Goal: Task Accomplishment & Management: Use online tool/utility

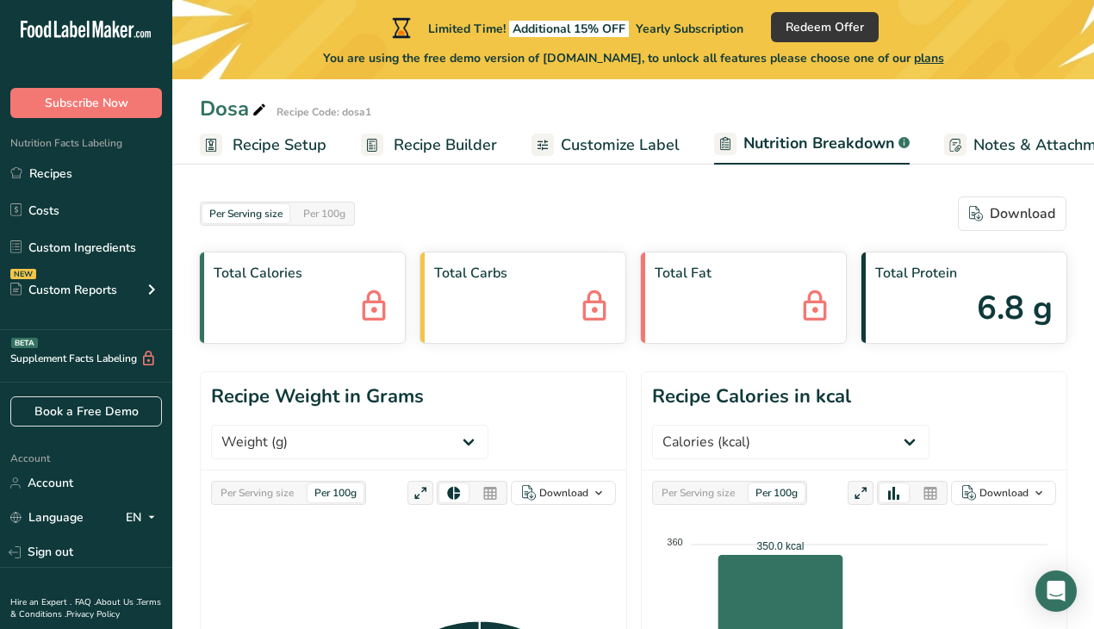
select select "Calories"
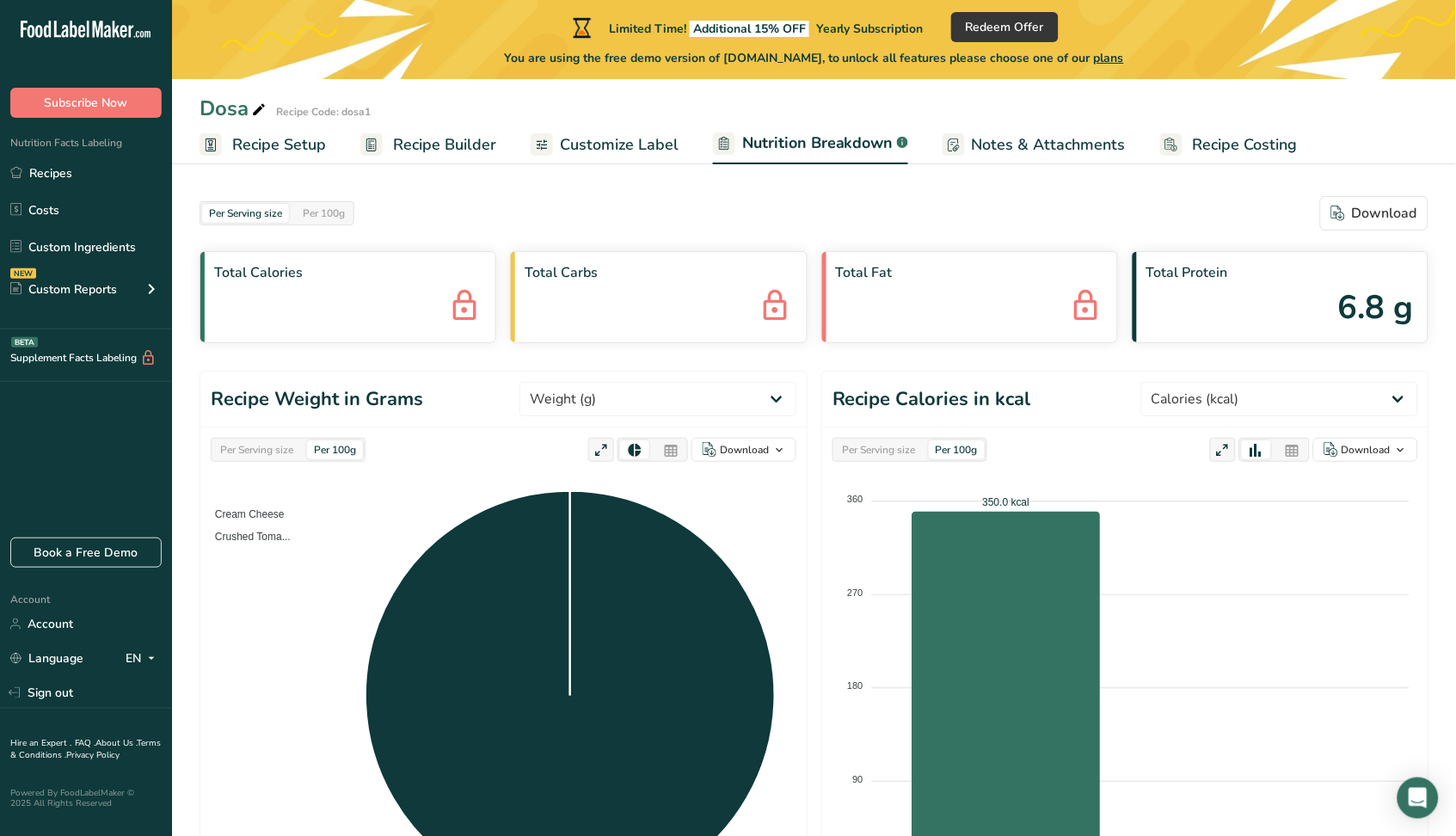
click at [446, 133] on span "Recipe Builder" at bounding box center [444, 144] width 103 height 23
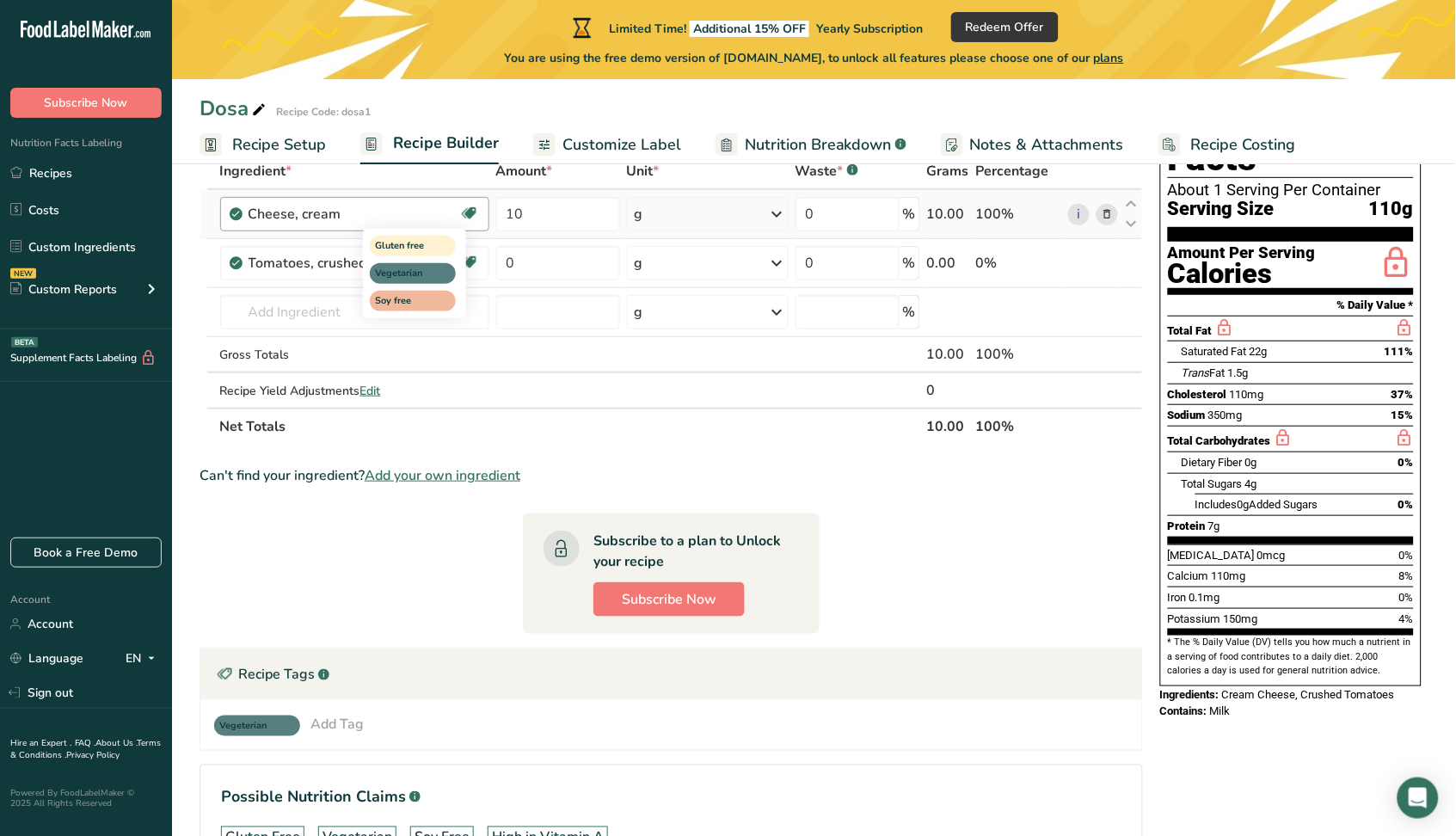
scroll to position [233, 0]
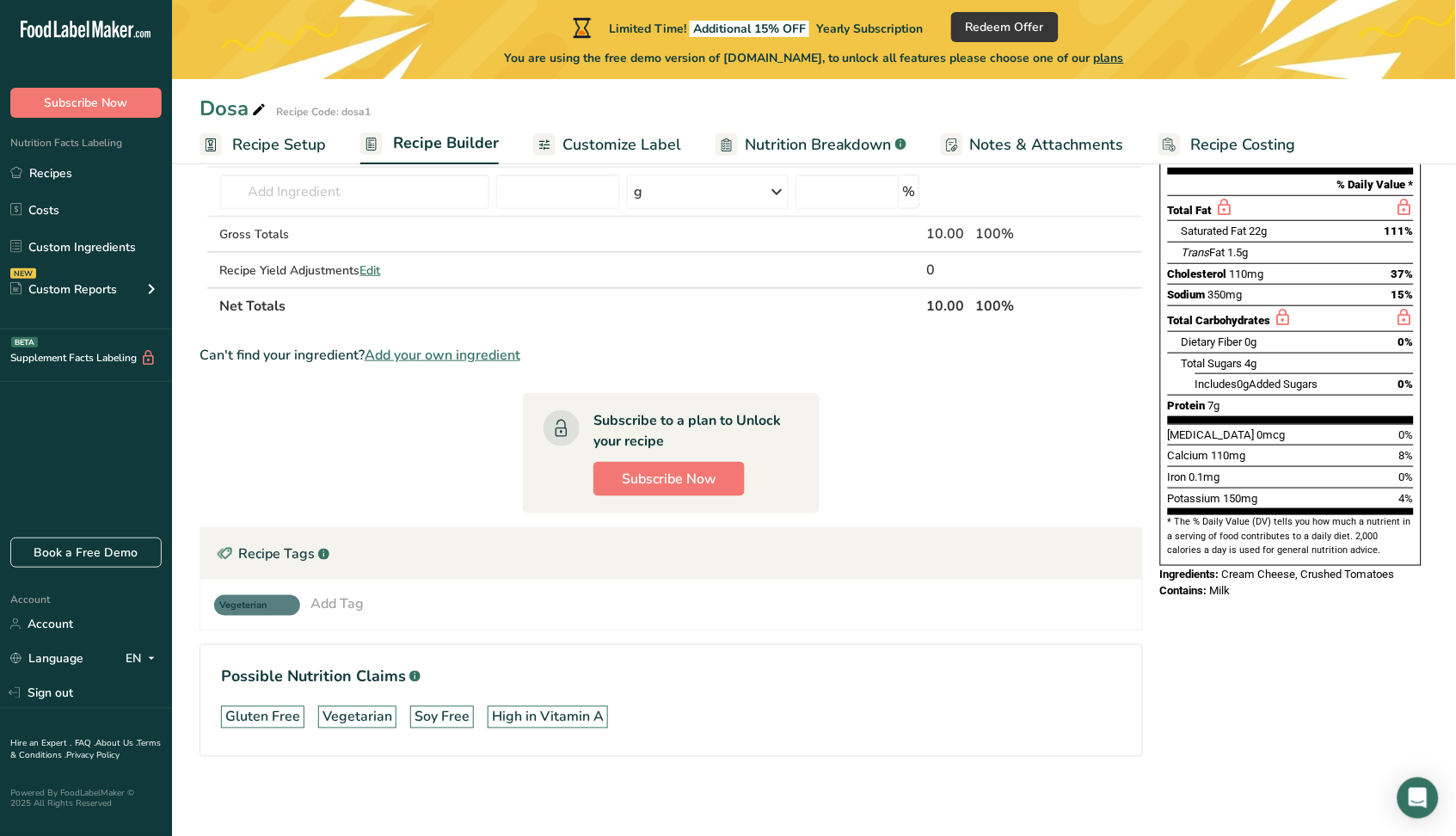
click at [358, 605] on div "Add Tag" at bounding box center [337, 603] width 53 height 21
click at [383, 627] on span "Prebiotic Effect" at bounding box center [378, 752] width 84 height 18
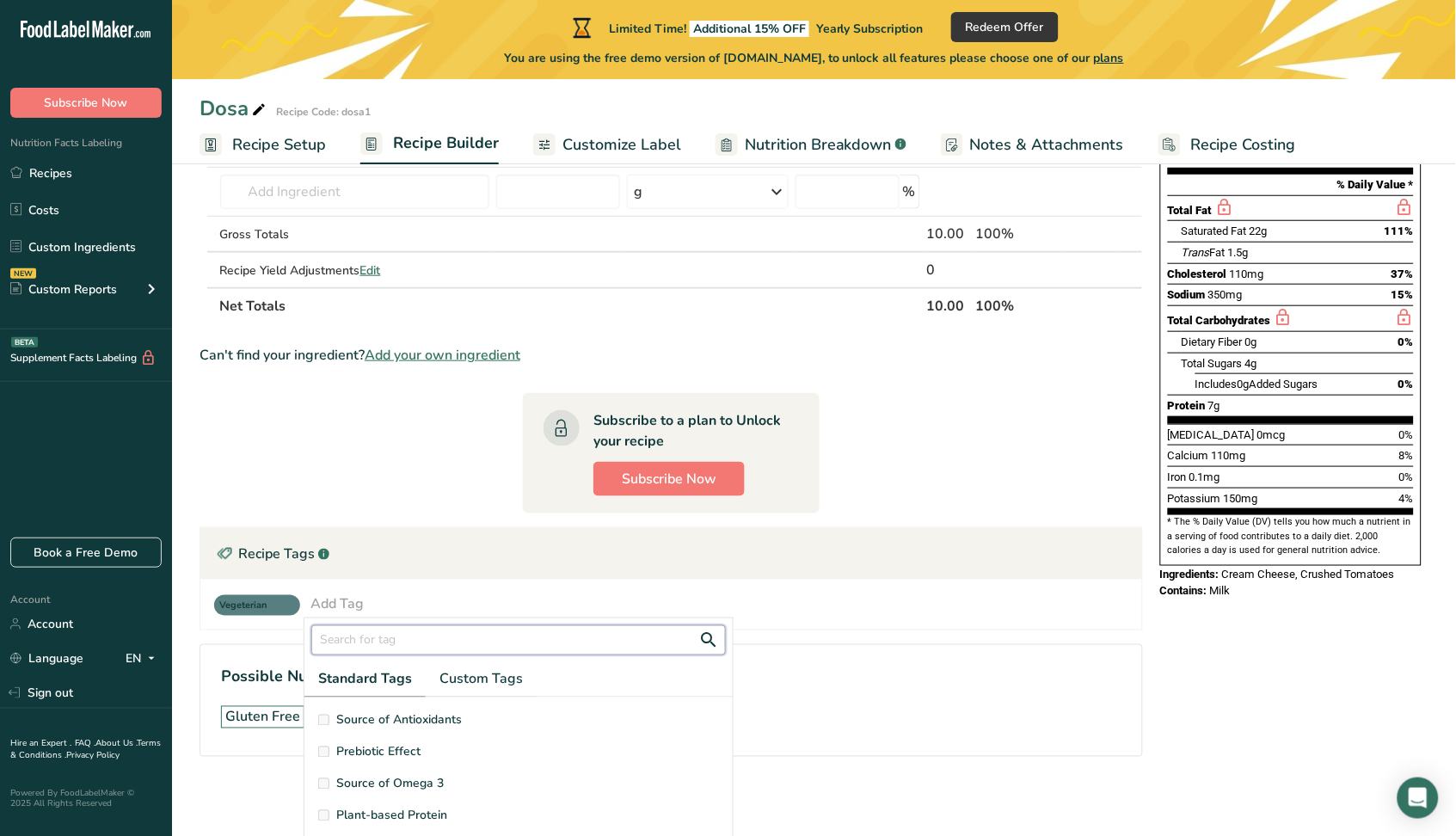
click at [378, 627] on input "text" at bounding box center [518, 640] width 414 height 30
click at [404, 627] on span "Source of Omega 3" at bounding box center [390, 784] width 108 height 18
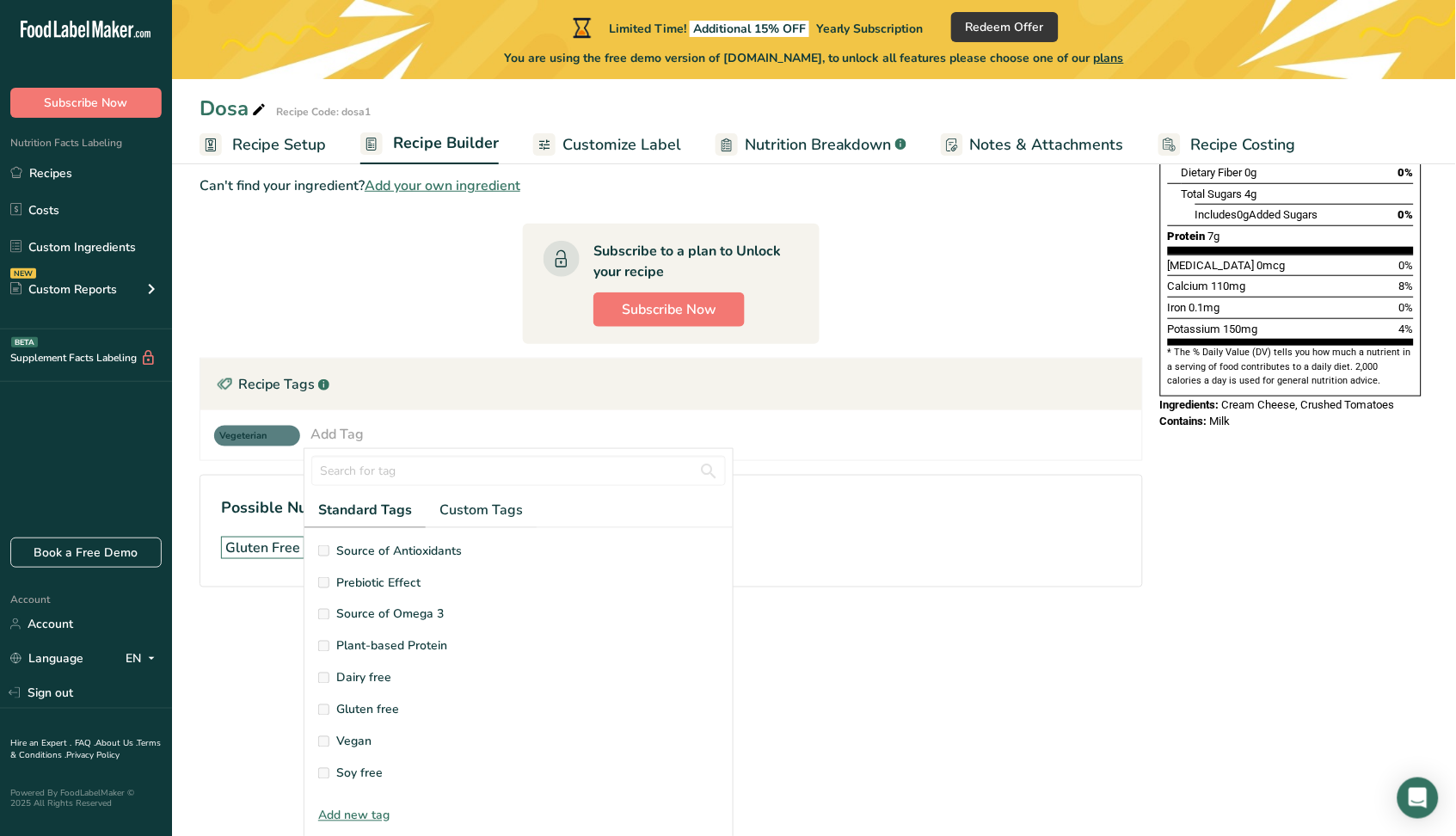
scroll to position [55, 0]
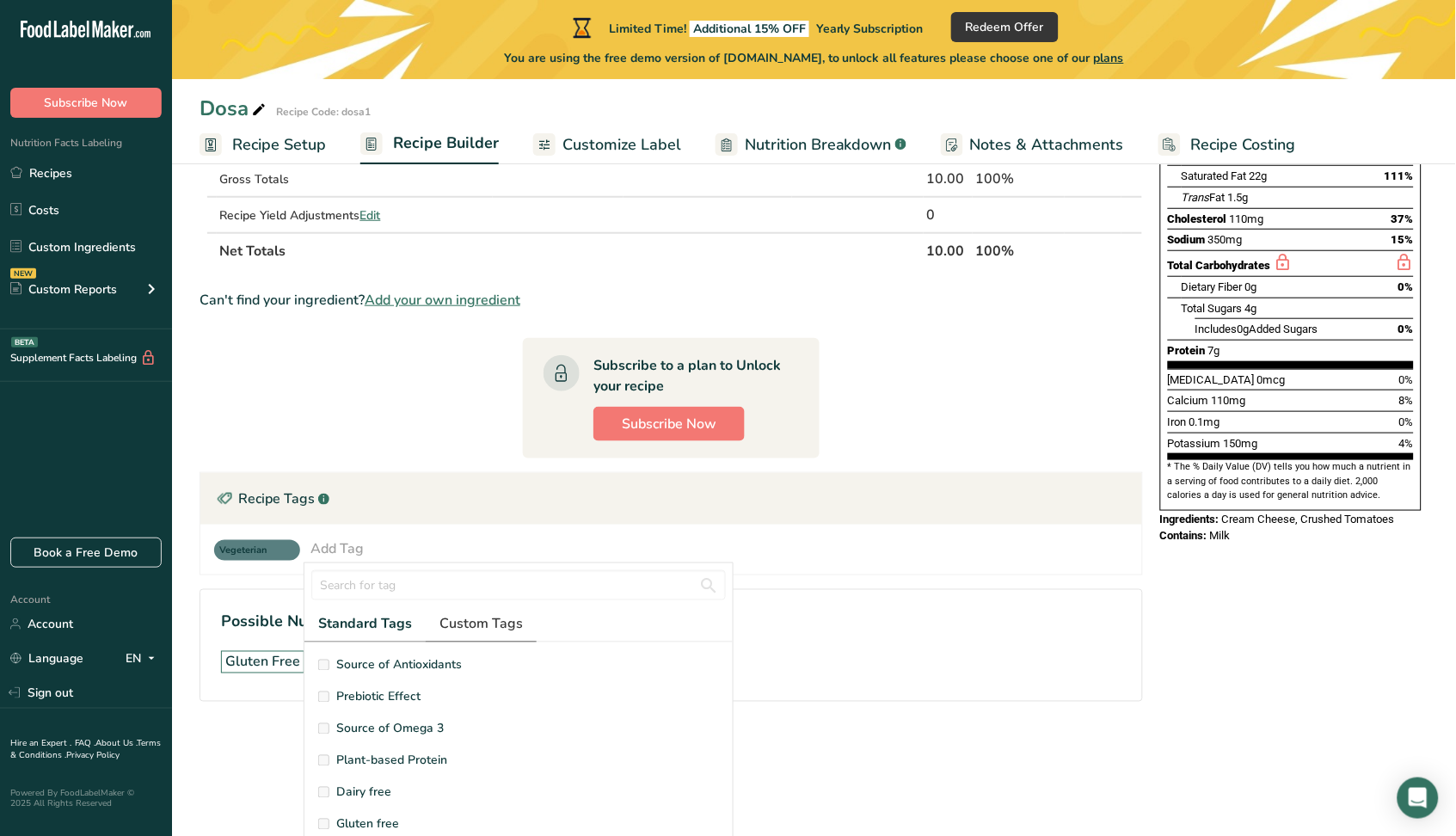
click at [469, 626] on span "Custom Tags" at bounding box center [481, 624] width 84 height 21
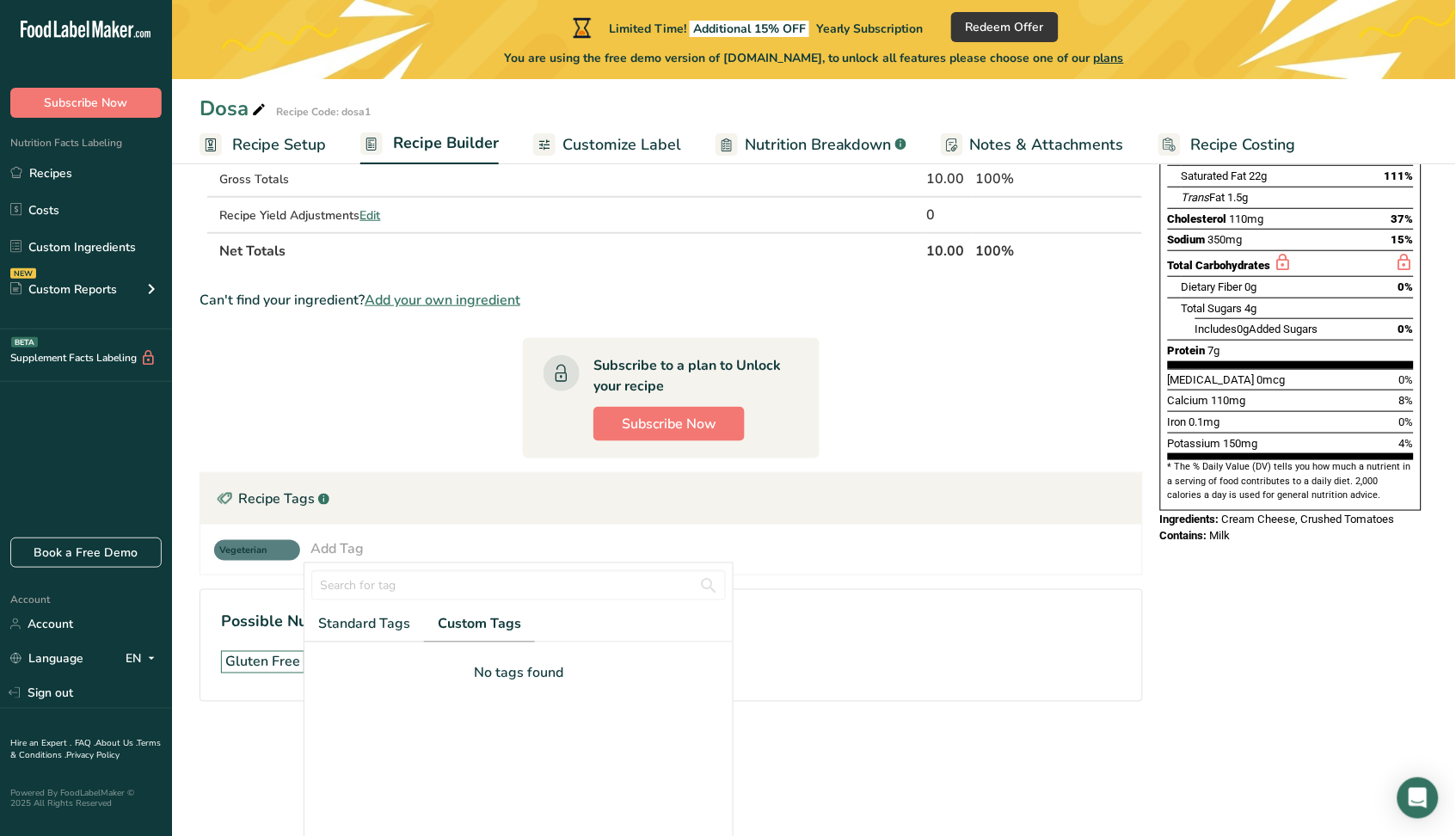
click at [533, 627] on div "No tags found" at bounding box center [518, 673] width 400 height 21
click at [391, 627] on span "Standard Tags" at bounding box center [364, 624] width 92 height 21
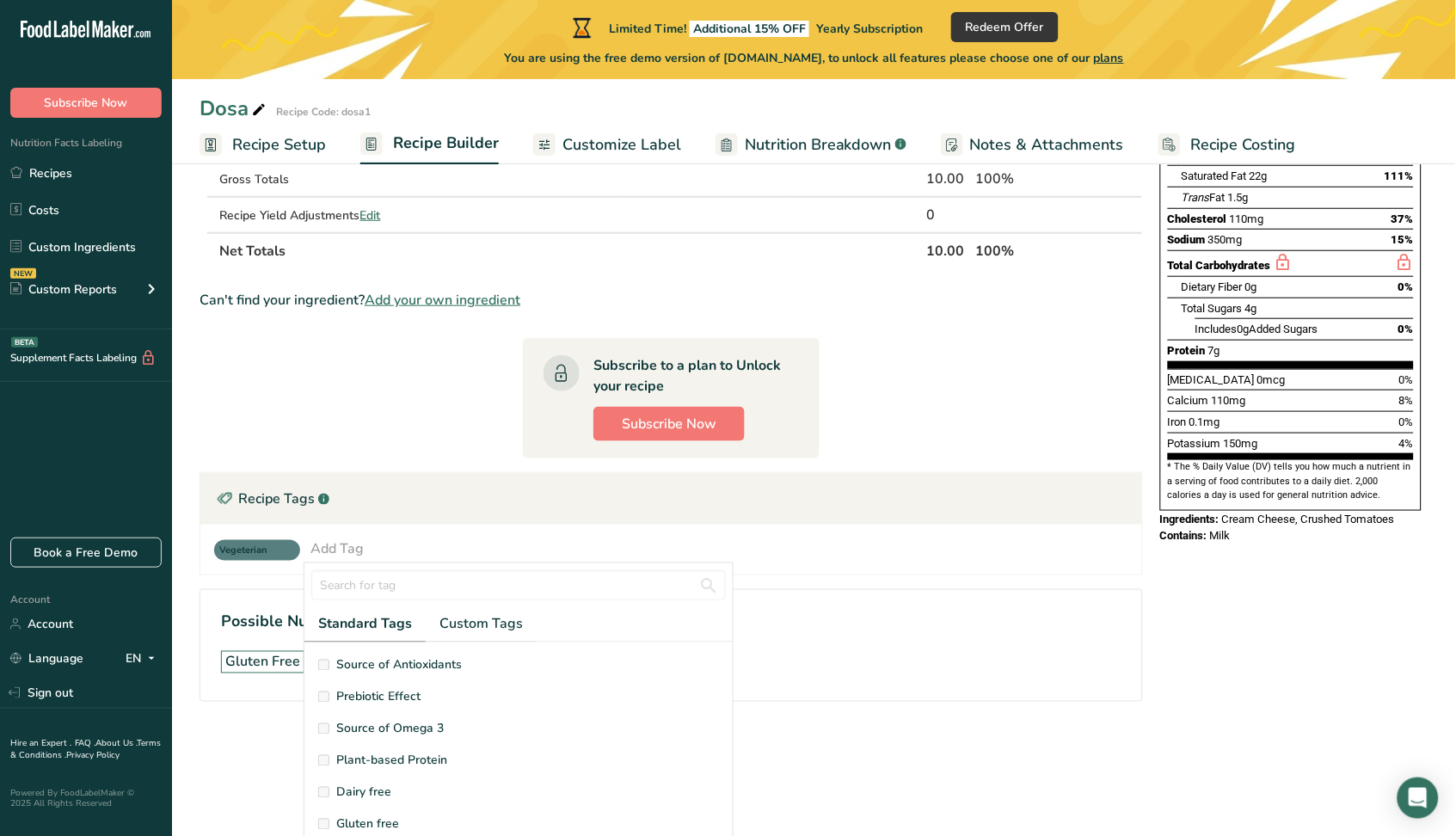
click at [342, 627] on span "Source of Antioxidants" at bounding box center [399, 665] width 126 height 18
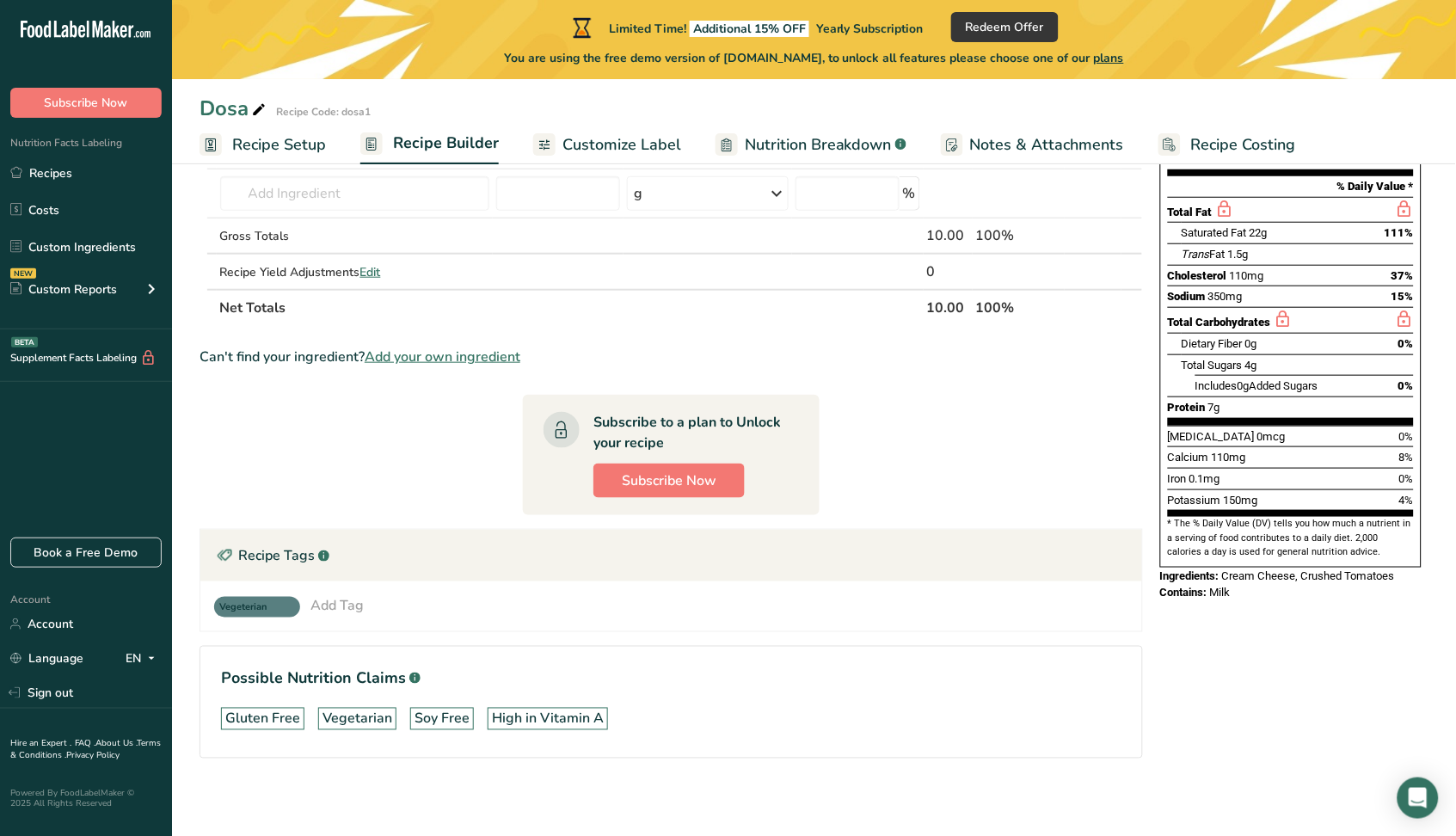
scroll to position [233, 0]
click at [332, 596] on div "Add Tag" at bounding box center [337, 603] width 53 height 21
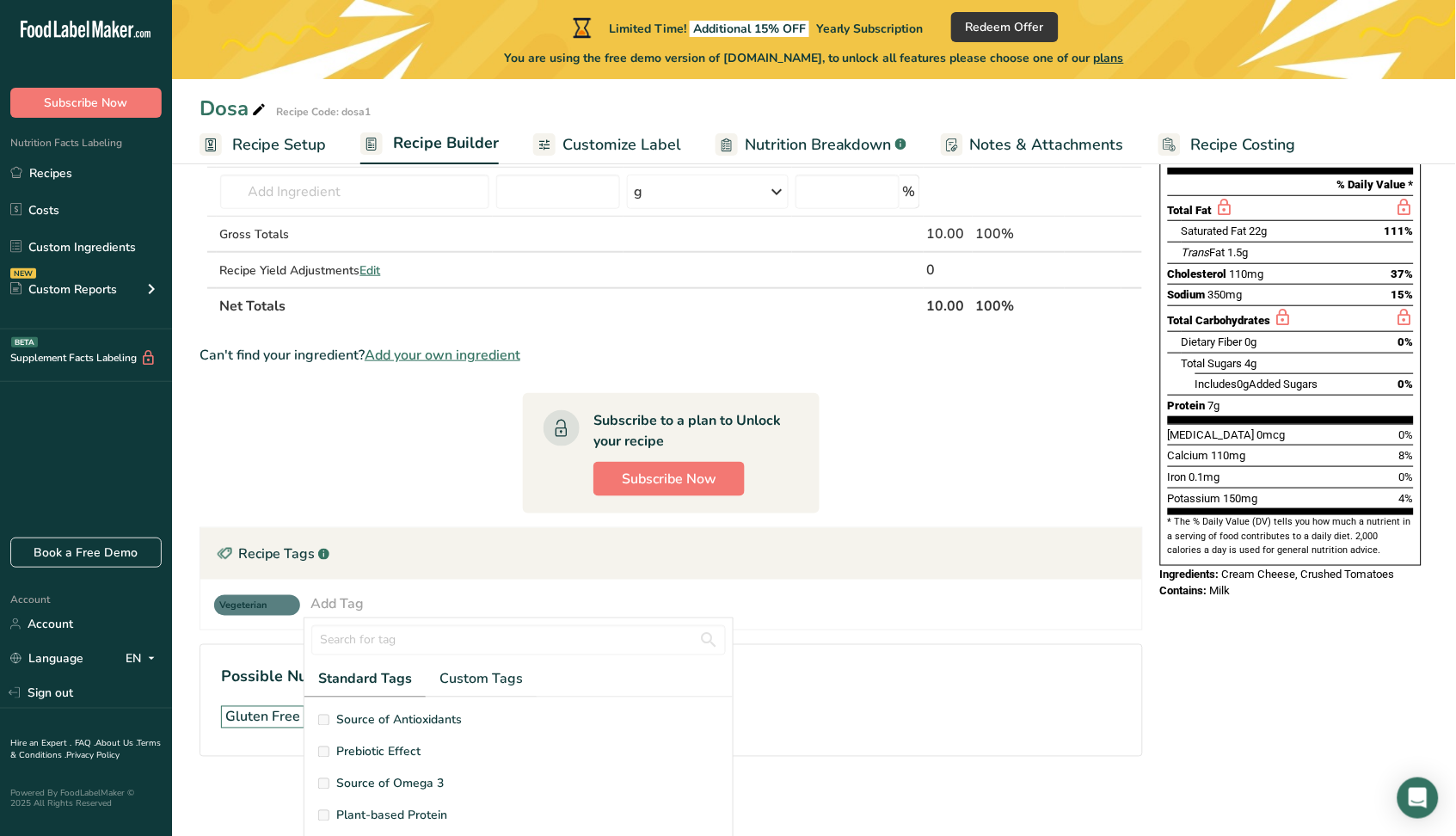
click at [368, 718] on span "Source of Antioxidants" at bounding box center [399, 720] width 126 height 18
click at [375, 752] on span "Prebiotic Effect" at bounding box center [378, 752] width 84 height 18
click at [390, 779] on span "Source of Omega 3" at bounding box center [390, 784] width 108 height 18
click at [513, 669] on span "Custom Tags" at bounding box center [481, 679] width 84 height 21
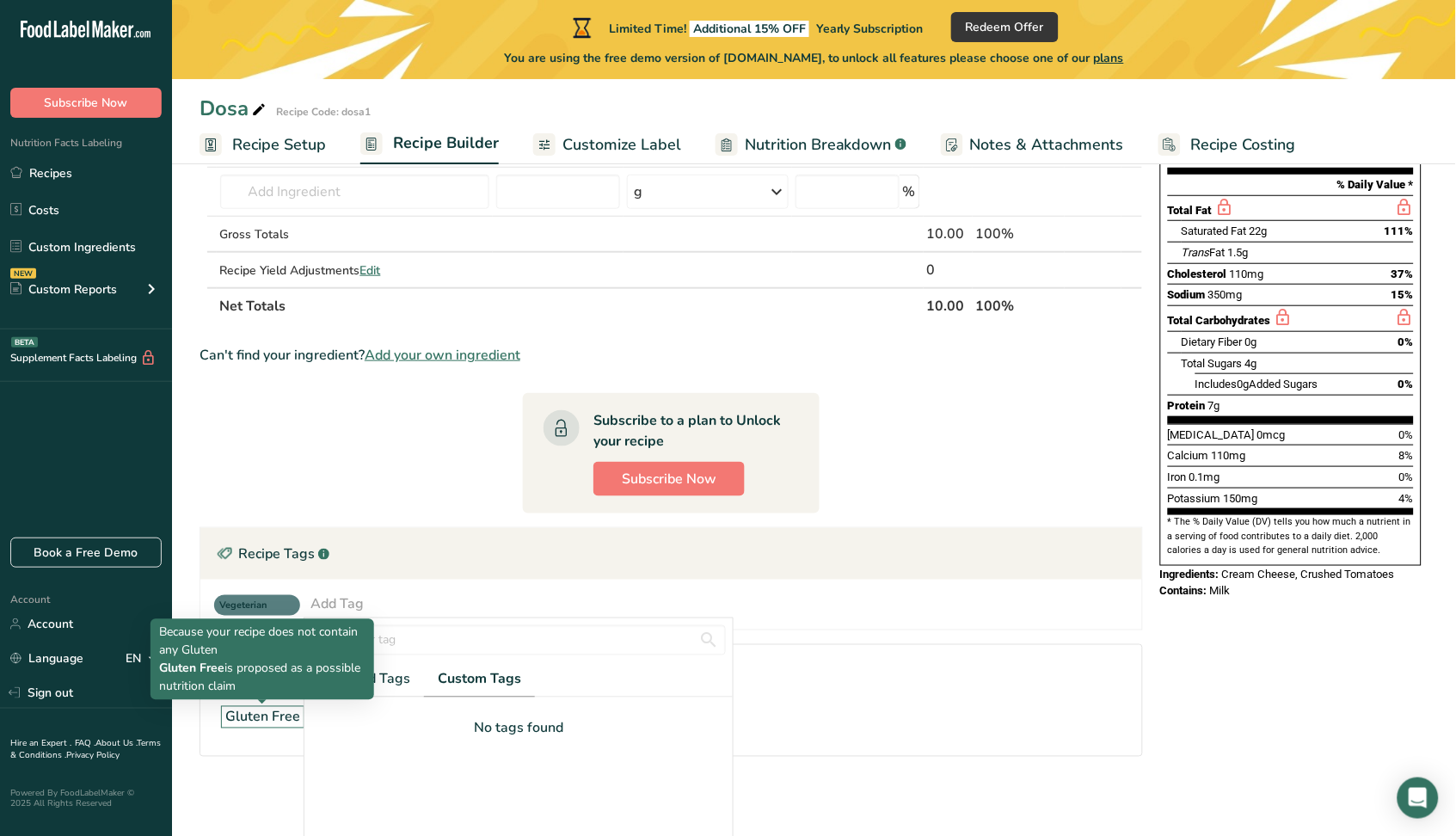
click at [265, 722] on div "Gluten Free" at bounding box center [263, 717] width 75 height 21
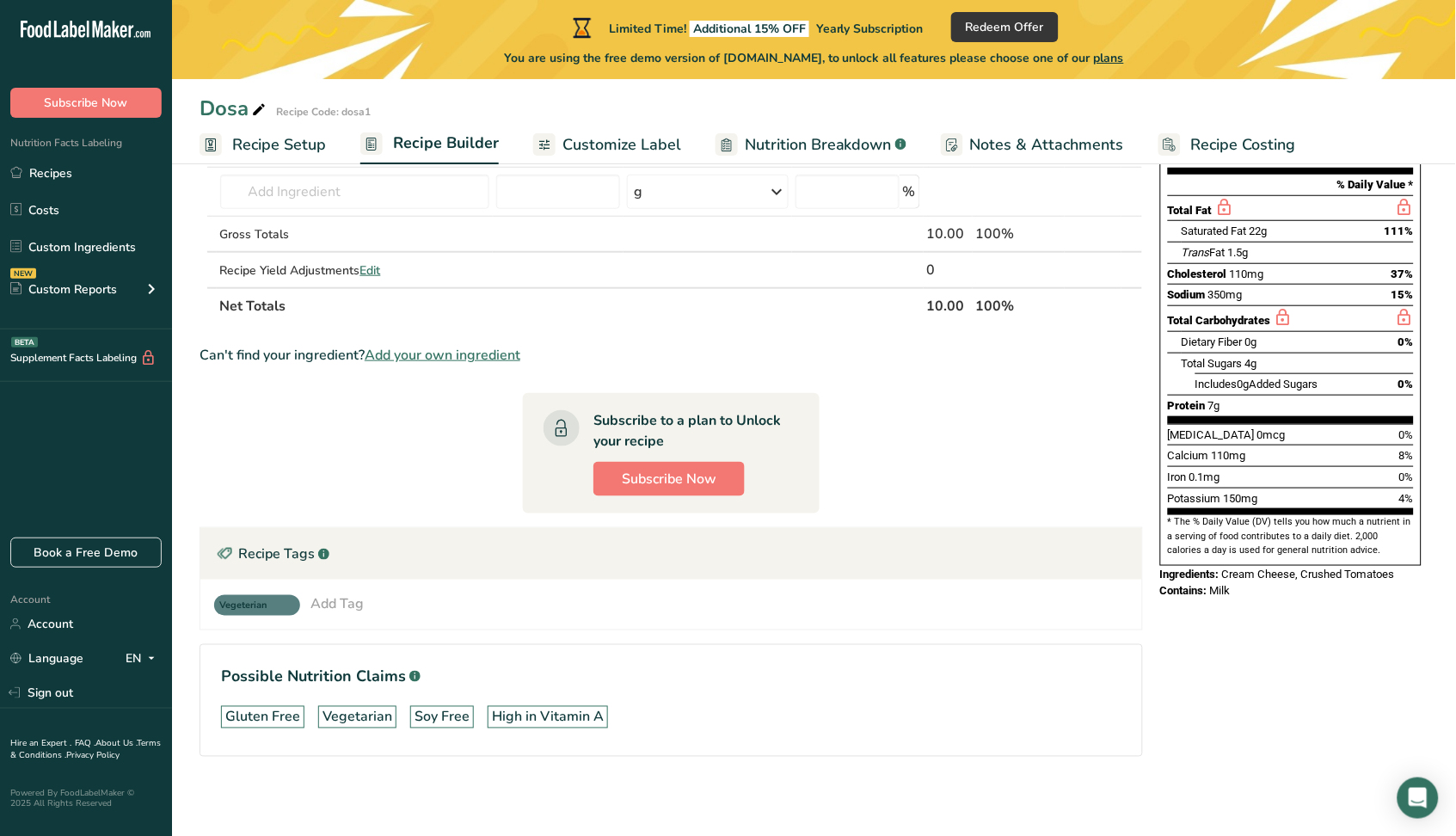
click at [266, 714] on div "Gluten Free" at bounding box center [263, 717] width 75 height 21
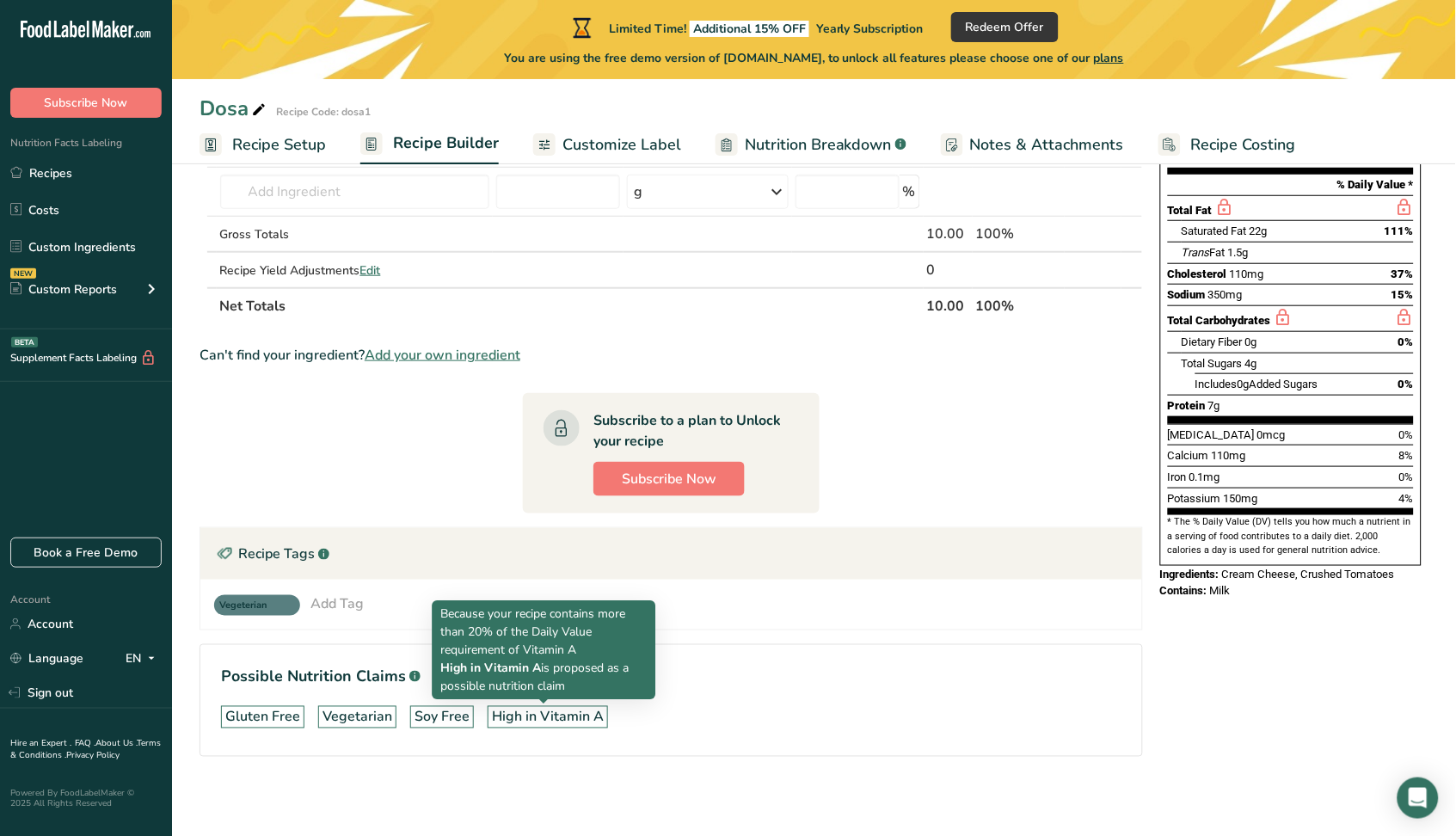
click at [537, 713] on div "High in Vitamin A" at bounding box center [548, 717] width 112 height 21
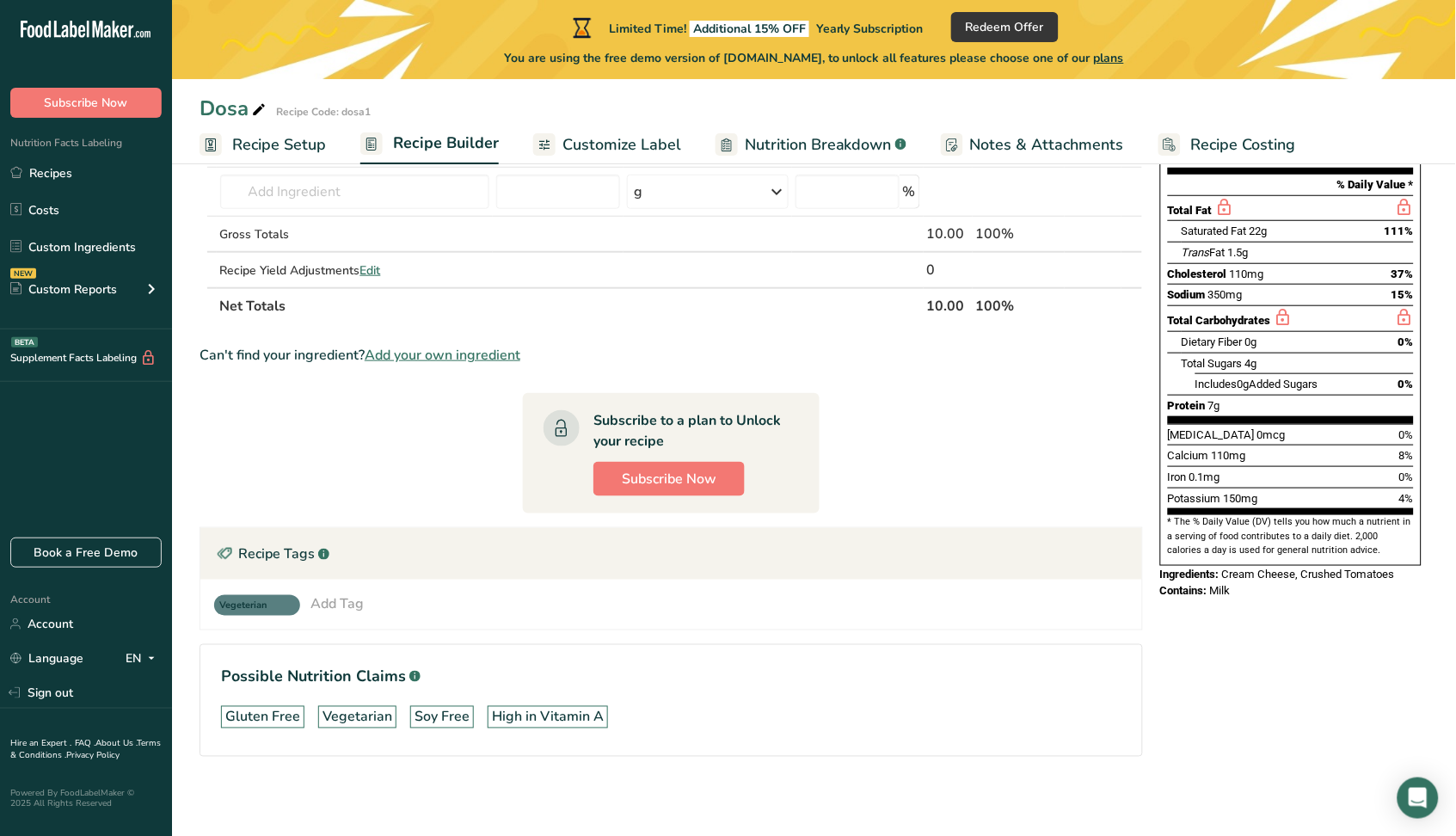
click at [349, 606] on div "Add Tag" at bounding box center [337, 603] width 53 height 21
click at [361, 677] on span "Standard Tags" at bounding box center [364, 679] width 92 height 21
click at [365, 720] on span "Source of Antioxidants" at bounding box center [399, 720] width 126 height 18
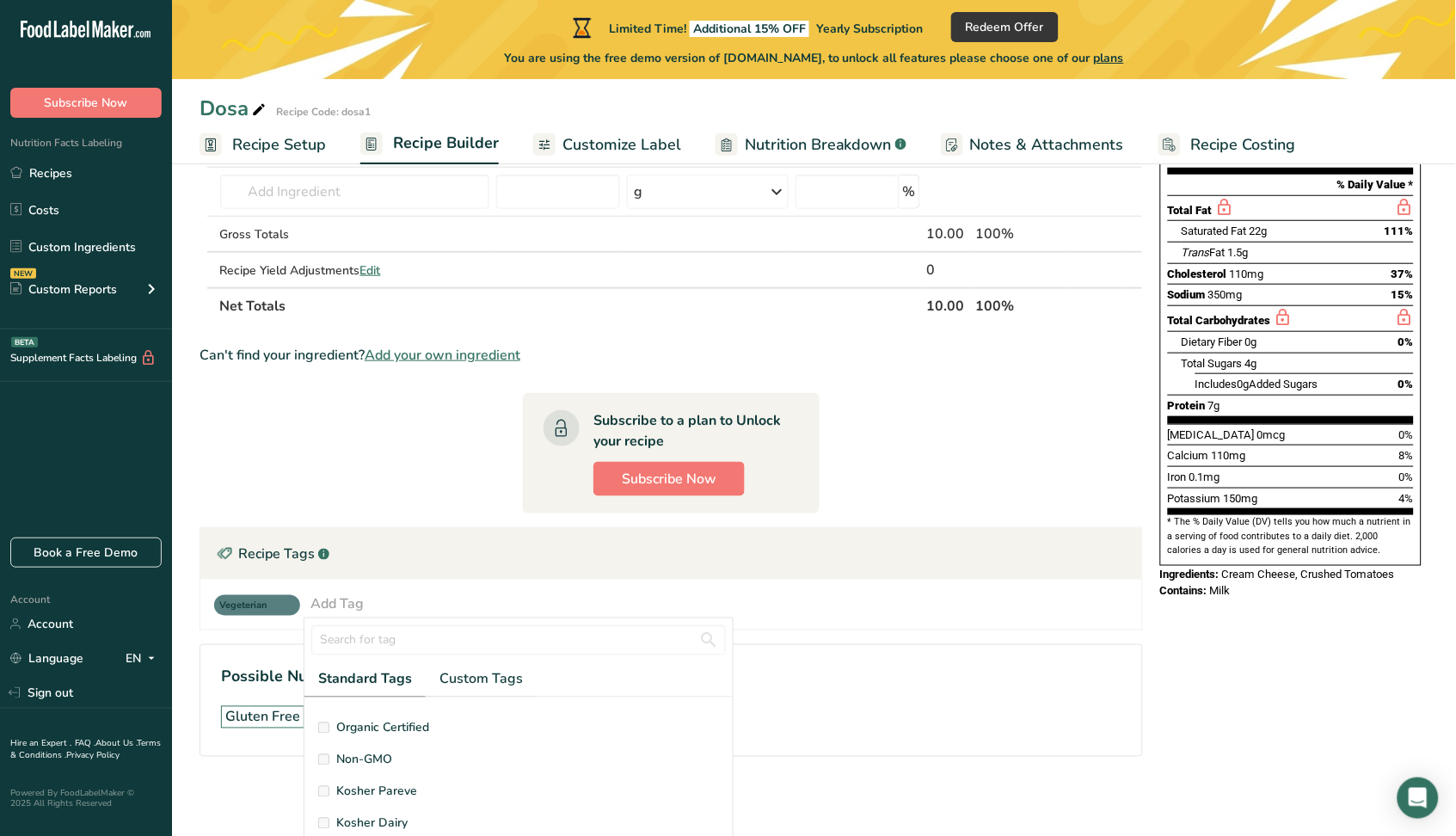
scroll to position [344, 0]
click at [365, 720] on span "Organic Certified" at bounding box center [382, 726] width 93 height 18
click at [374, 749] on span "Non-GMO" at bounding box center [364, 758] width 56 height 18
click at [375, 781] on span "Kosher Dairy" at bounding box center [371, 788] width 71 height 18
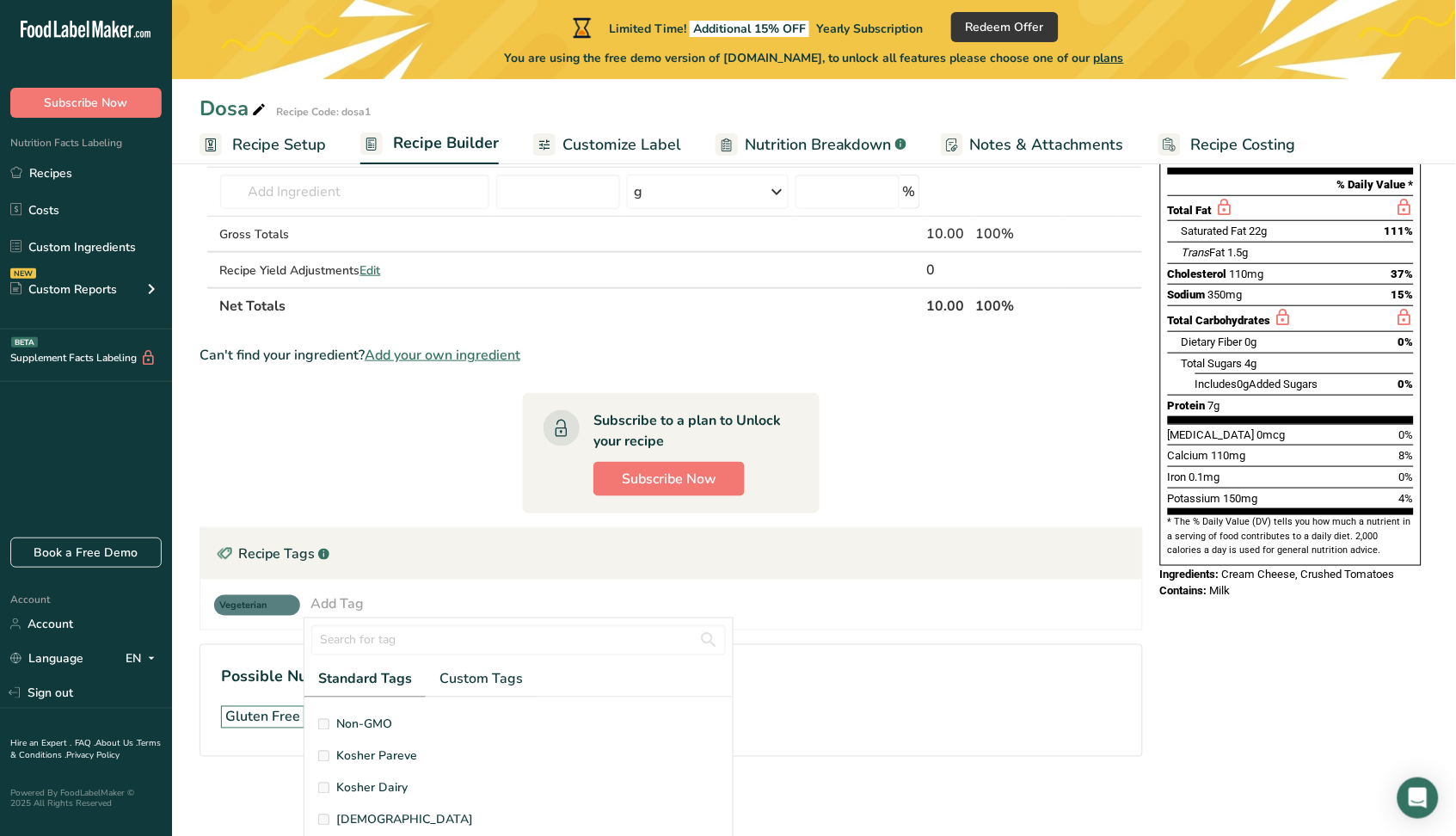
click at [356, 815] on span "[DEMOGRAPHIC_DATA]" at bounding box center [404, 820] width 137 height 18
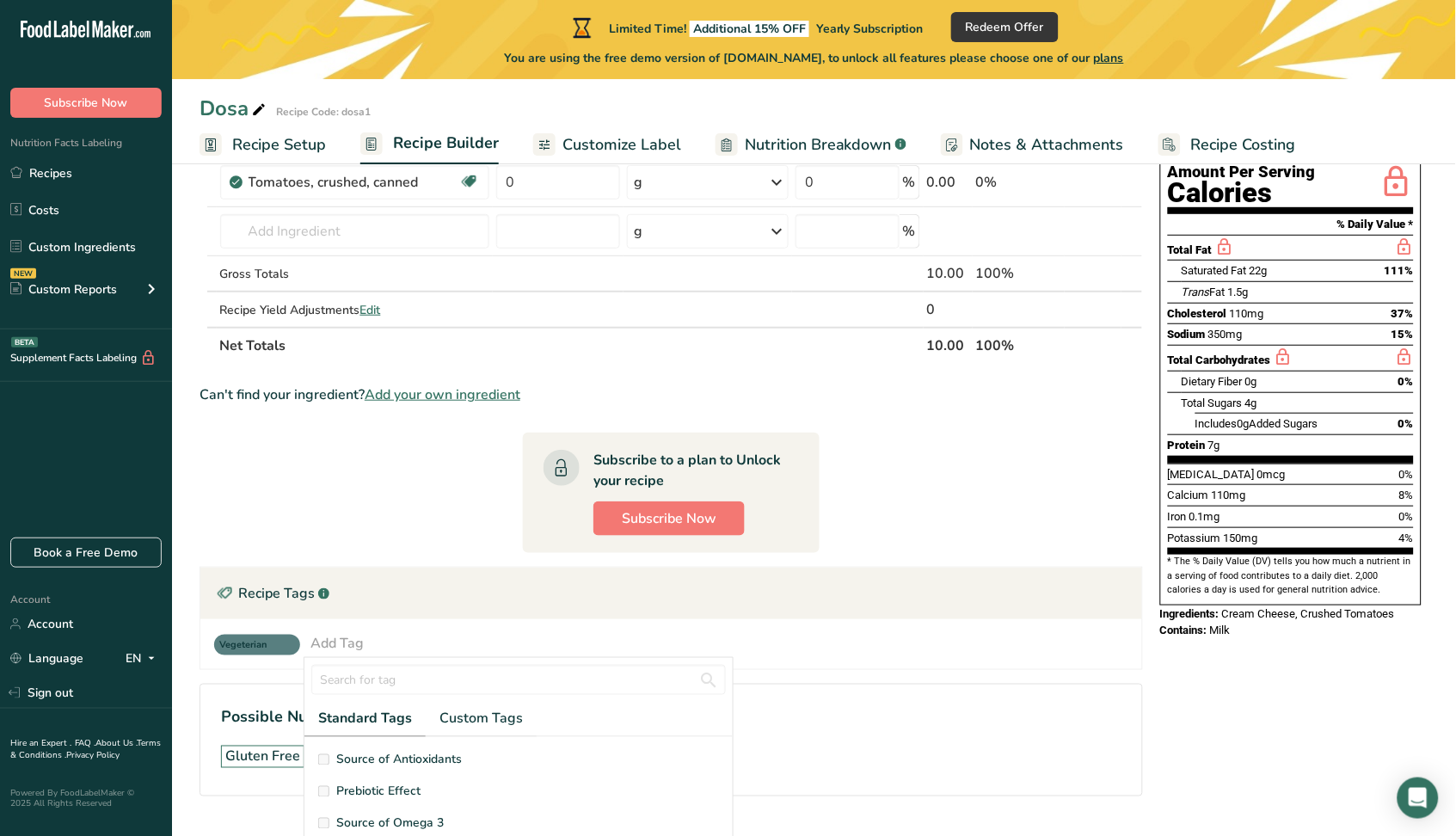
scroll to position [115, 0]
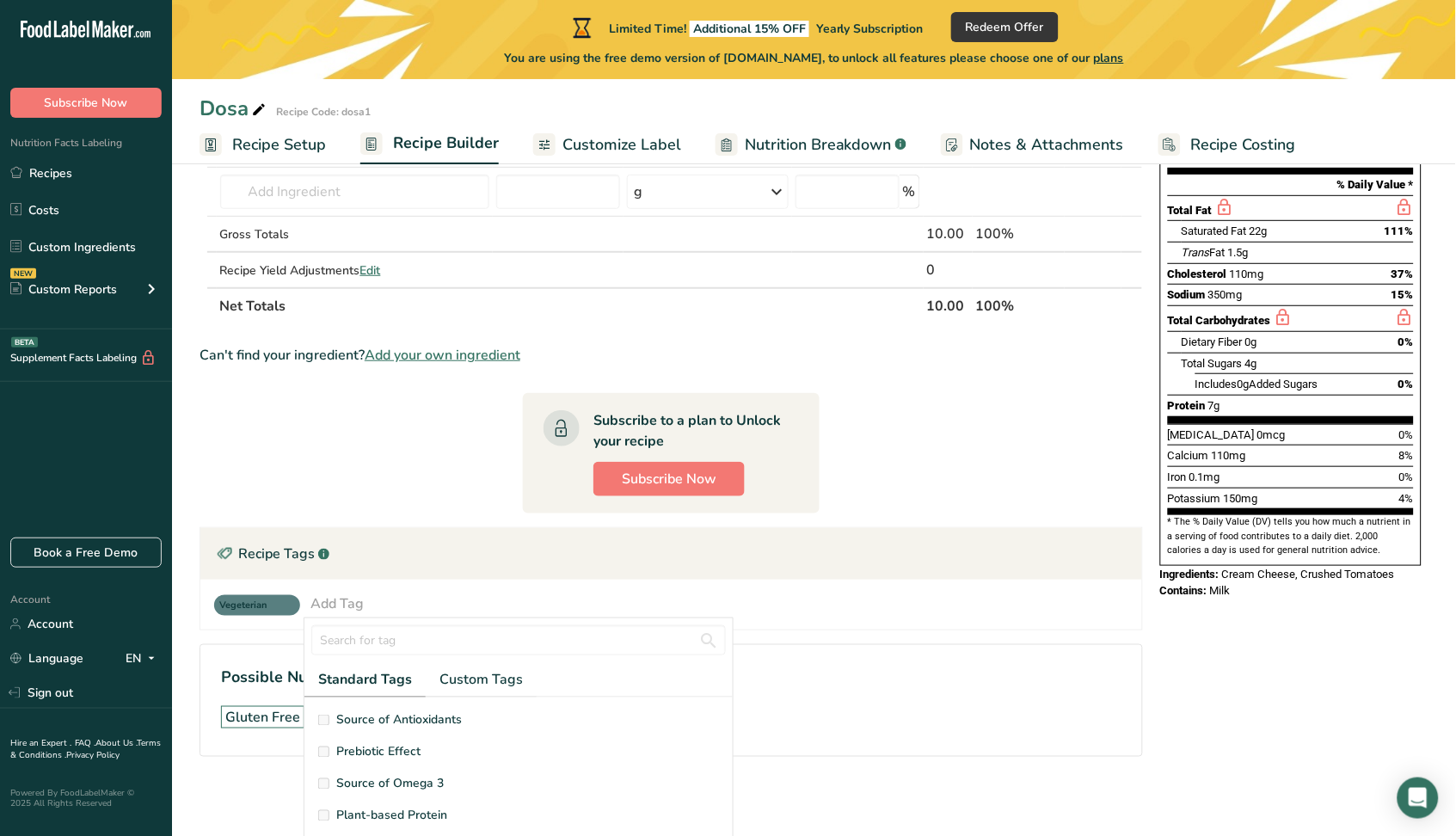
click at [1020, 718] on div "Gluten Free Vegetarian Soy Free High in Vitamin A" at bounding box center [671, 717] width 901 height 36
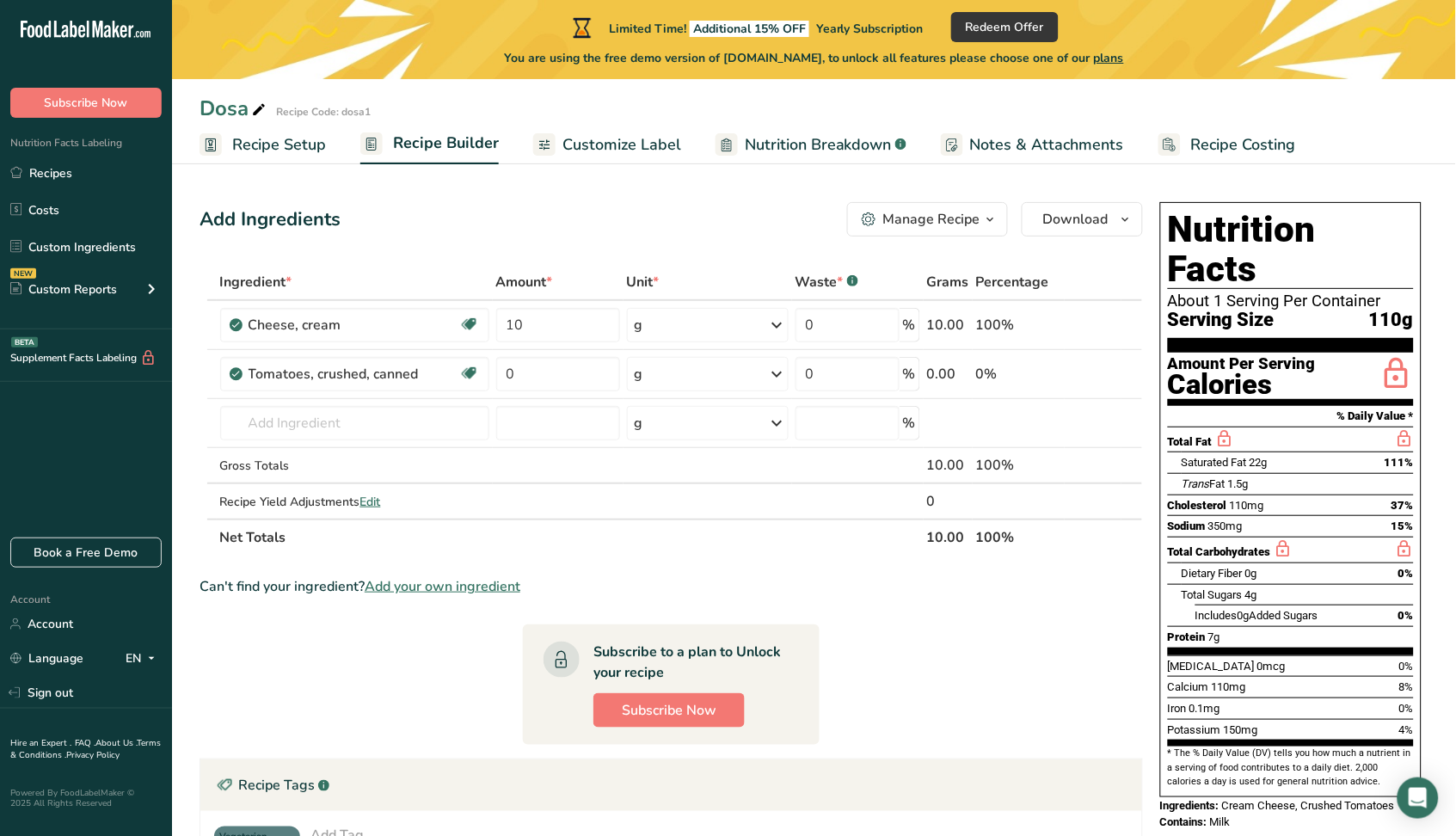
scroll to position [0, 0]
click at [830, 149] on span "Nutrition Breakdown" at bounding box center [818, 144] width 147 height 23
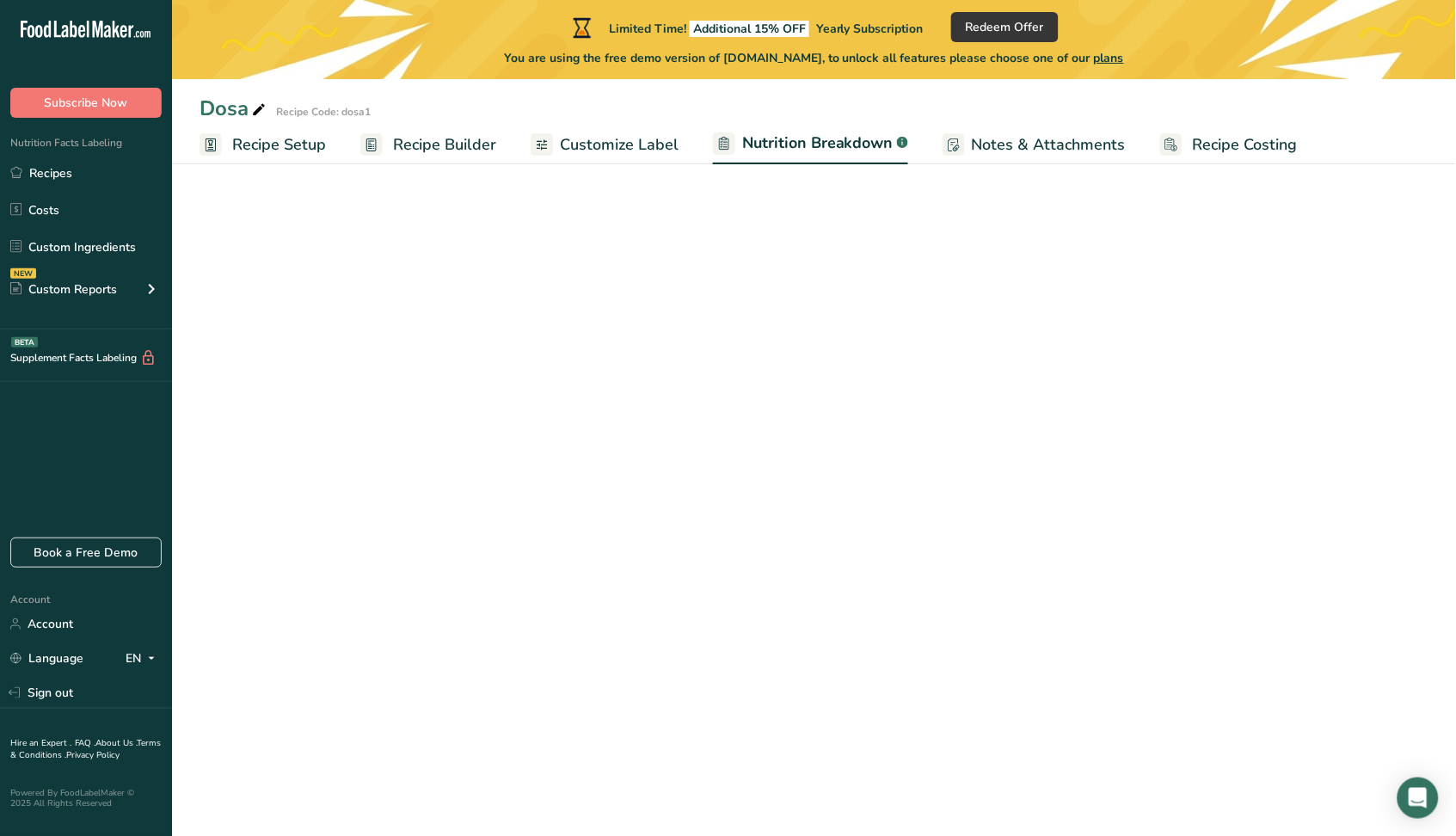
select select "Calories"
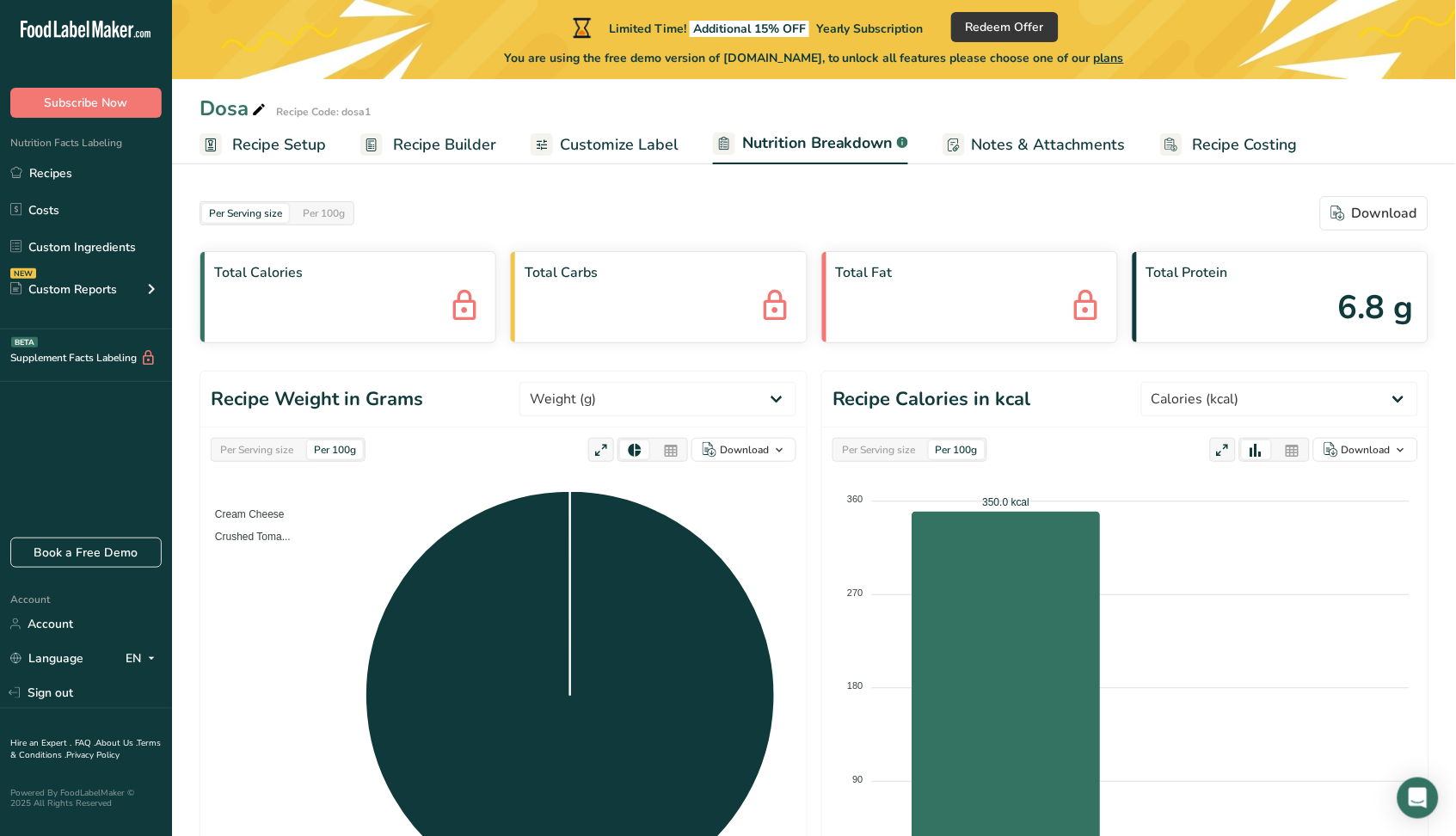
click at [454, 151] on span "Recipe Builder" at bounding box center [444, 144] width 103 height 23
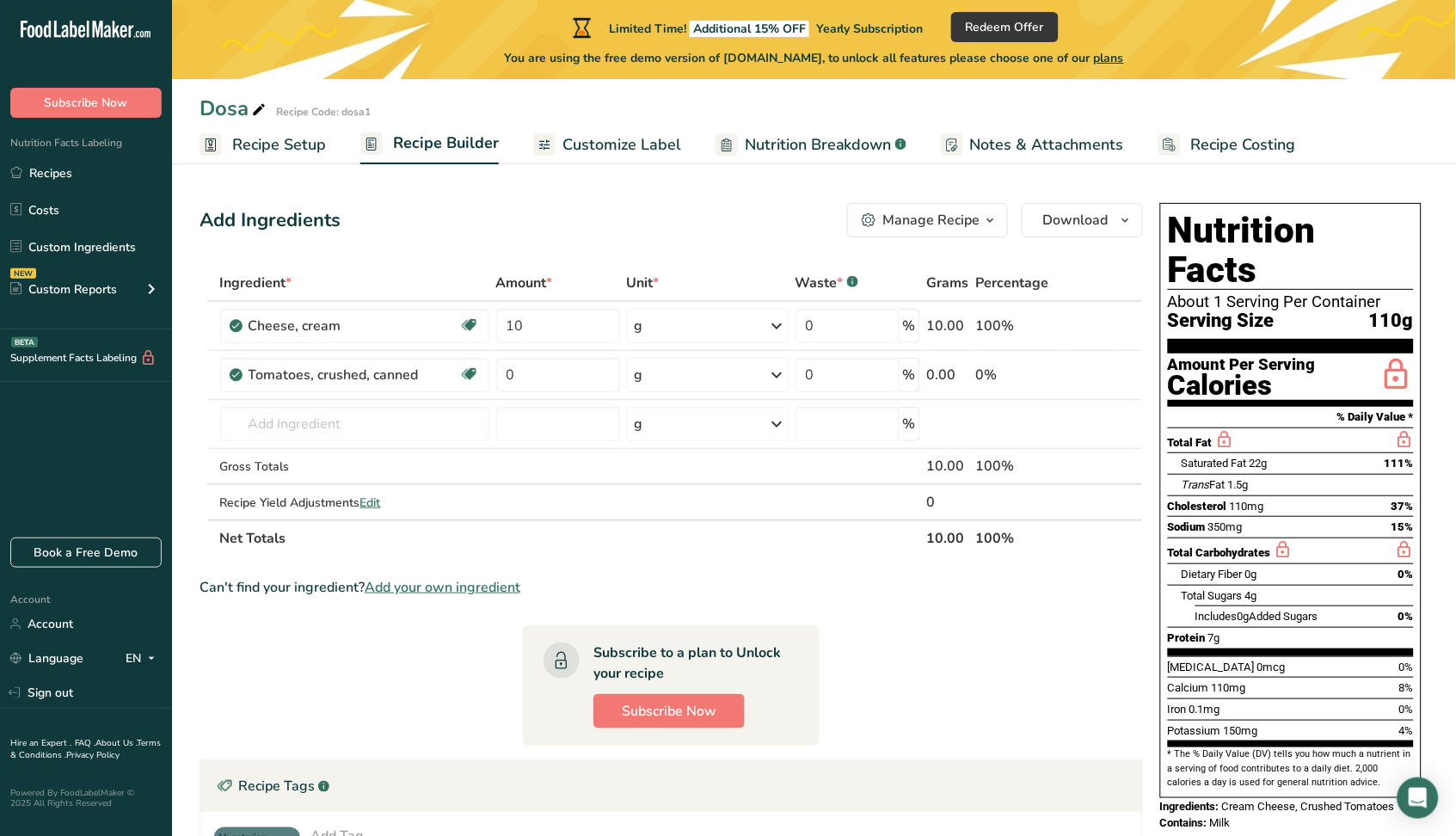
click at [931, 215] on div "Manage Recipe" at bounding box center [931, 220] width 97 height 21
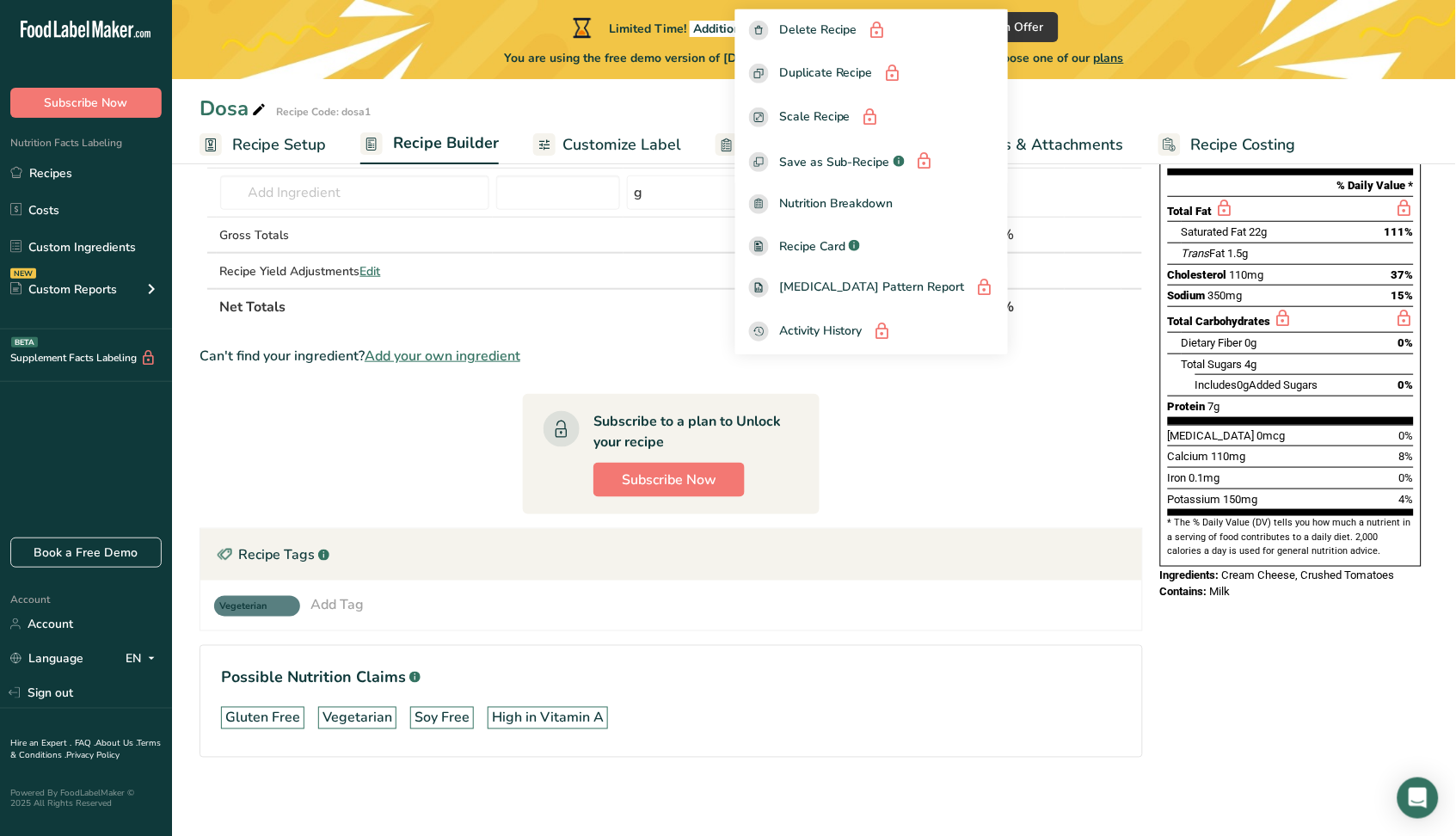
scroll to position [233, 0]
click at [326, 606] on div "Add Tag" at bounding box center [337, 603] width 53 height 21
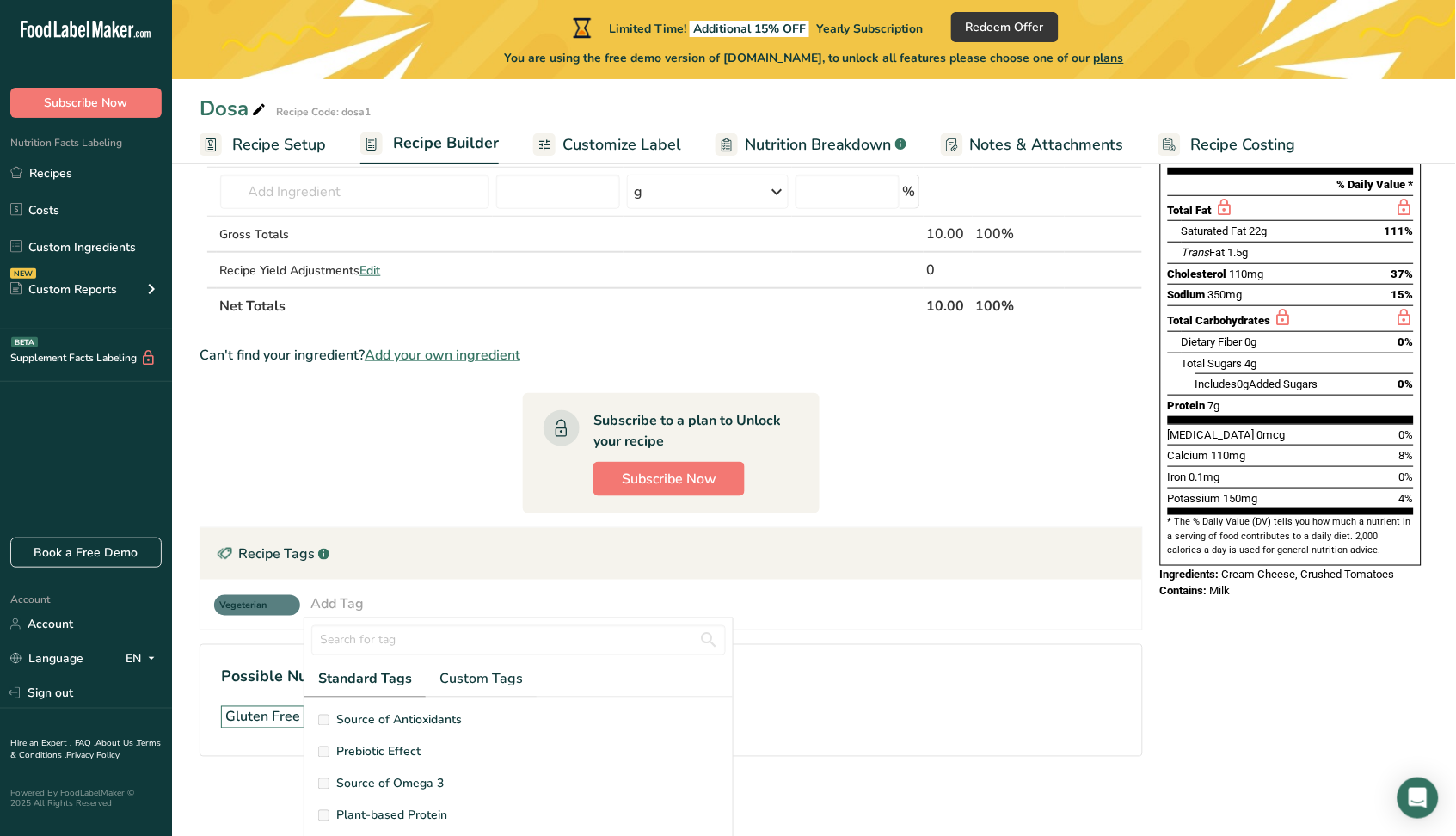
click at [348, 593] on div "Add Tag" at bounding box center [337, 603] width 53 height 21
click at [341, 602] on div "Add Tag" at bounding box center [337, 603] width 53 height 21
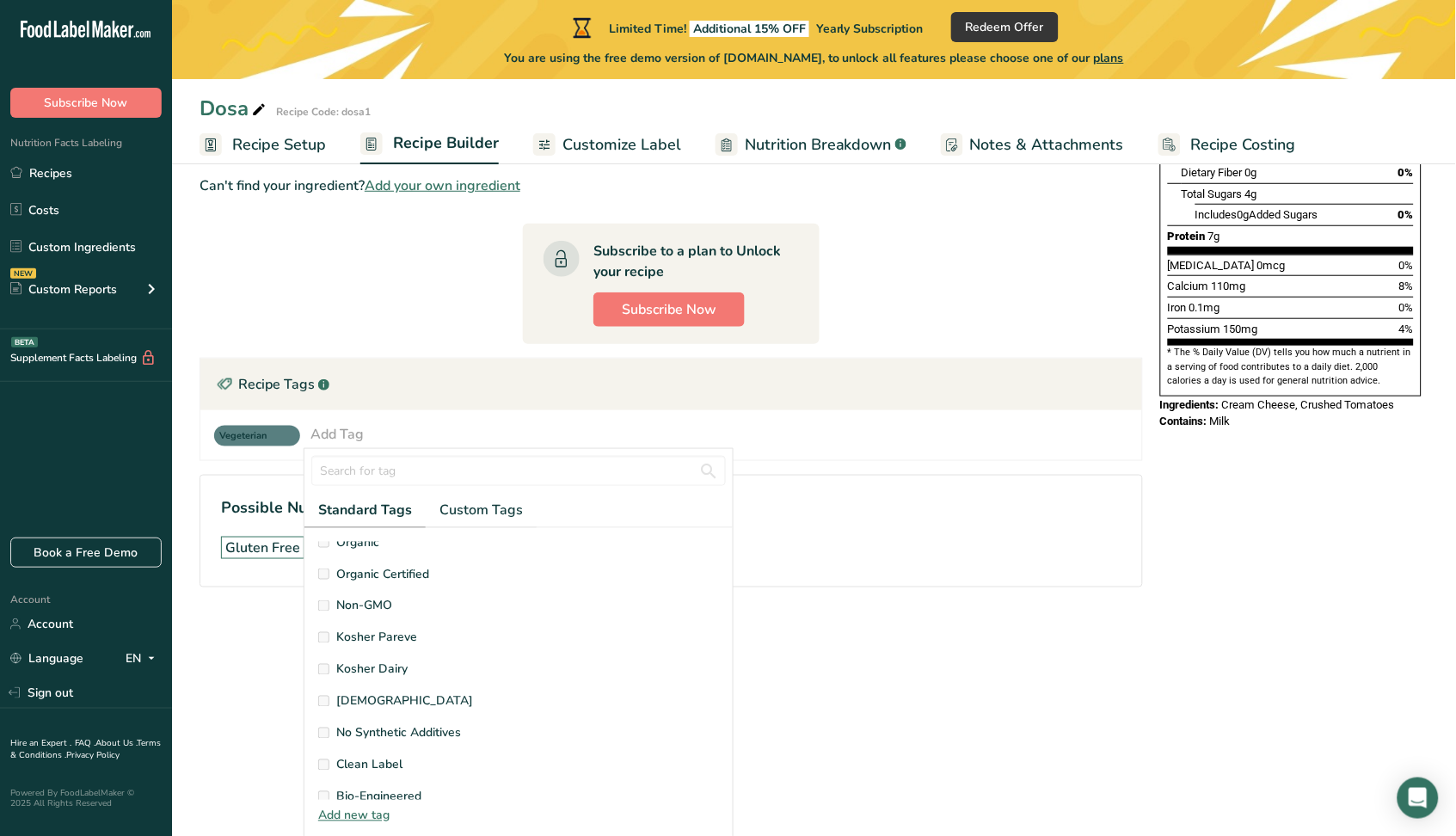
scroll to position [344, 0]
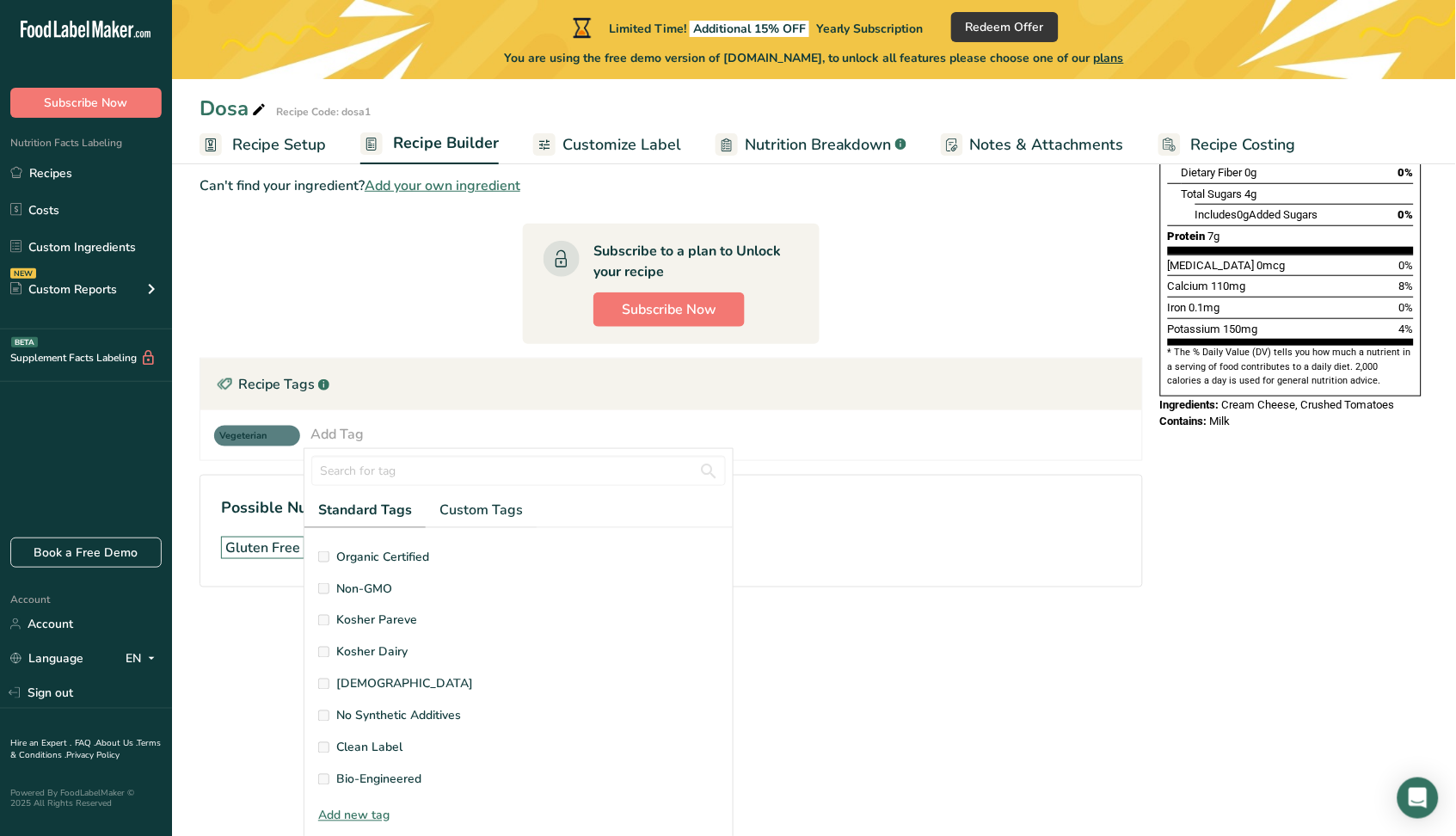
click at [939, 496] on h1 "Possible Nutrition Claims .a-a{fill:#347362;}.b-a{fill:#fff;}" at bounding box center [671, 507] width 901 height 23
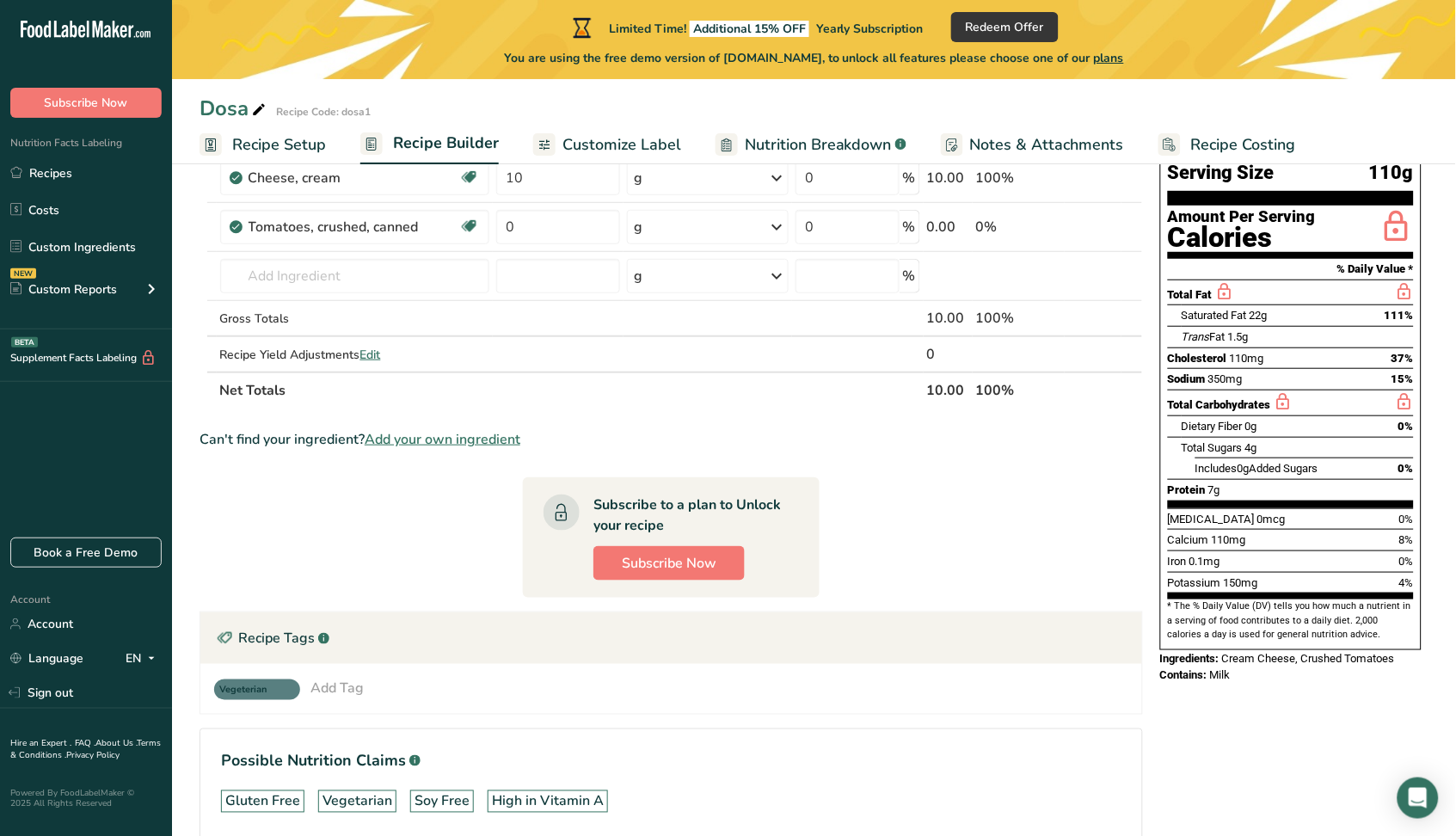
scroll to position [233, 0]
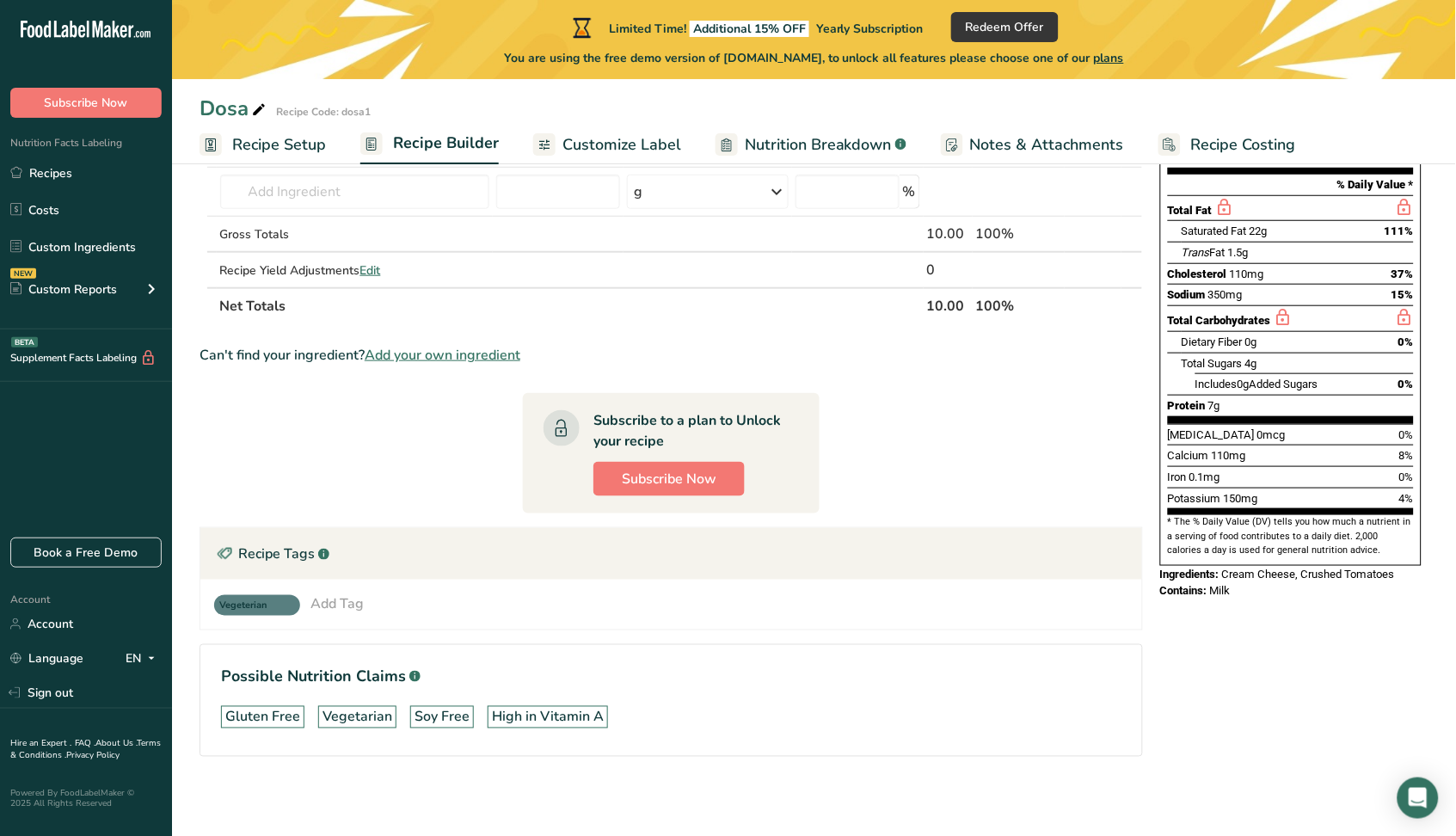
click at [239, 542] on div "Recipe Tags .a-a{fill:#347362;}.b-a{fill:#fff;}" at bounding box center [671, 554] width 942 height 52
click at [259, 548] on div "Recipe Tags .a-a{fill:#347362;}.b-a{fill:#fff;}" at bounding box center [671, 554] width 942 height 52
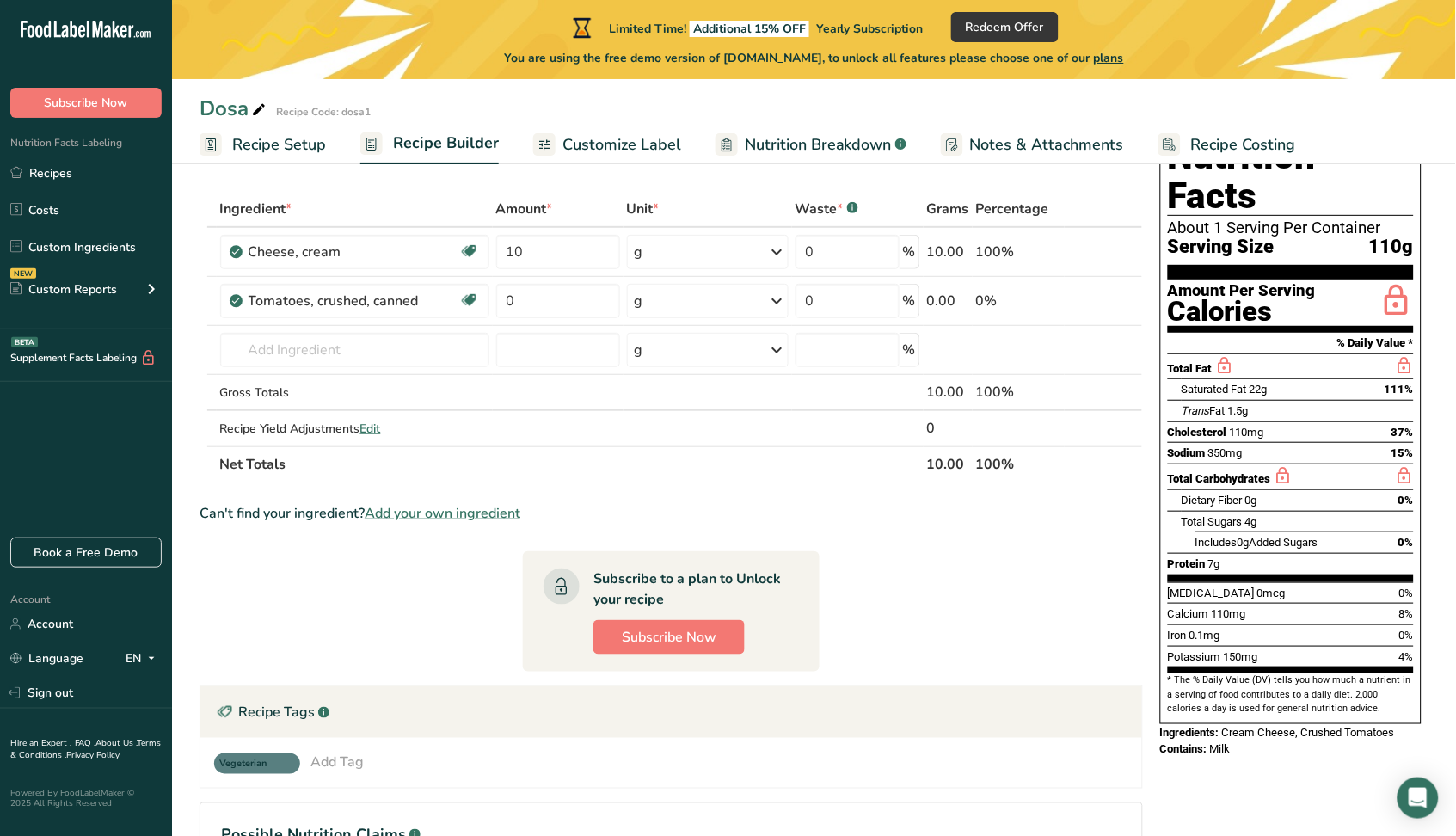
scroll to position [115, 0]
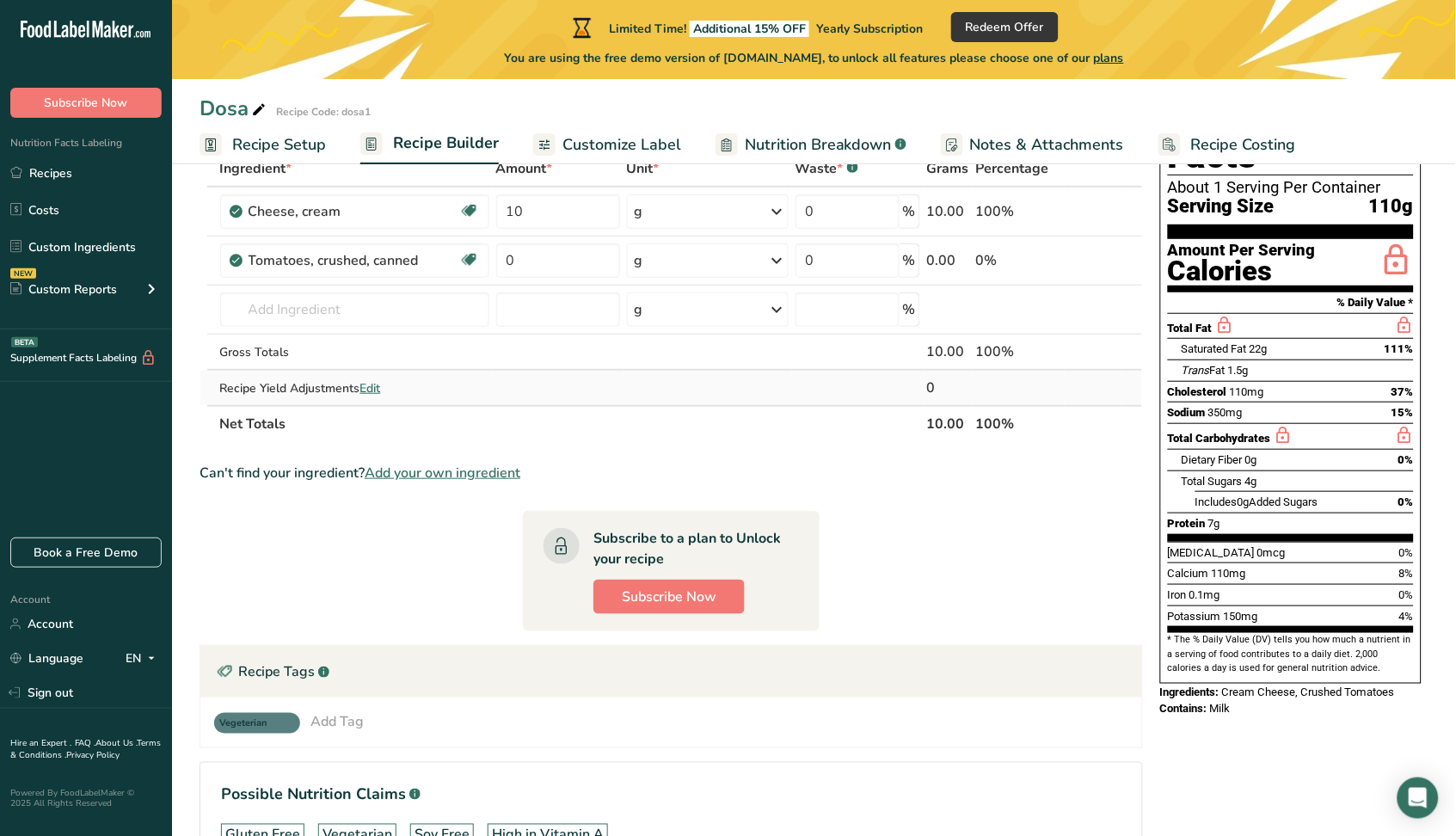
drag, startPoint x: 917, startPoint y: 452, endPoint x: 939, endPoint y: 394, distance: 62.0
click at [942, 233] on section "Ingredient * Amount * Unit * Waste * .a-a{fill:#347362;}.b-a{fill:#fff;} Grams …" at bounding box center [671, 526] width 944 height 752
click at [959, 465] on div "Can't find your ingredient? Add your own ingredient" at bounding box center [671, 472] width 944 height 21
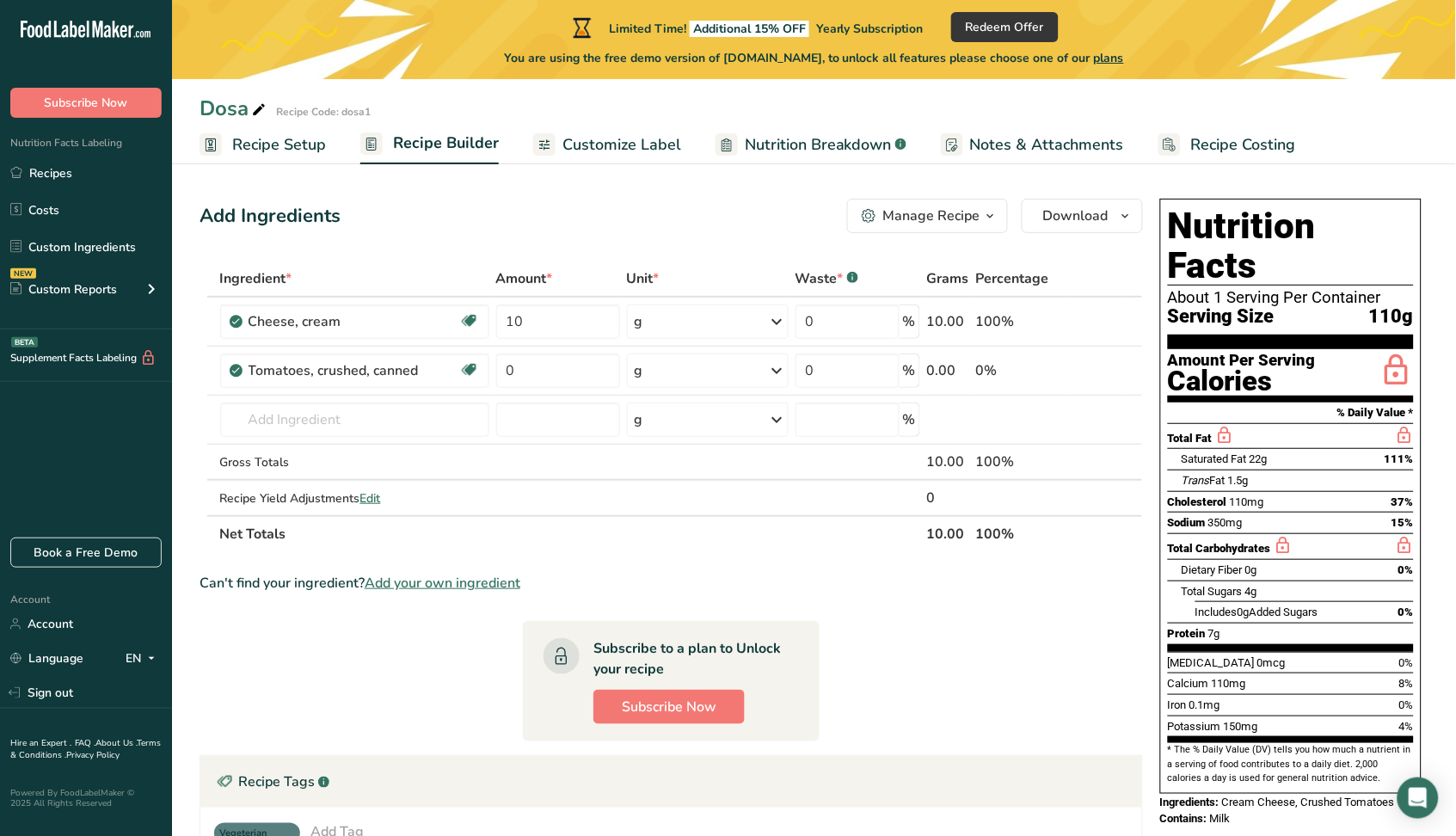
scroll to position [3, 0]
click at [256, 417] on input "text" at bounding box center [355, 420] width 270 height 34
click at [374, 430] on input "text" at bounding box center [355, 420] width 270 height 34
click at [366, 384] on div "Tomatoes, crushed, canned Source of Antioxidants Dairy free Gluten free Vegan V…" at bounding box center [355, 372] width 270 height 34
click at [366, 372] on div "Tomatoes, crushed, canned" at bounding box center [354, 372] width 210 height 21
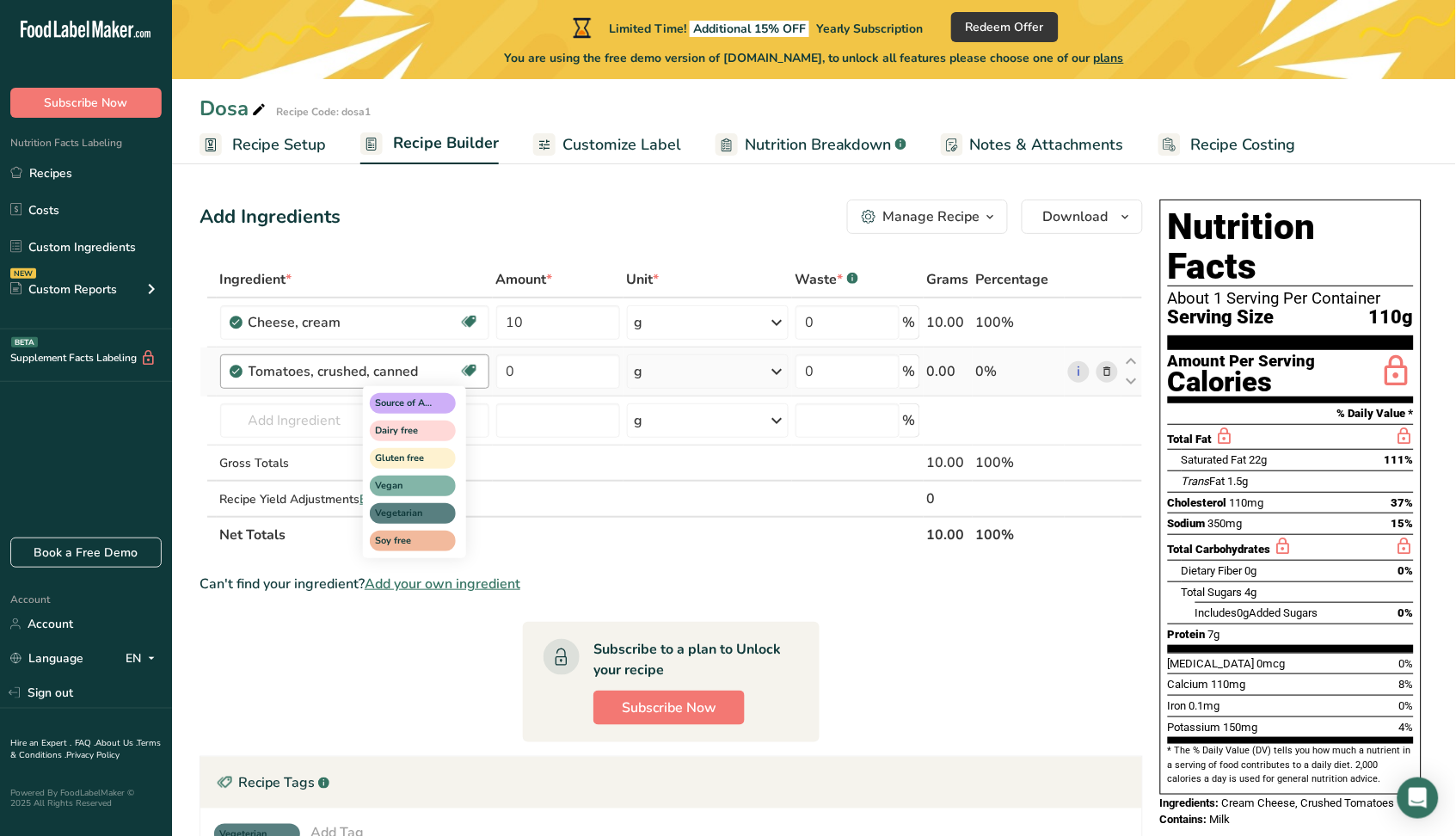
click at [458, 369] on span at bounding box center [468, 371] width 21 height 21
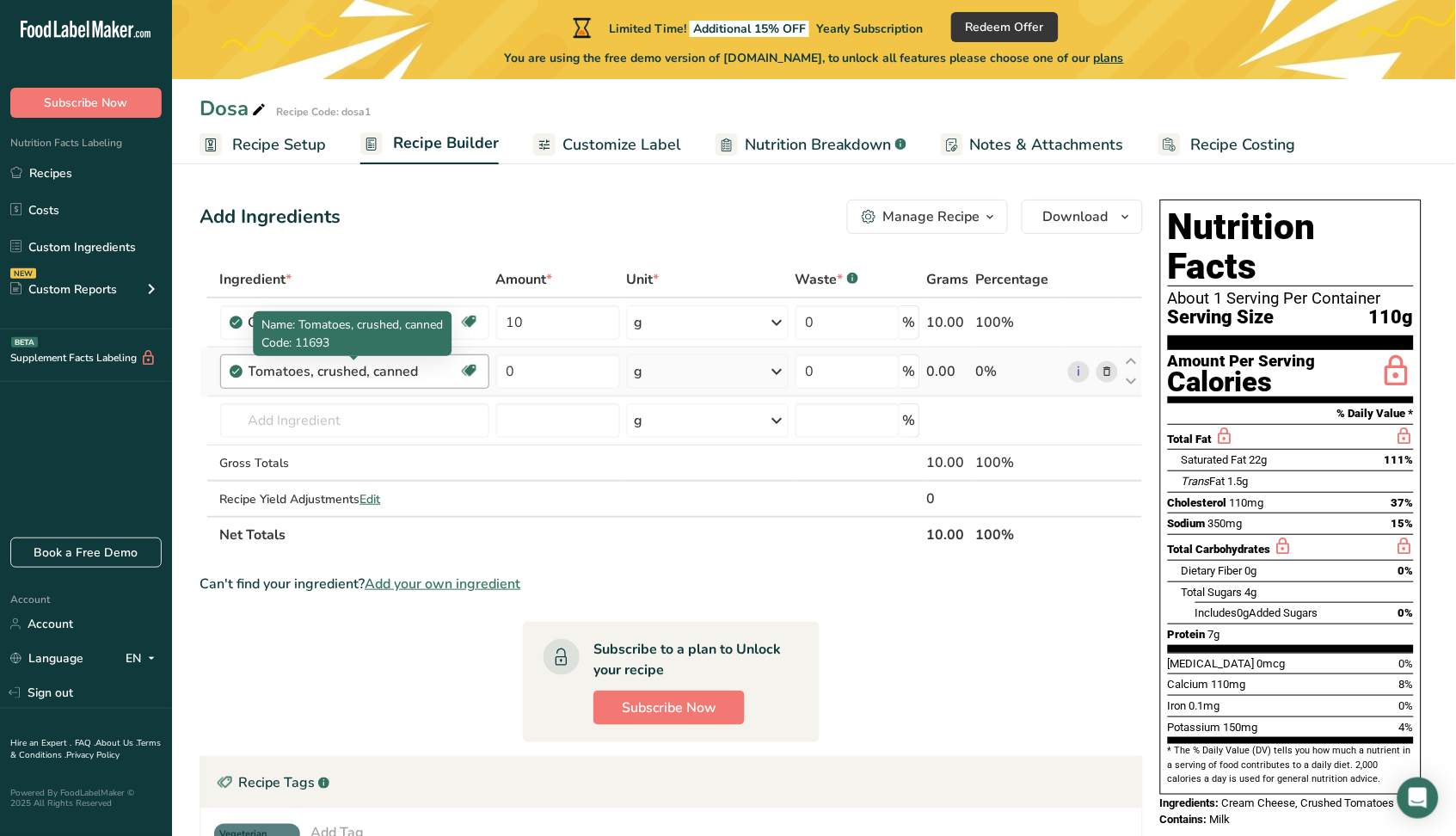
click at [432, 369] on div "Tomatoes, crushed, canned" at bounding box center [354, 372] width 210 height 21
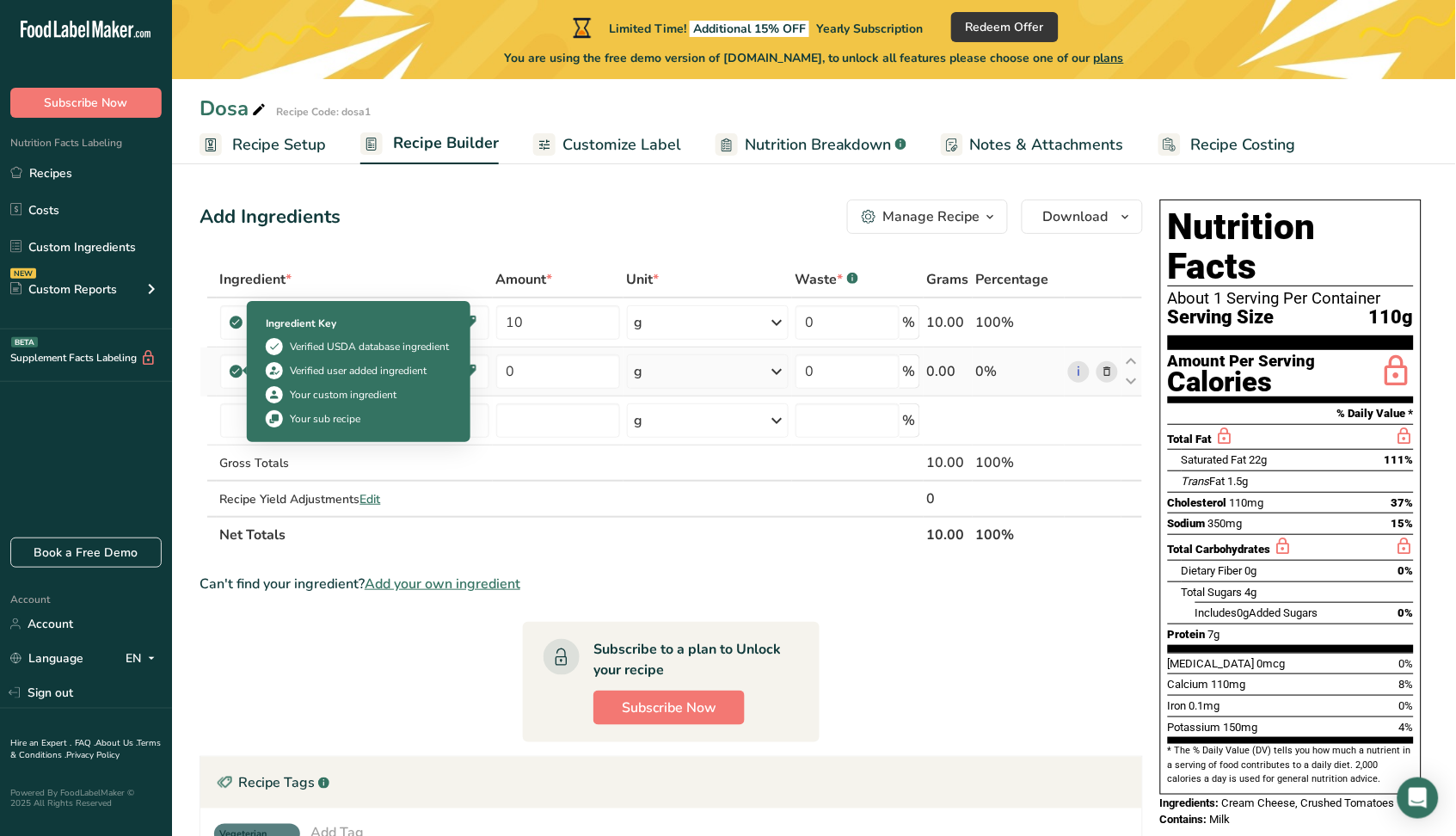
drag, startPoint x: 411, startPoint y: 369, endPoint x: 242, endPoint y: 379, distance: 169.3
click at [242, 379] on td "Tomatoes, crushed, canned Source of Antioxidants Dairy free Gluten free Vegan V…" at bounding box center [355, 372] width 276 height 49
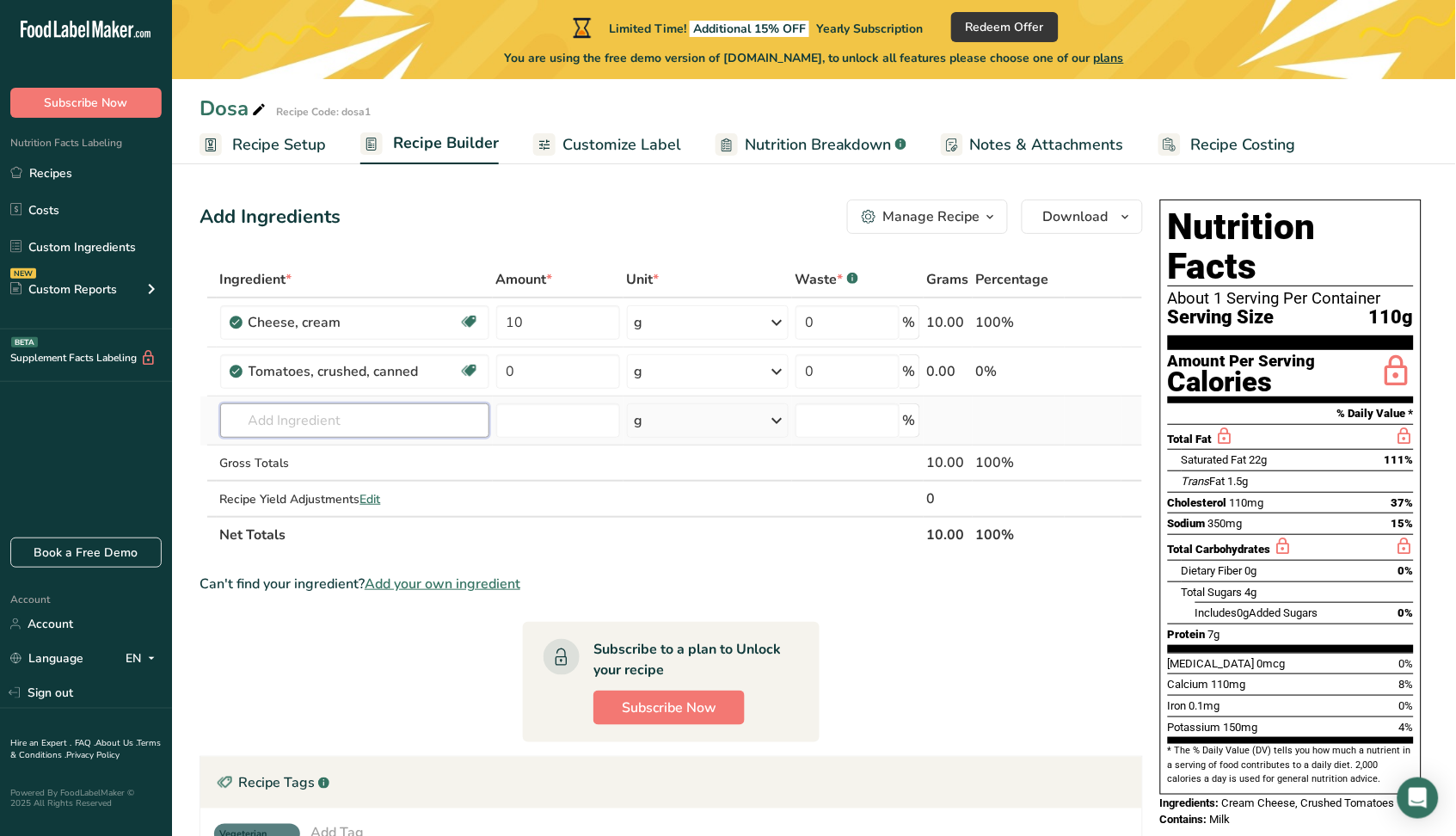
click at [389, 419] on input "text" at bounding box center [355, 420] width 270 height 34
type input "x"
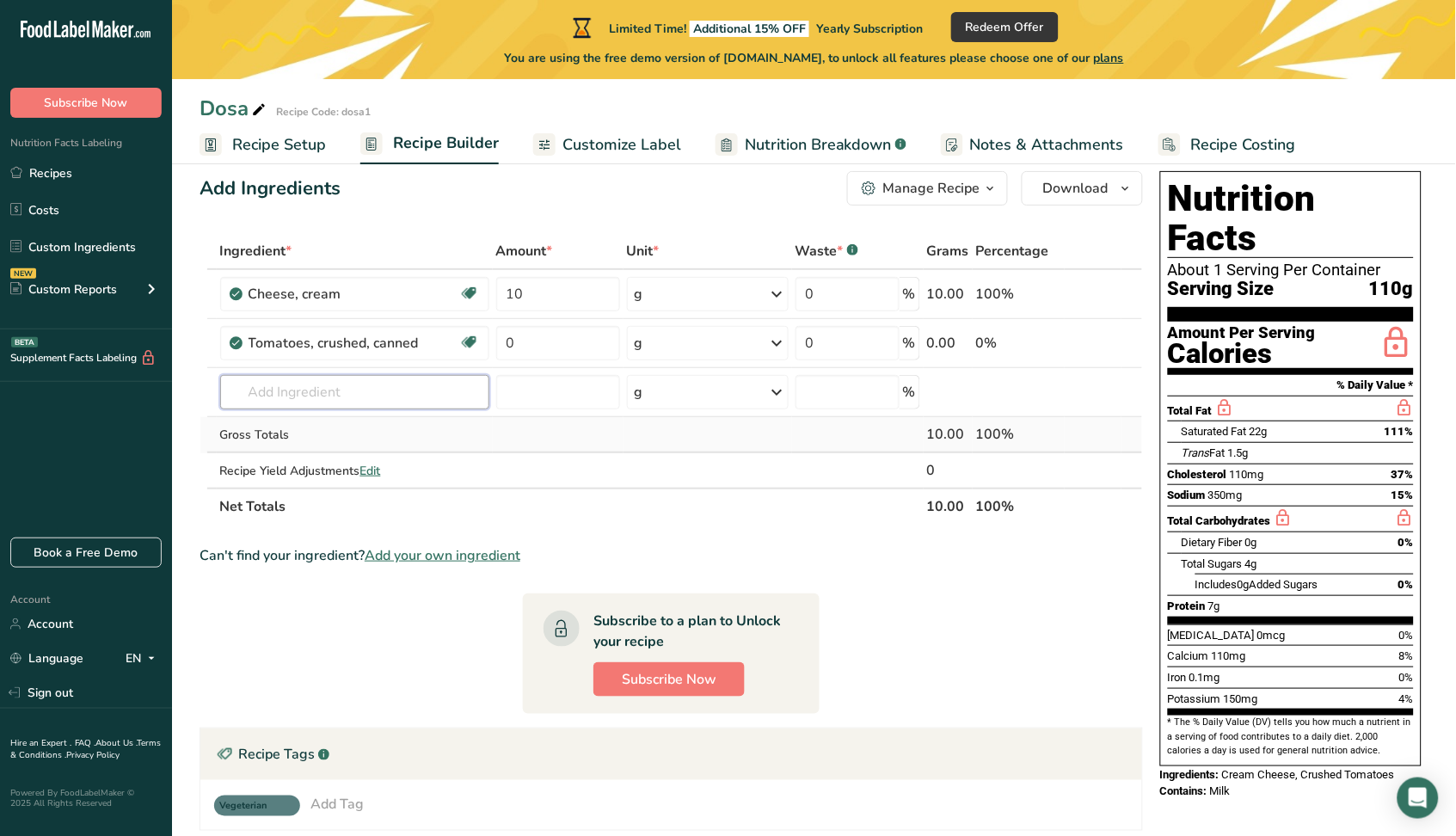
scroll to position [233, 0]
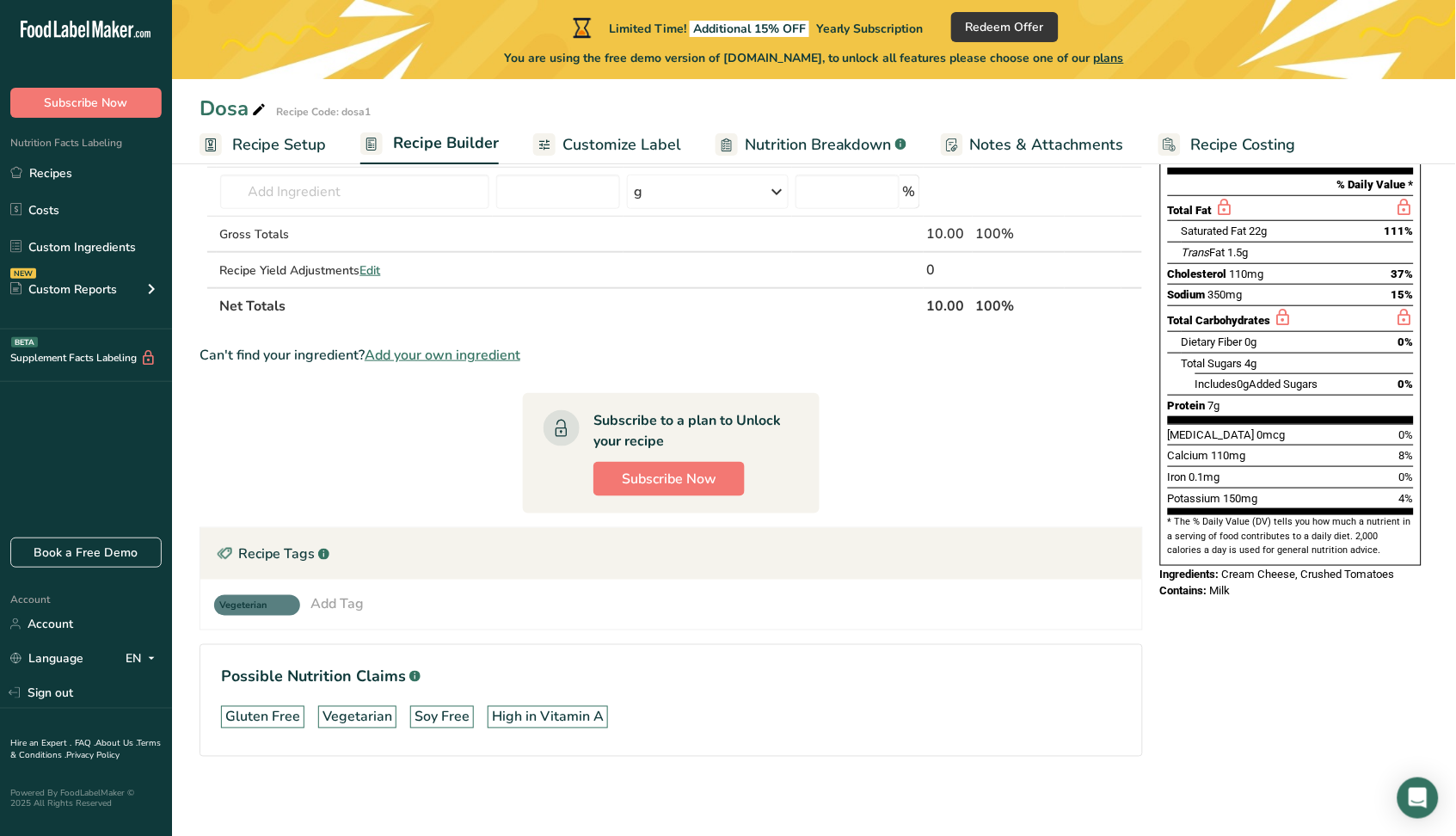
click at [351, 605] on div "Add Tag" at bounding box center [337, 603] width 53 height 21
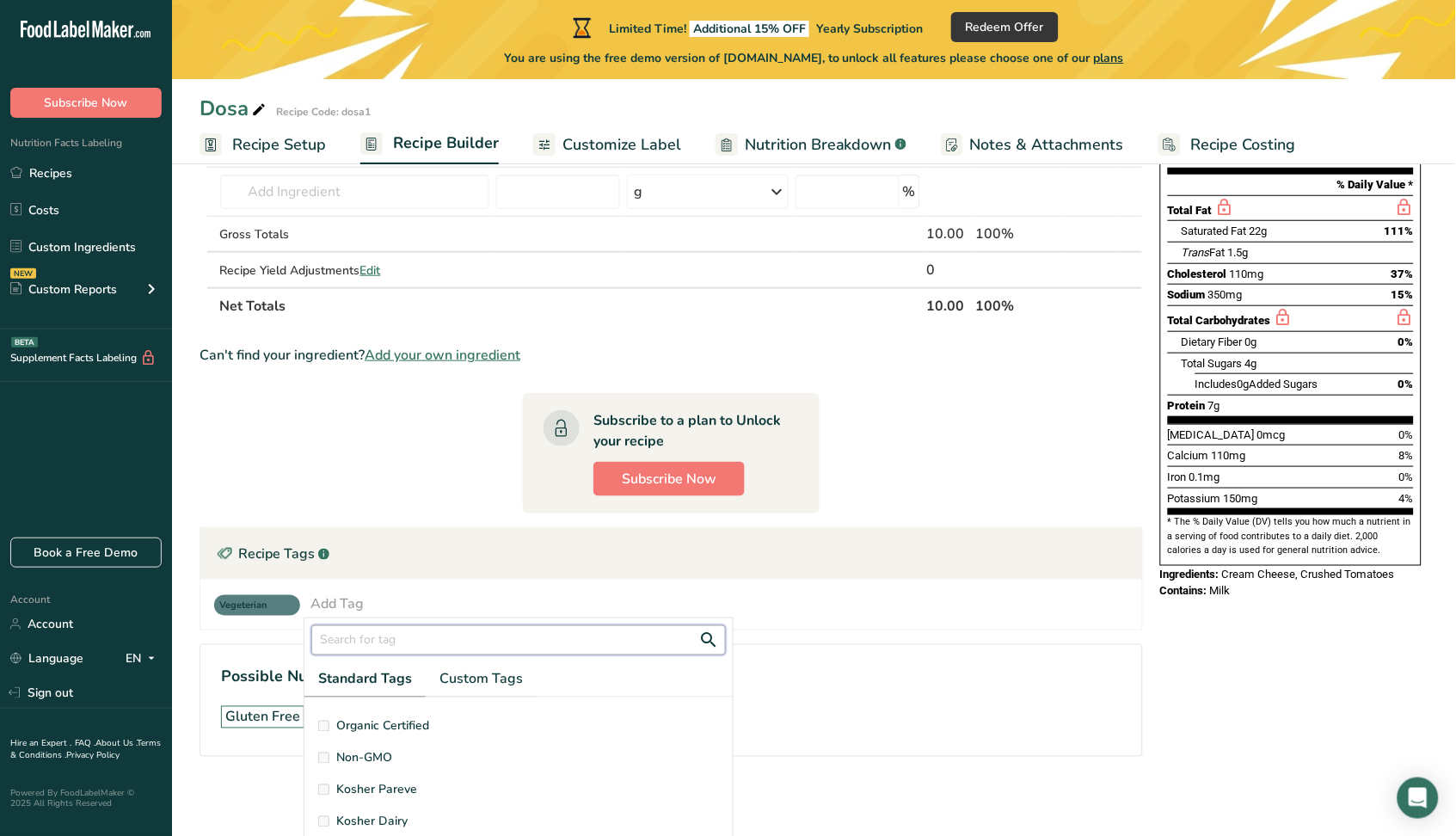
click at [363, 634] on input "text" at bounding box center [518, 640] width 414 height 30
type input "v"
click at [351, 750] on span "Vegan" at bounding box center [354, 752] width 35 height 18
click at [352, 745] on span "Vegan" at bounding box center [354, 752] width 35 height 18
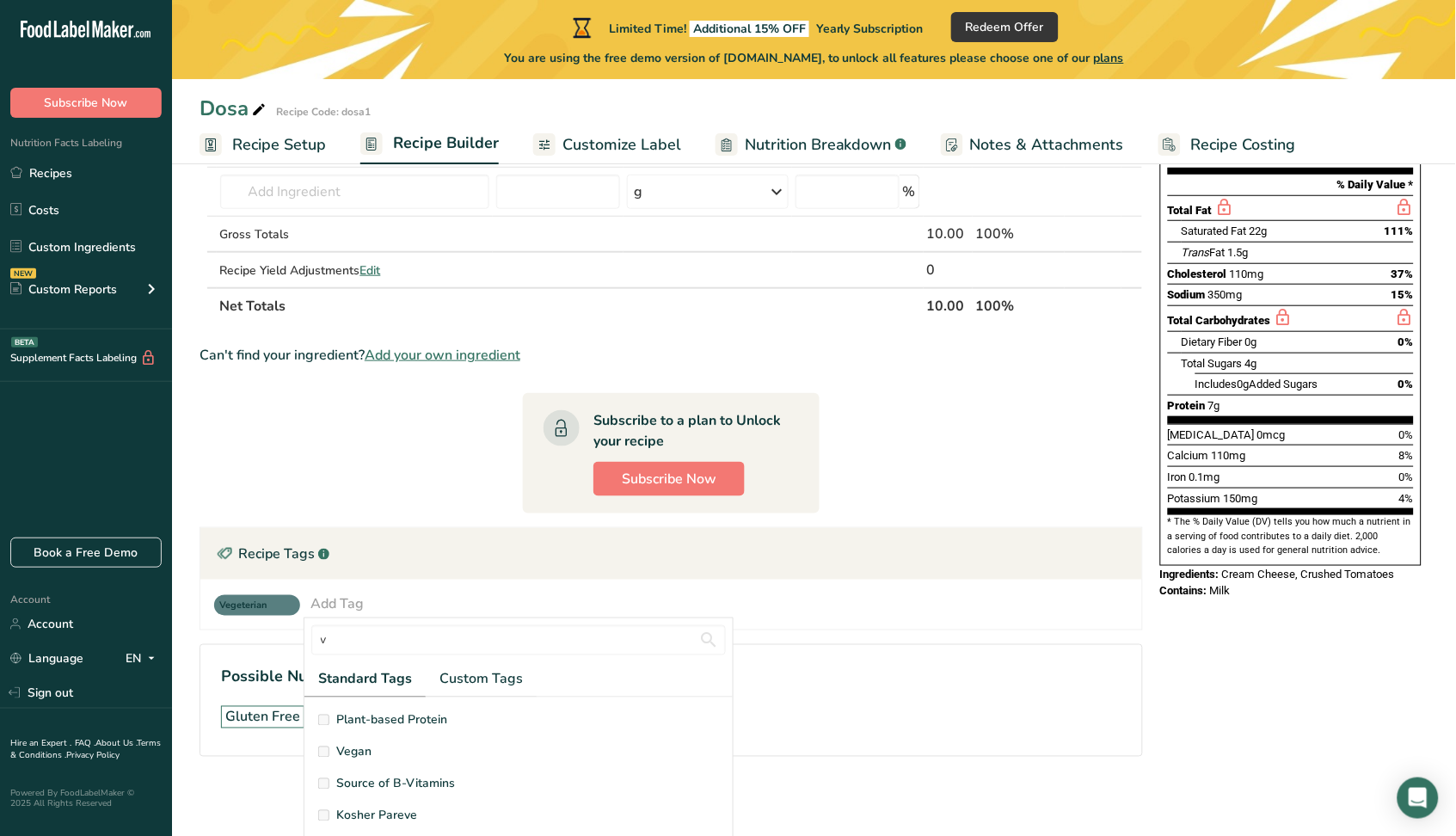
click at [352, 745] on span "Vegan" at bounding box center [354, 752] width 35 height 18
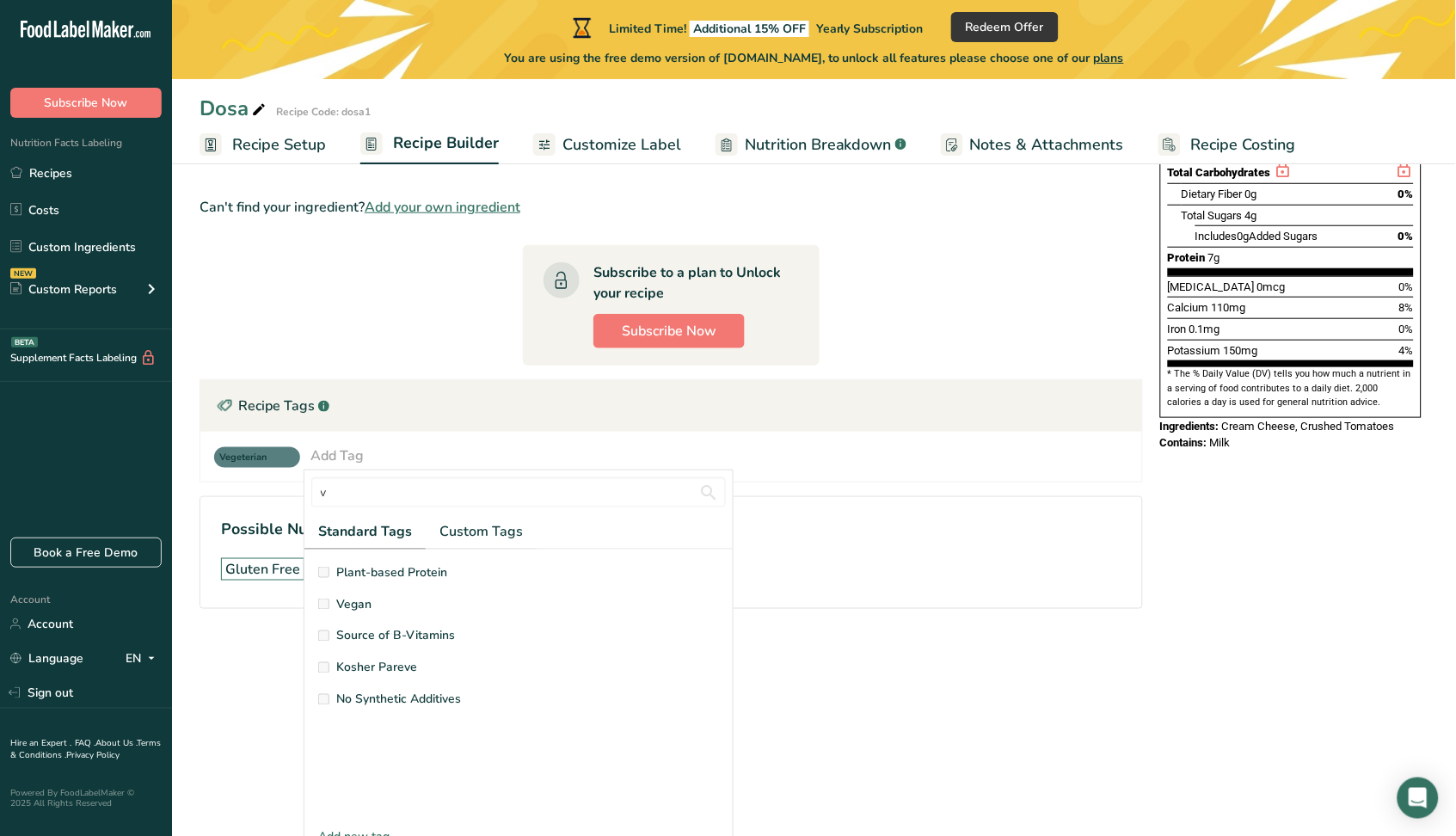
scroll to position [170, 0]
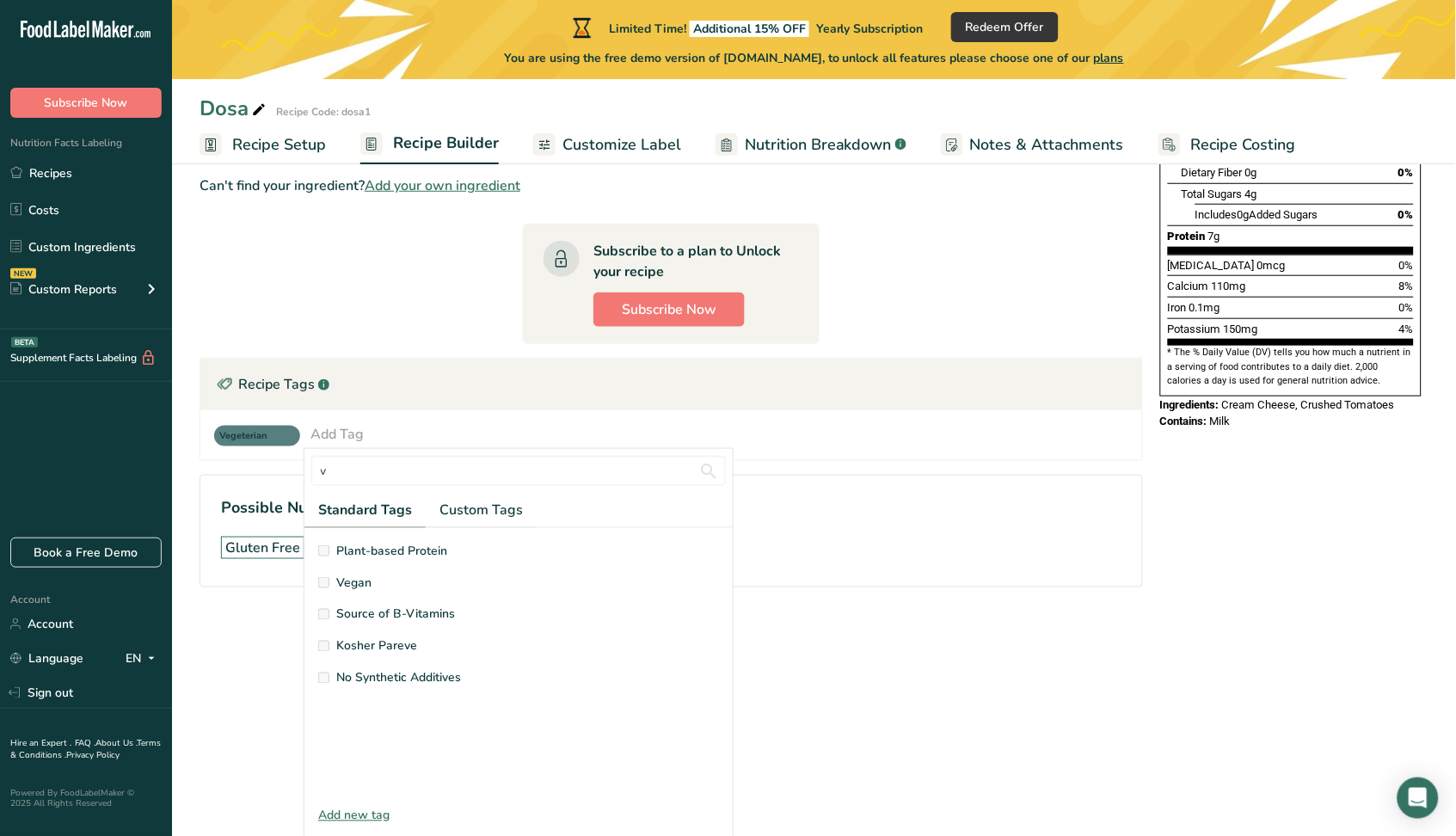
click at [354, 575] on span "Vegan" at bounding box center [354, 582] width 35 height 18
click at [341, 576] on span "Vegan" at bounding box center [354, 582] width 35 height 18
click at [593, 567] on div "Plant-based Protein Vegan Source of B-Vitamins Kosher Pareve No Synthetic Addit…" at bounding box center [518, 671] width 400 height 258
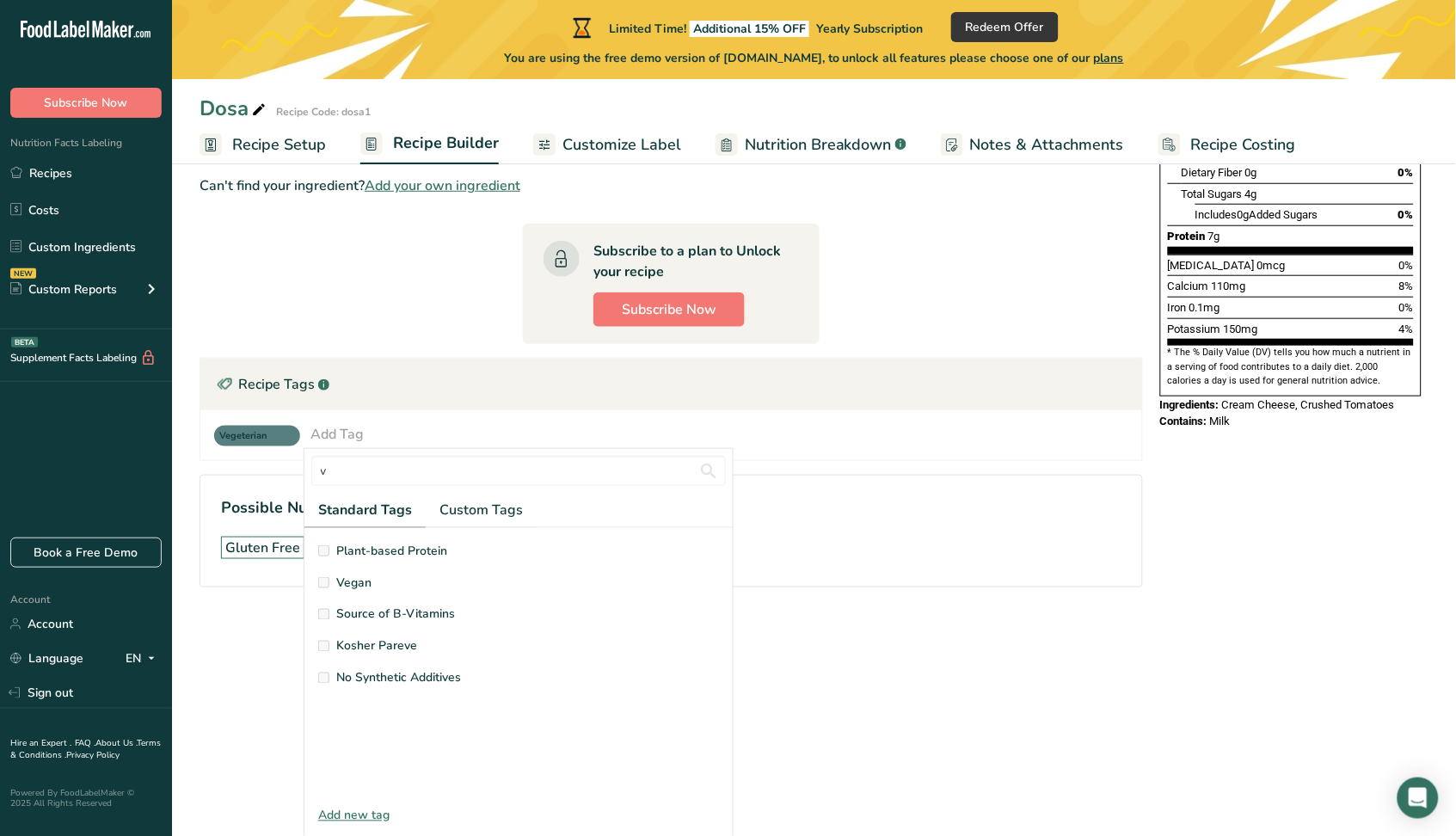
click at [382, 610] on span "Source of B-Vitamins" at bounding box center [395, 614] width 119 height 18
click at [359, 576] on span "Vegan" at bounding box center [354, 582] width 35 height 18
click at [784, 591] on section "Ingredient * Amount * Unit * Waste * .a-a{fill:#347362;}.b-a{fill:#fff;} Grams …" at bounding box center [671, 239] width 944 height 752
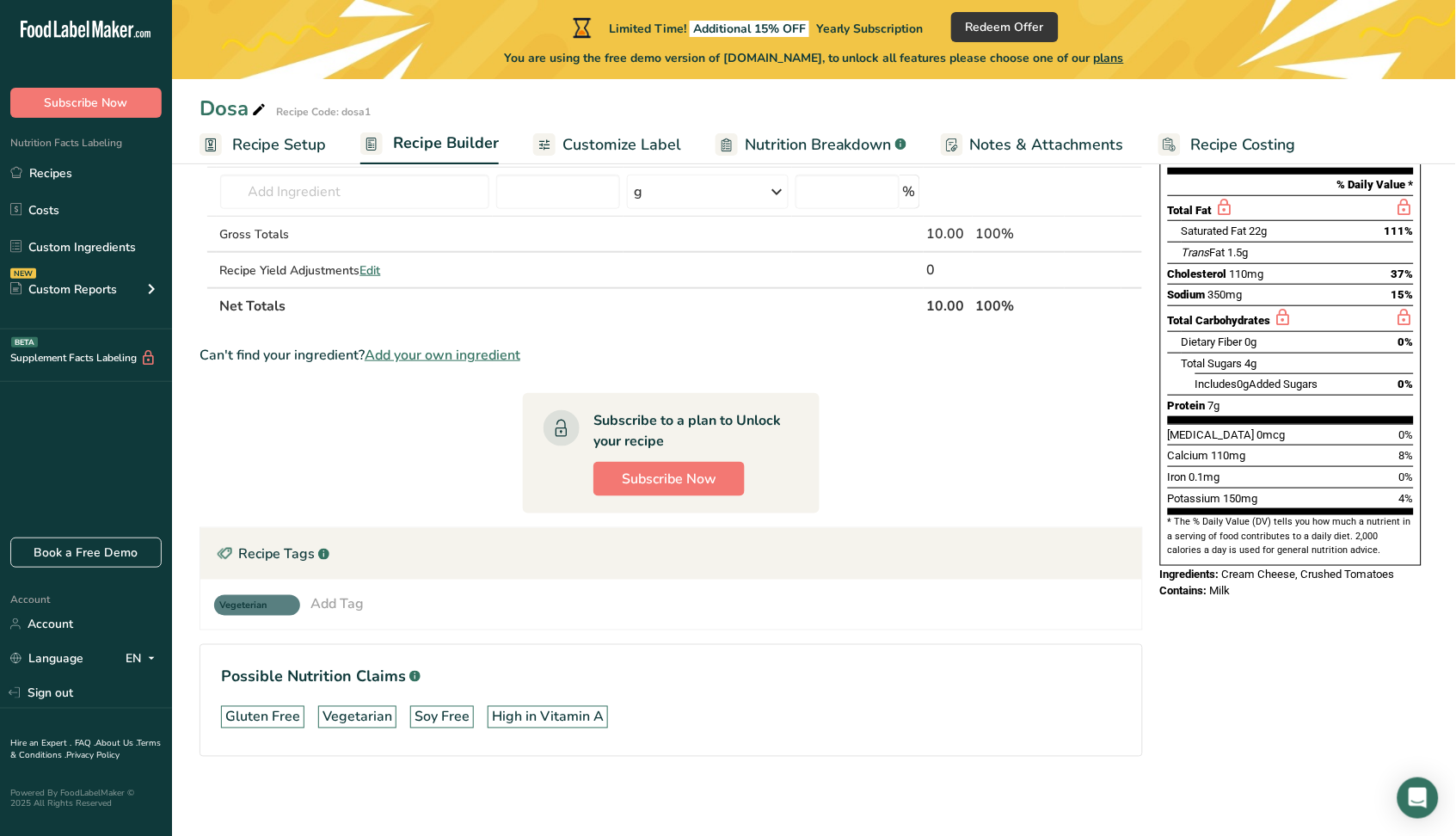
scroll to position [0, 0]
click at [352, 609] on div "Add Tag" at bounding box center [337, 603] width 53 height 21
click at [521, 679] on link "Custom Tags" at bounding box center [480, 679] width 111 height 35
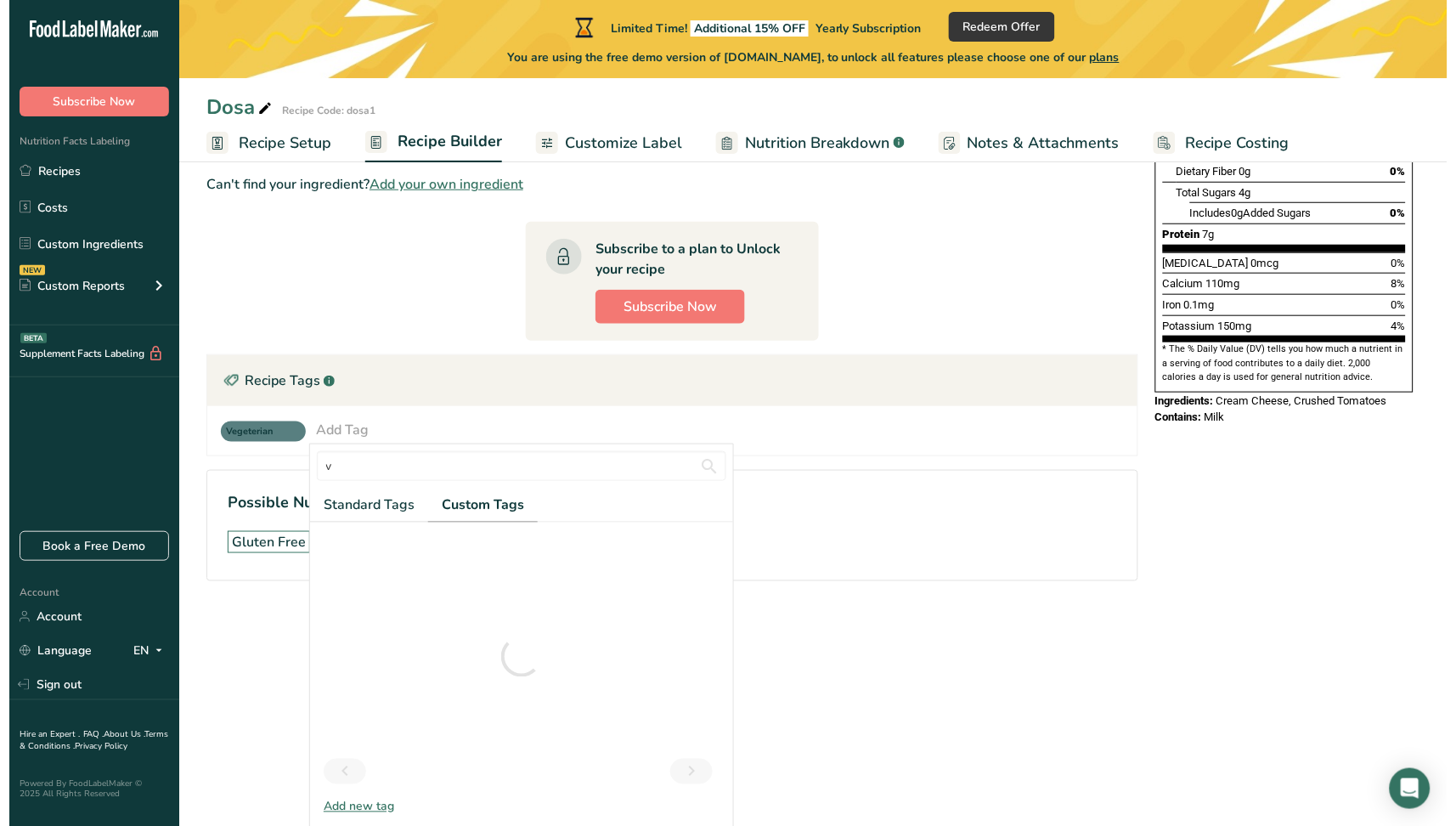
scroll to position [168, 0]
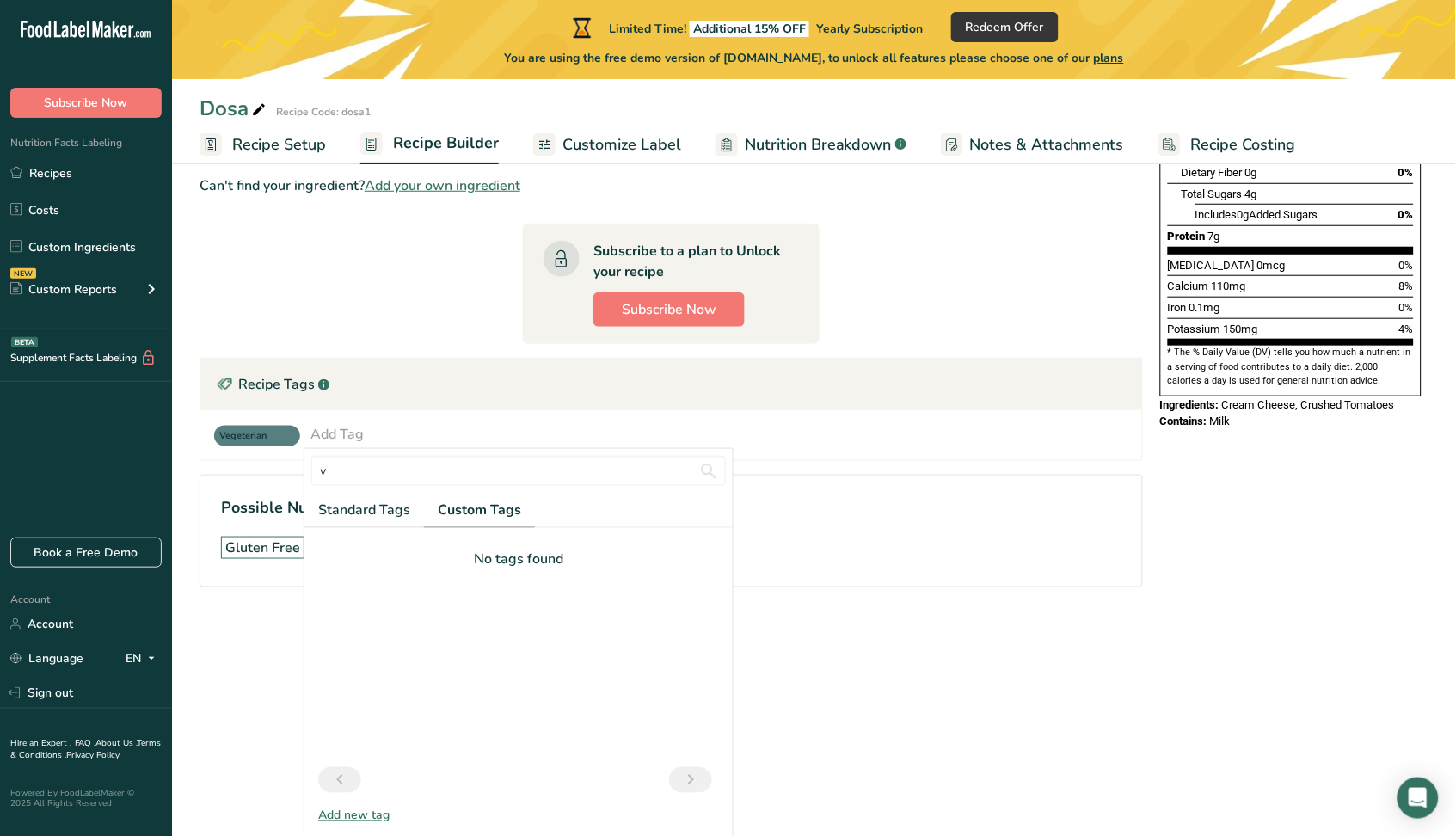
click at [699, 770] on icon "Next page" at bounding box center [690, 780] width 21 height 31
click at [381, 815] on div "Add new tag" at bounding box center [518, 816] width 428 height 18
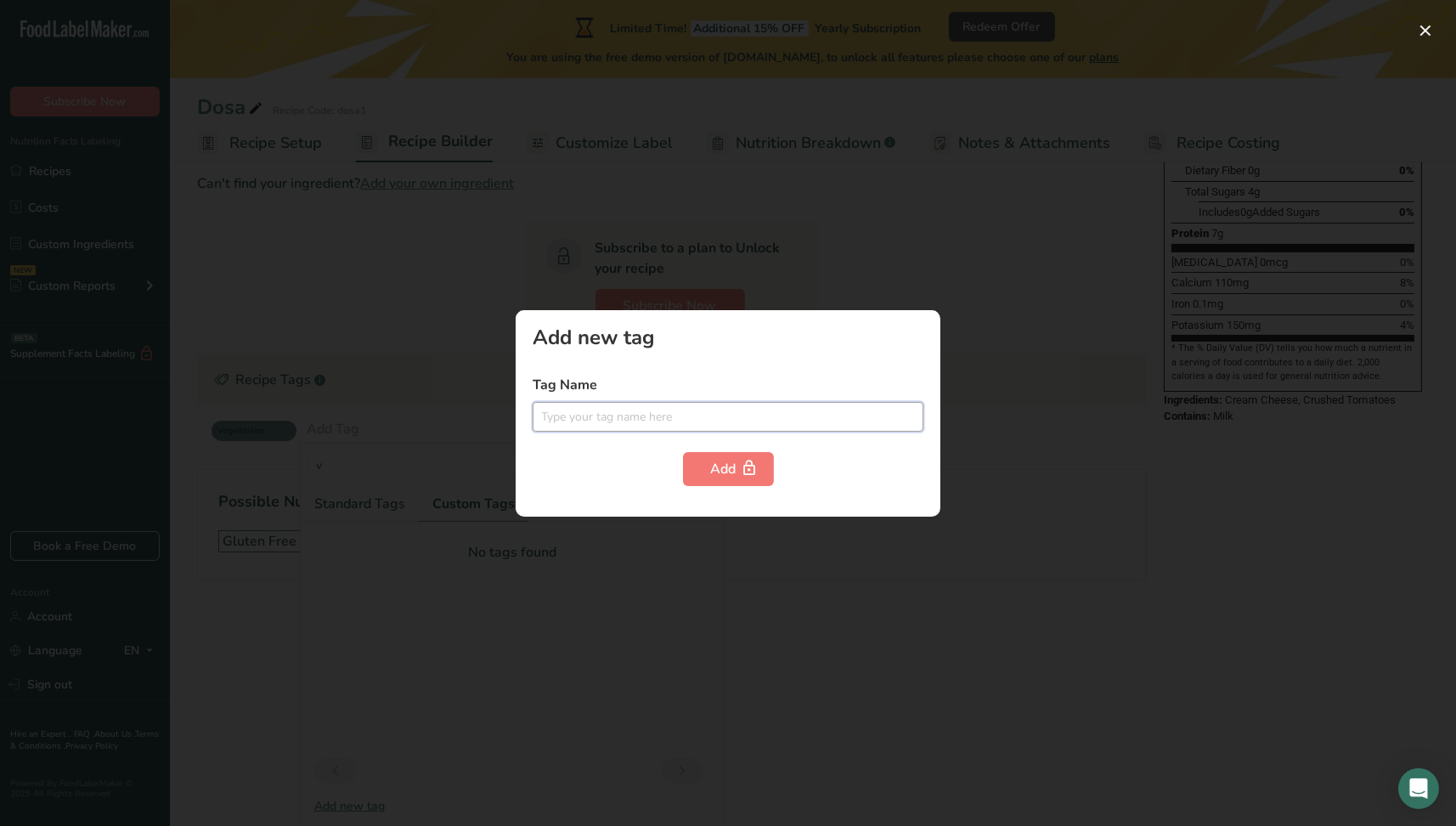
click at [586, 413] on input "text" at bounding box center [728, 416] width 391 height 30
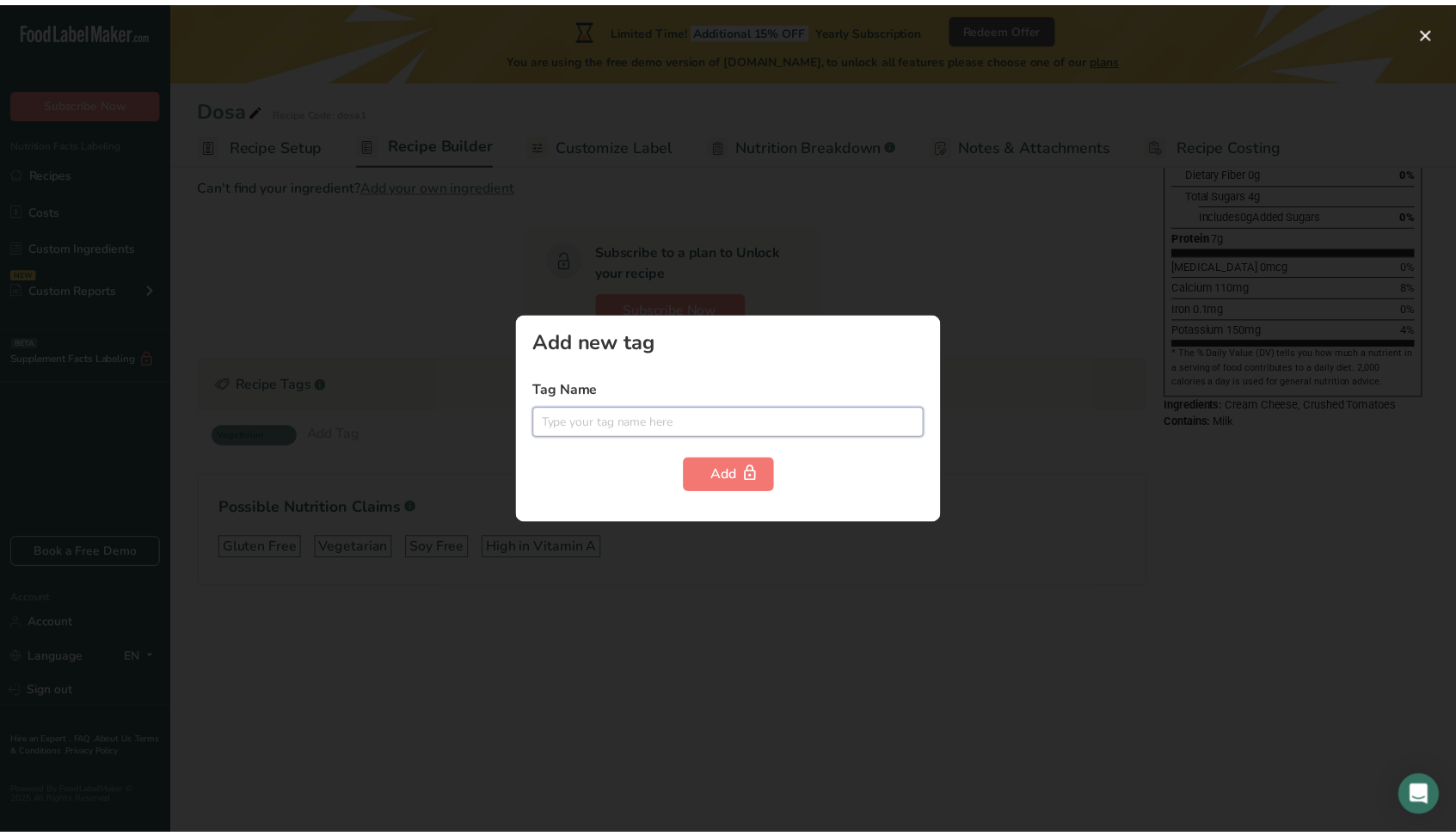
scroll to position [0, 0]
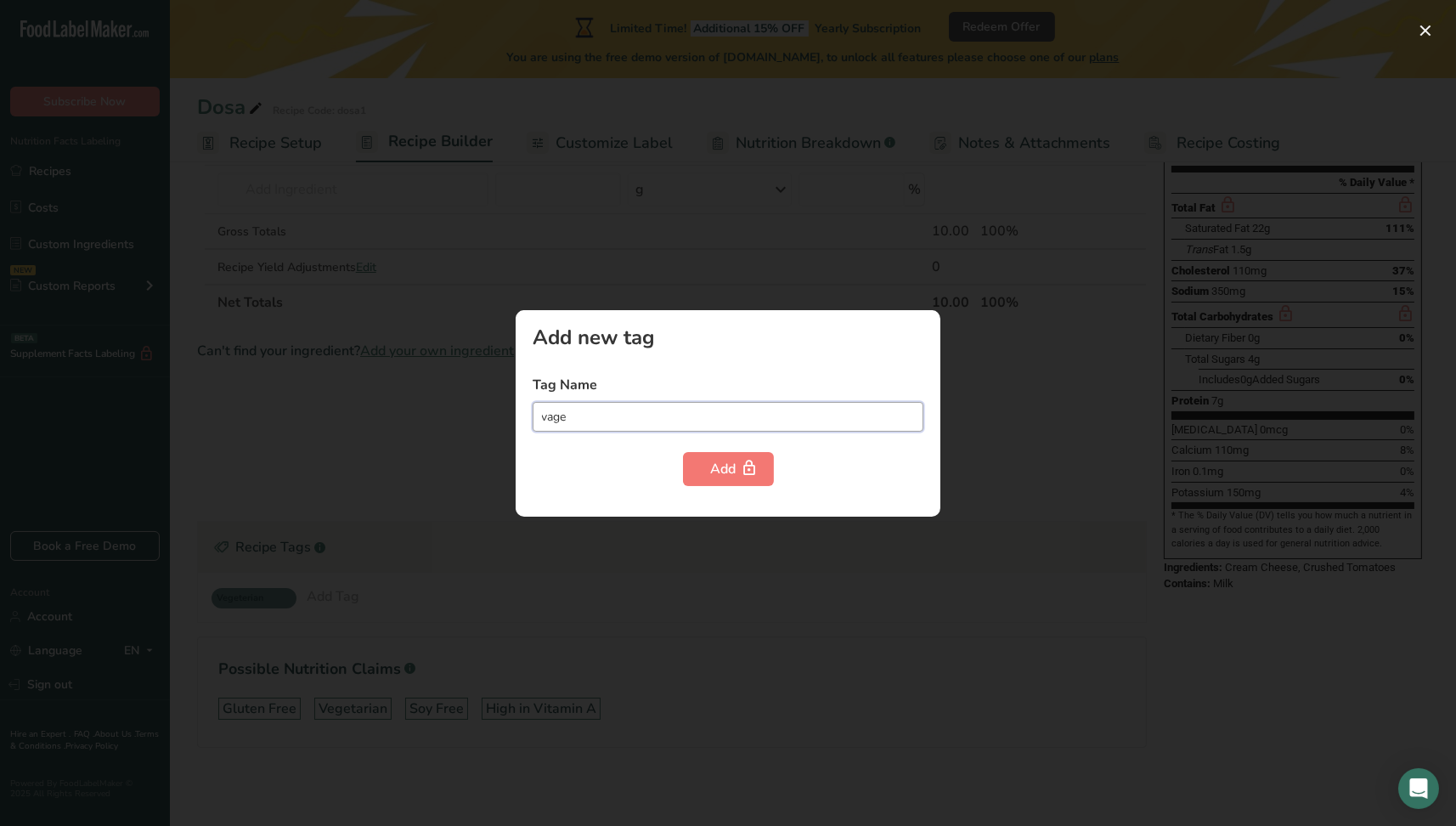
type input "vagen"
click at [650, 420] on input "vagen" at bounding box center [728, 416] width 391 height 30
click at [648, 420] on input "vagen" at bounding box center [728, 416] width 391 height 30
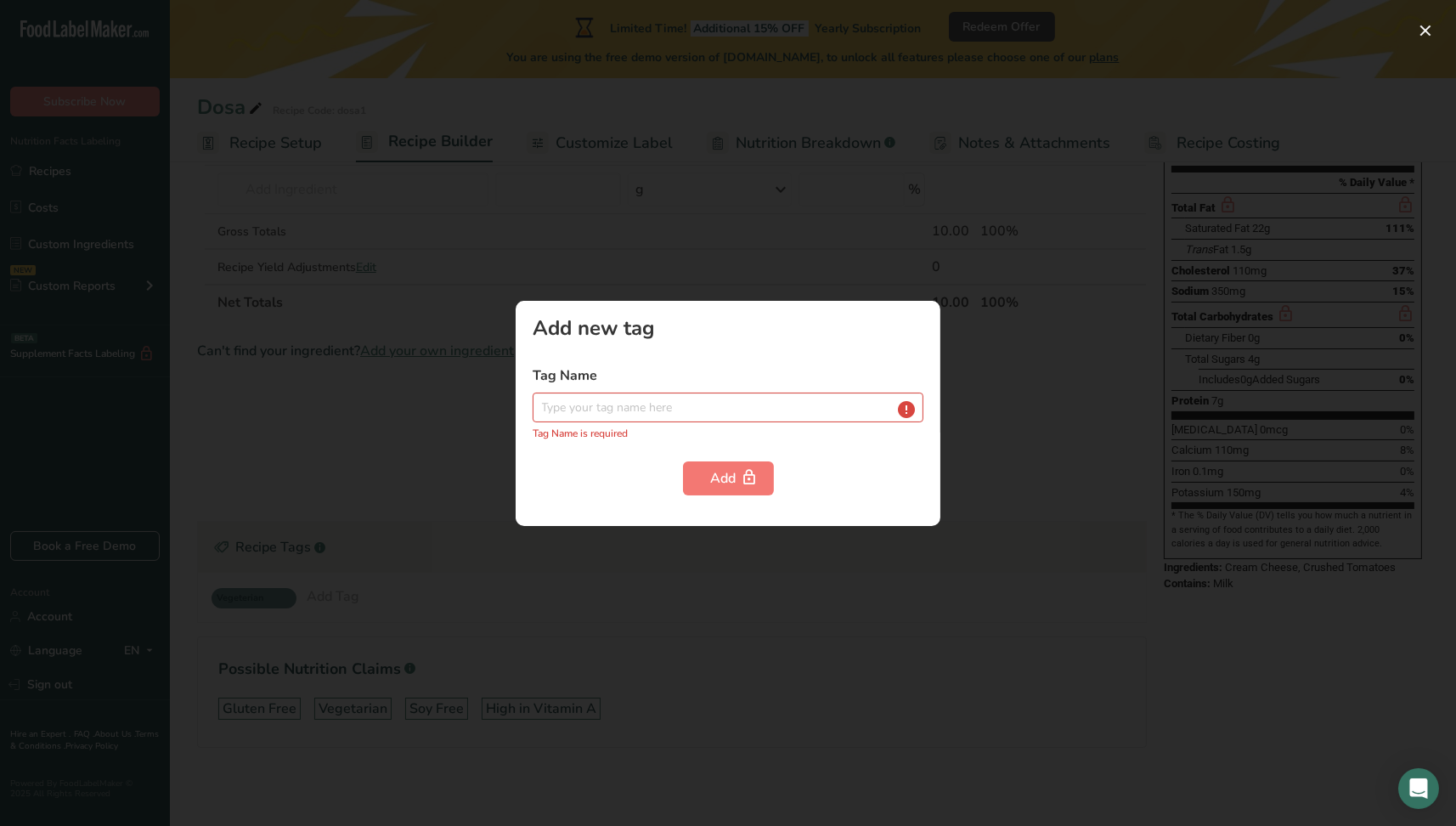
click at [992, 682] on div at bounding box center [728, 413] width 1456 height 826
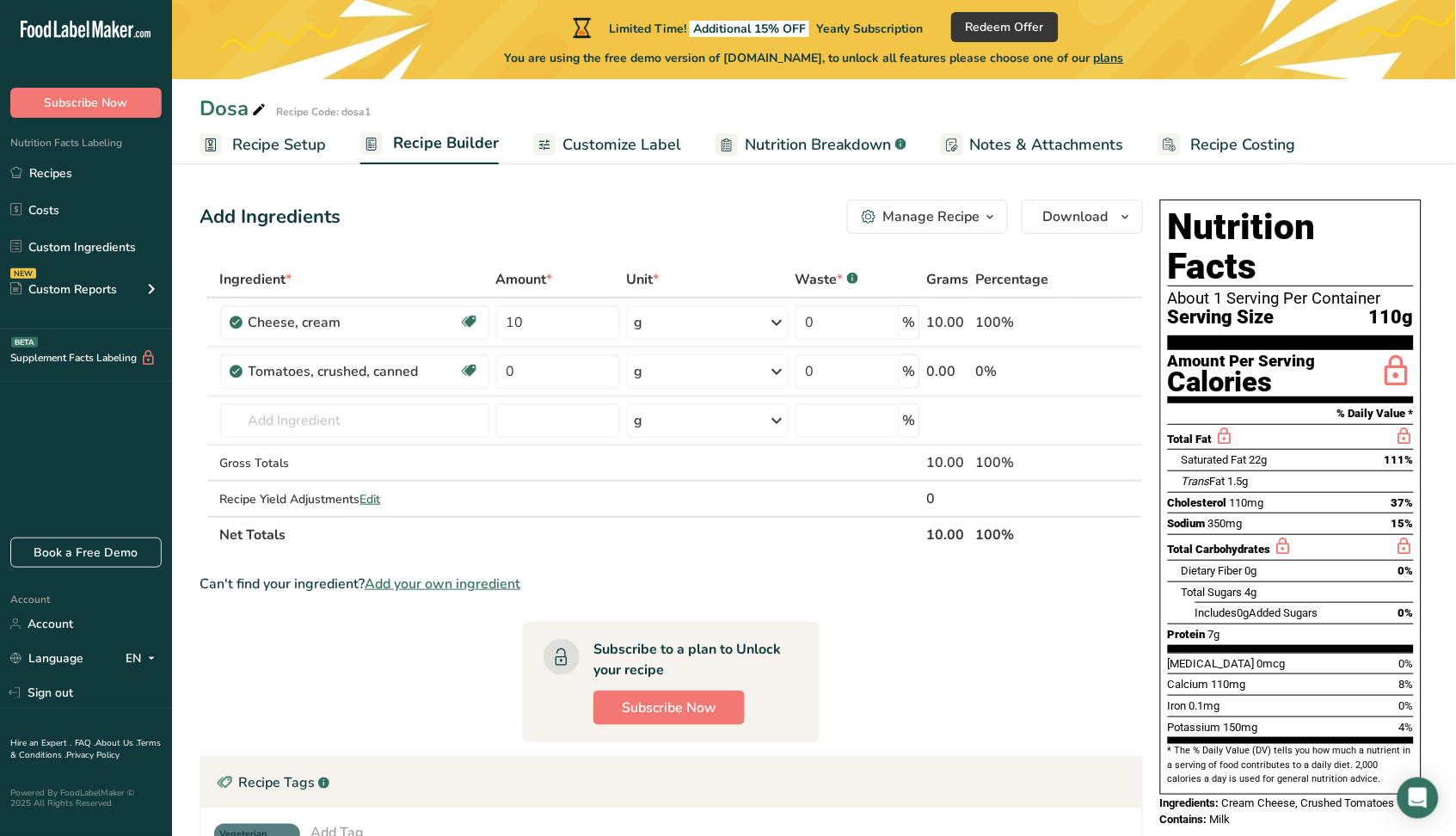
scroll to position [233, 0]
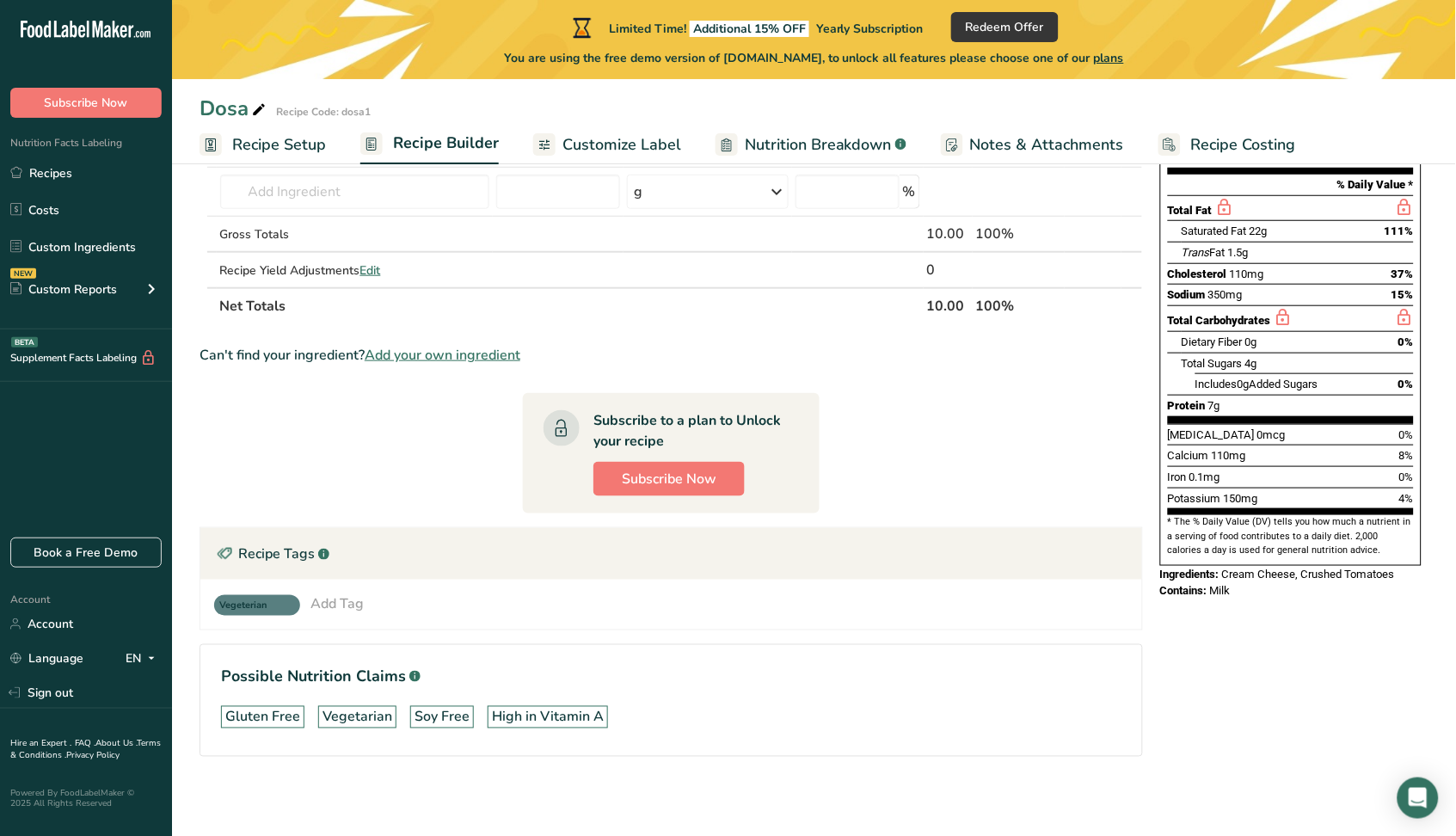
click at [360, 604] on div "Add Tag" at bounding box center [337, 603] width 53 height 21
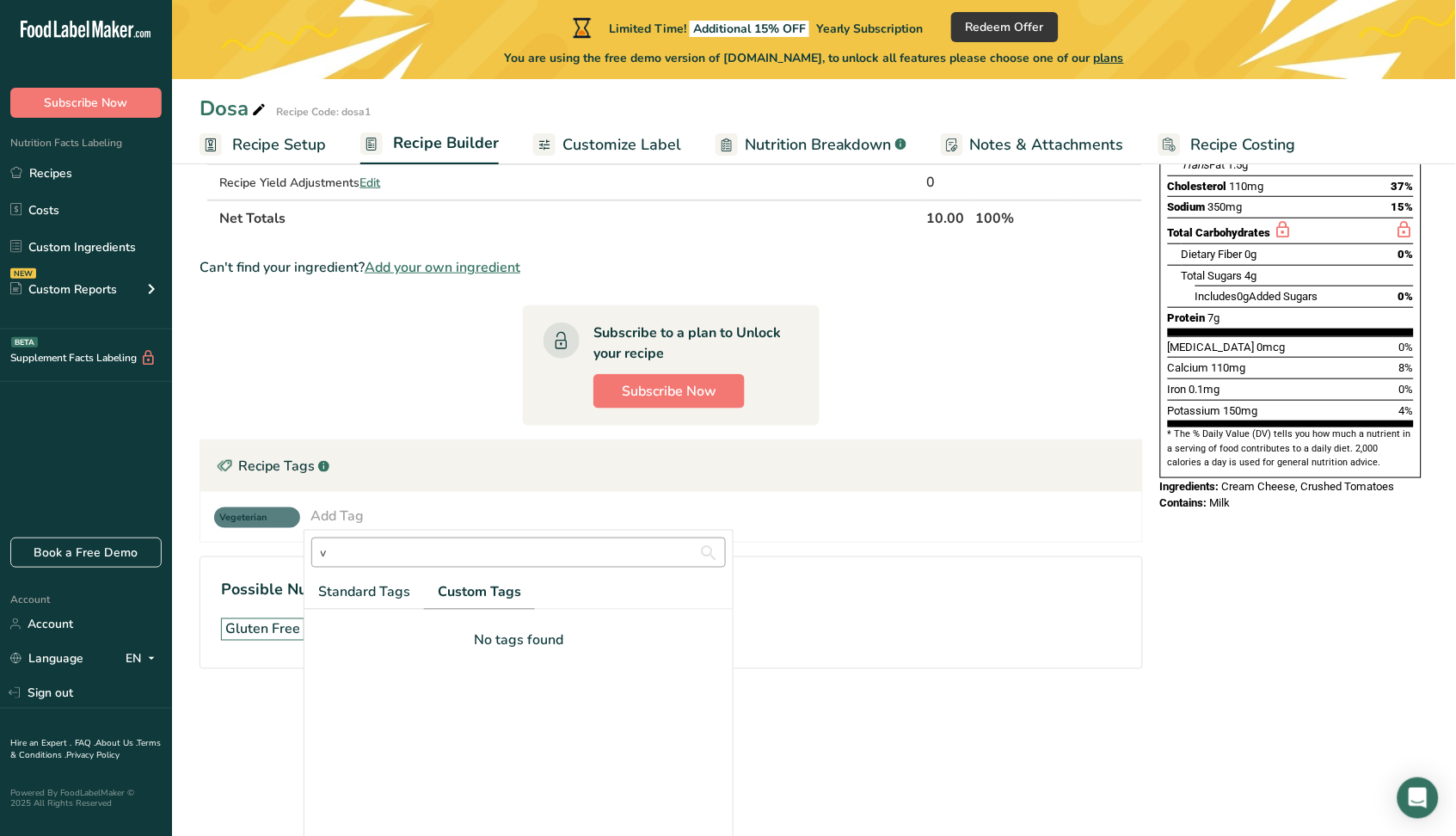
scroll to position [170, 0]
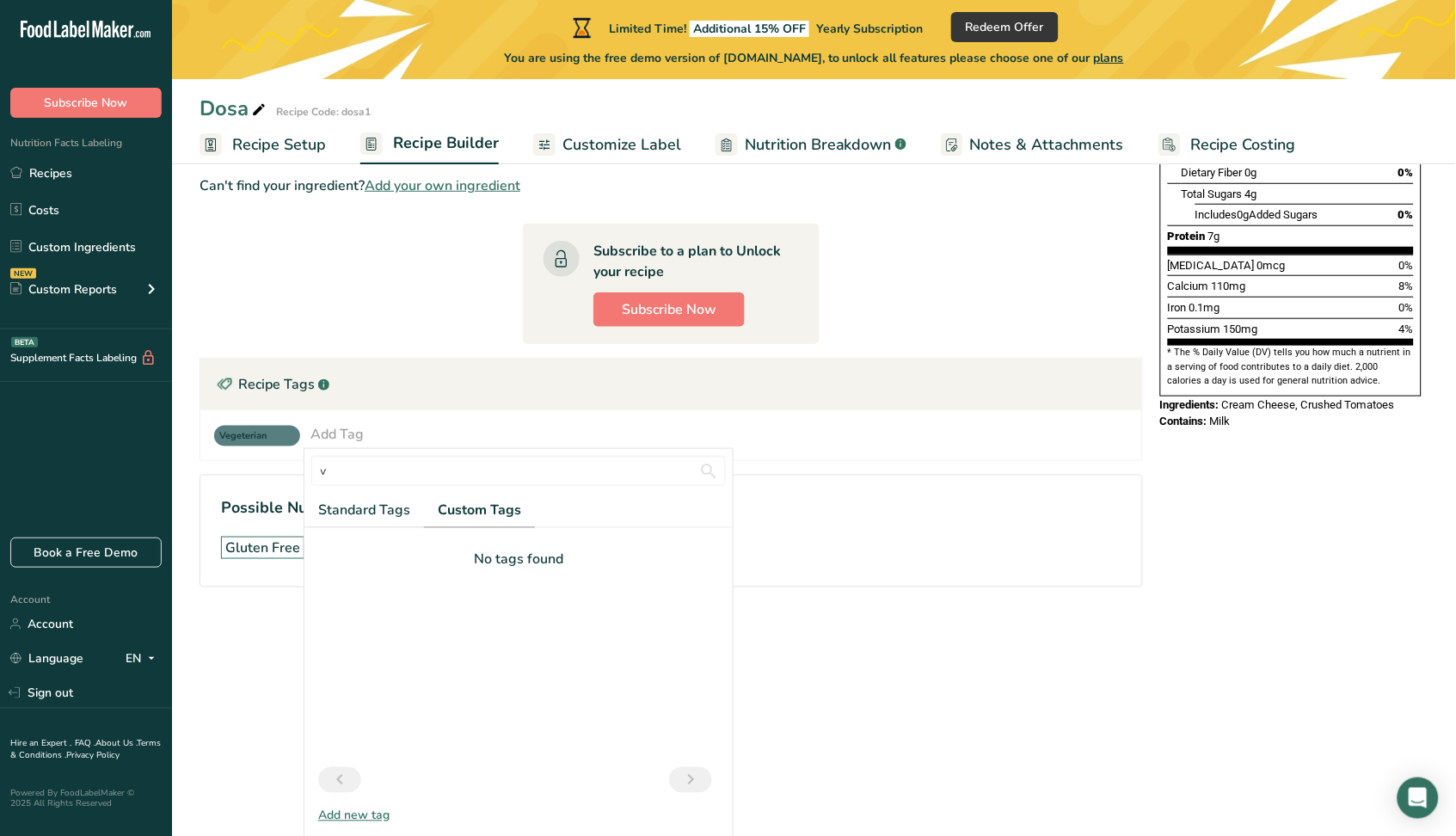
click at [373, 814] on div "Add new tag" at bounding box center [518, 816] width 428 height 18
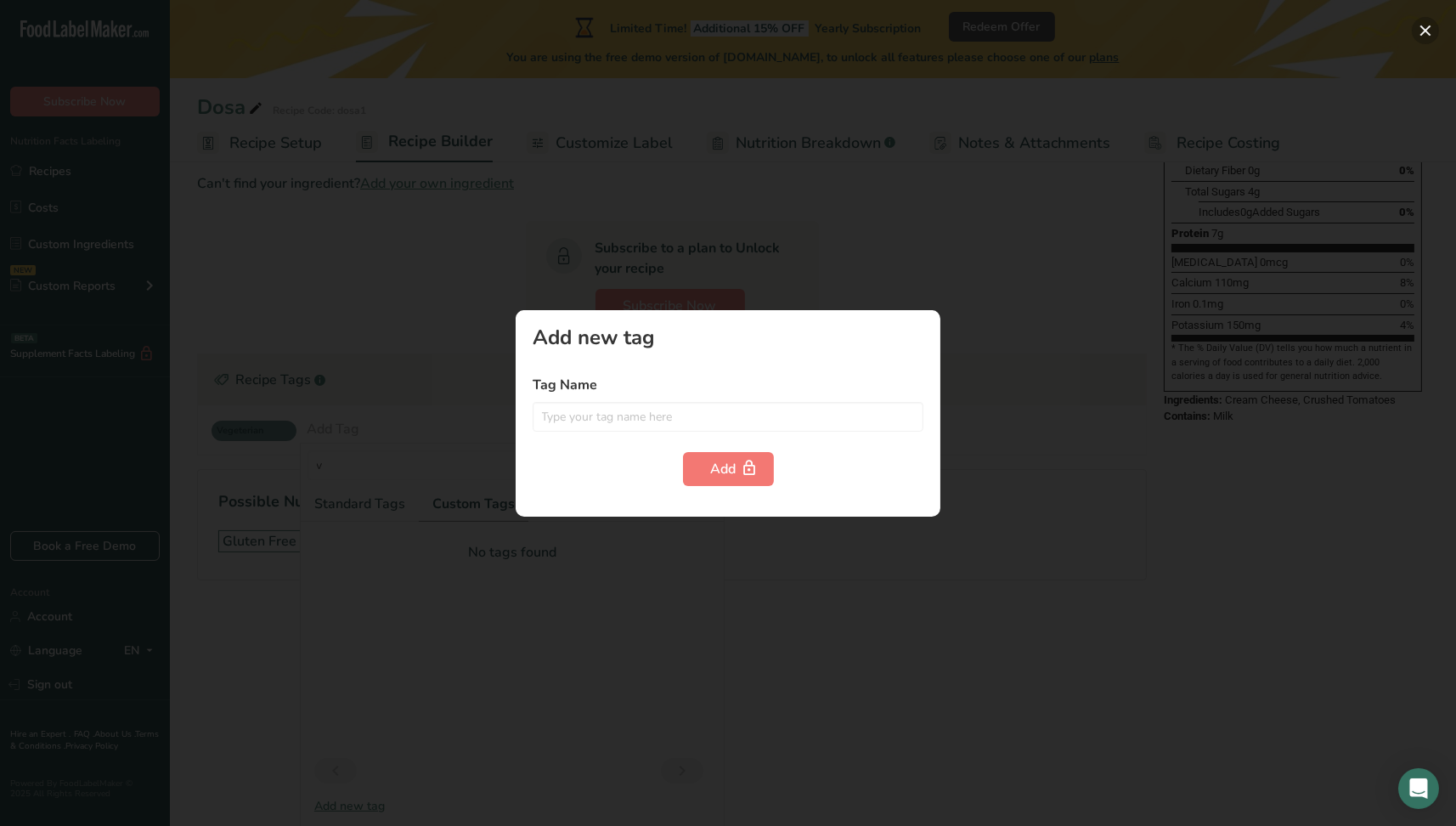
click at [1418, 26] on button "button" at bounding box center [1425, 31] width 28 height 28
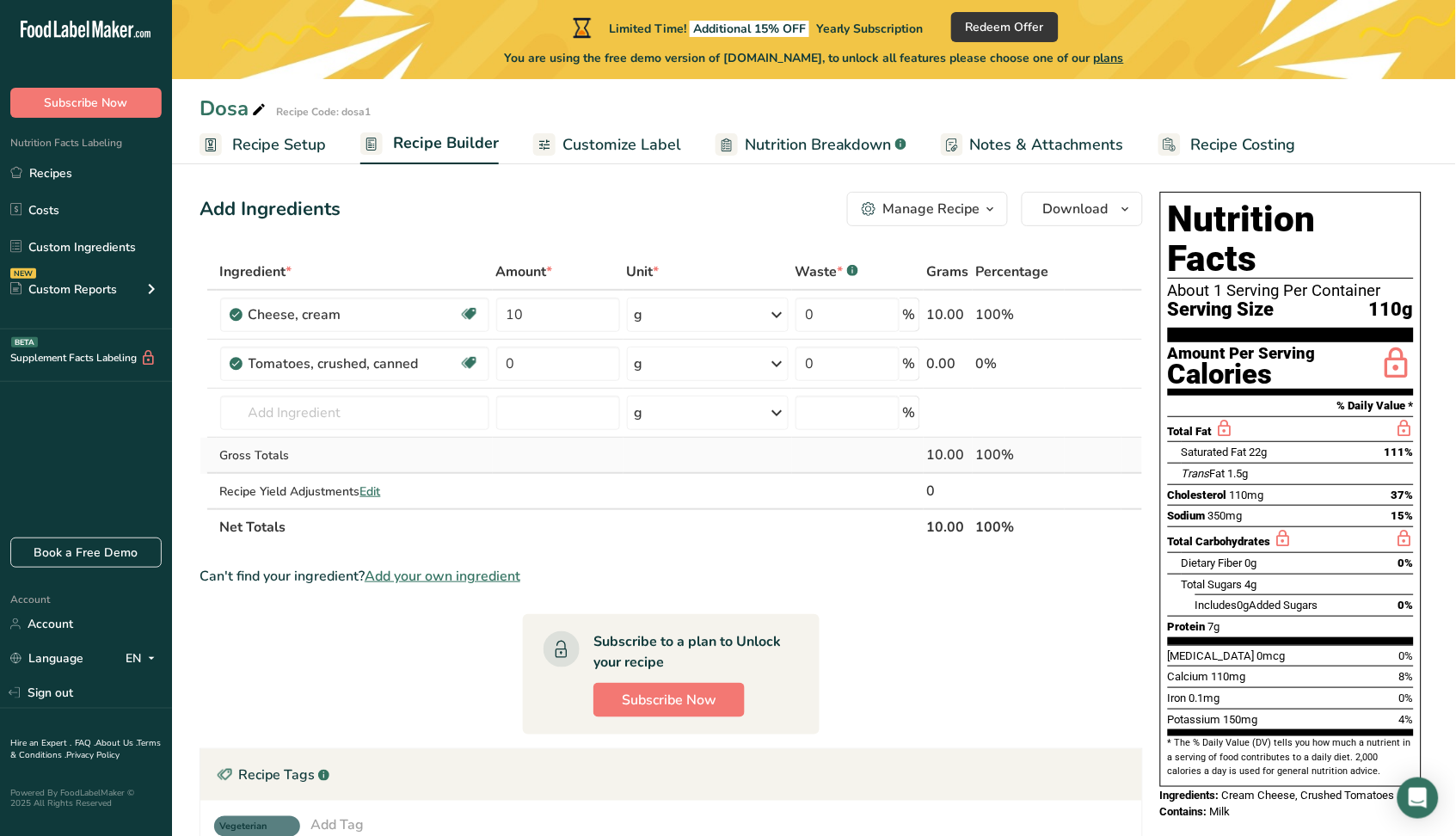
scroll to position [0, 0]
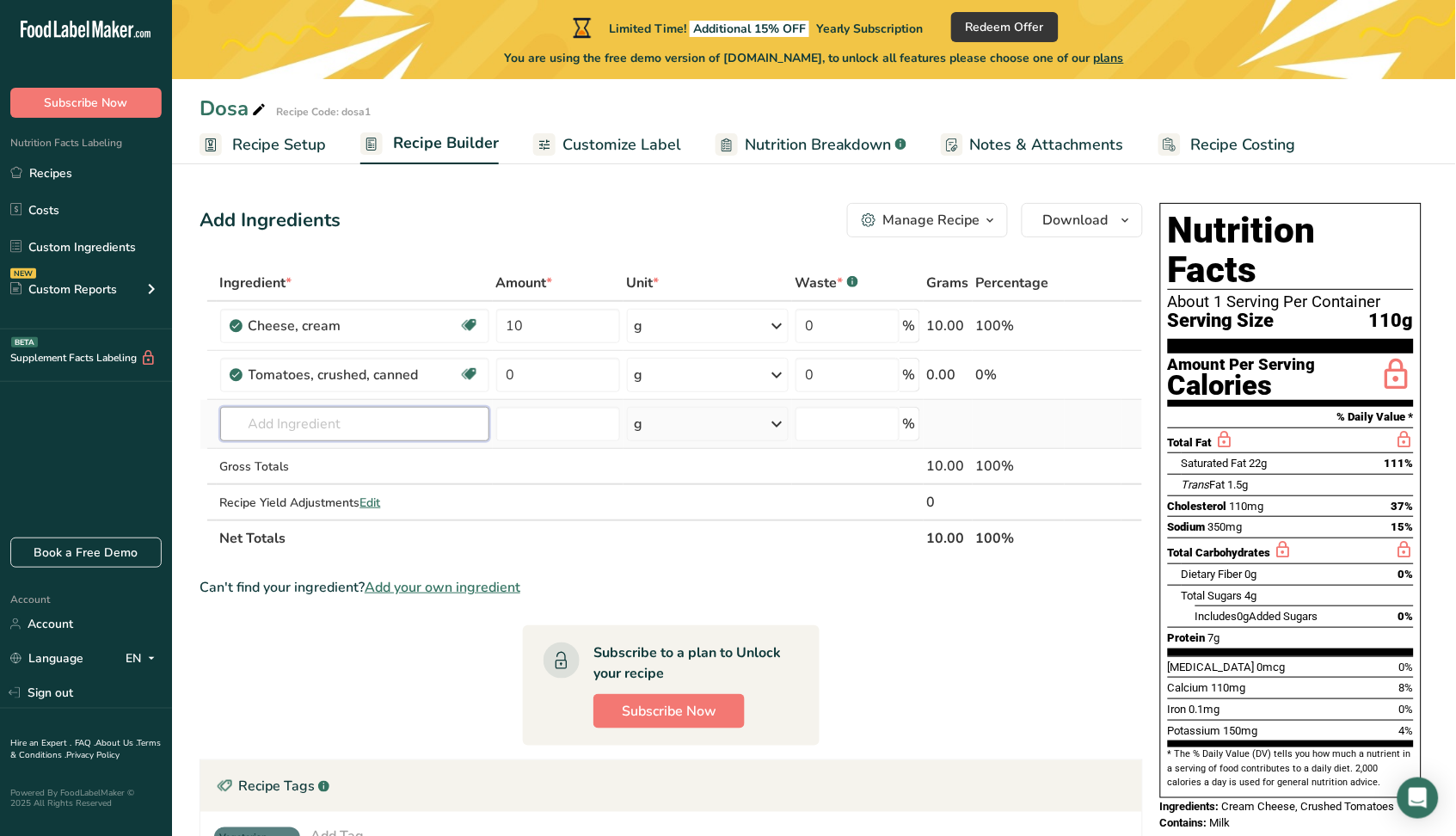
click at [357, 416] on input "text" at bounding box center [355, 423] width 270 height 34
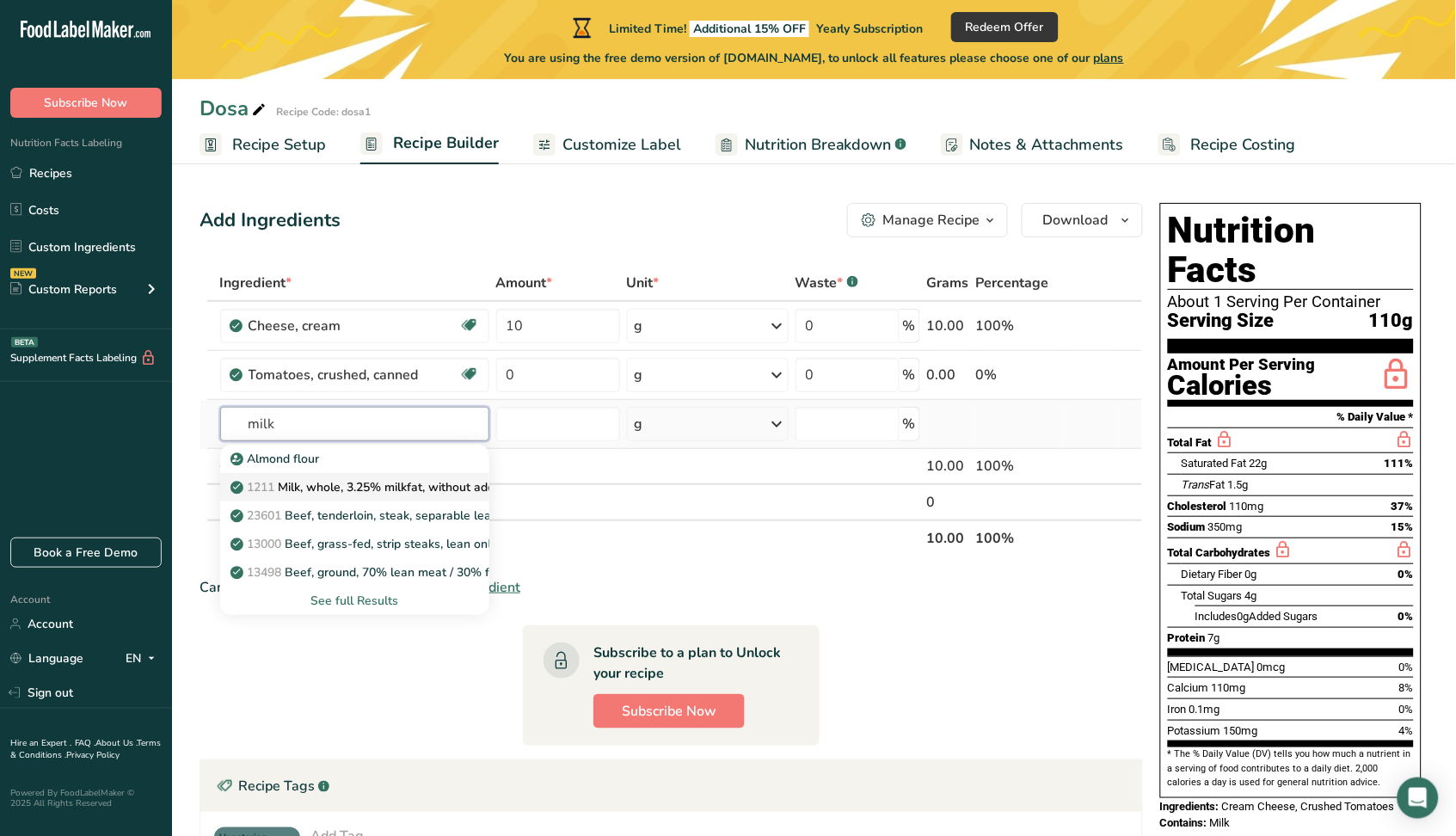
type input "Milk, whole, 3.25% milkfat, without added vitamin A and [MEDICAL_DATA]"
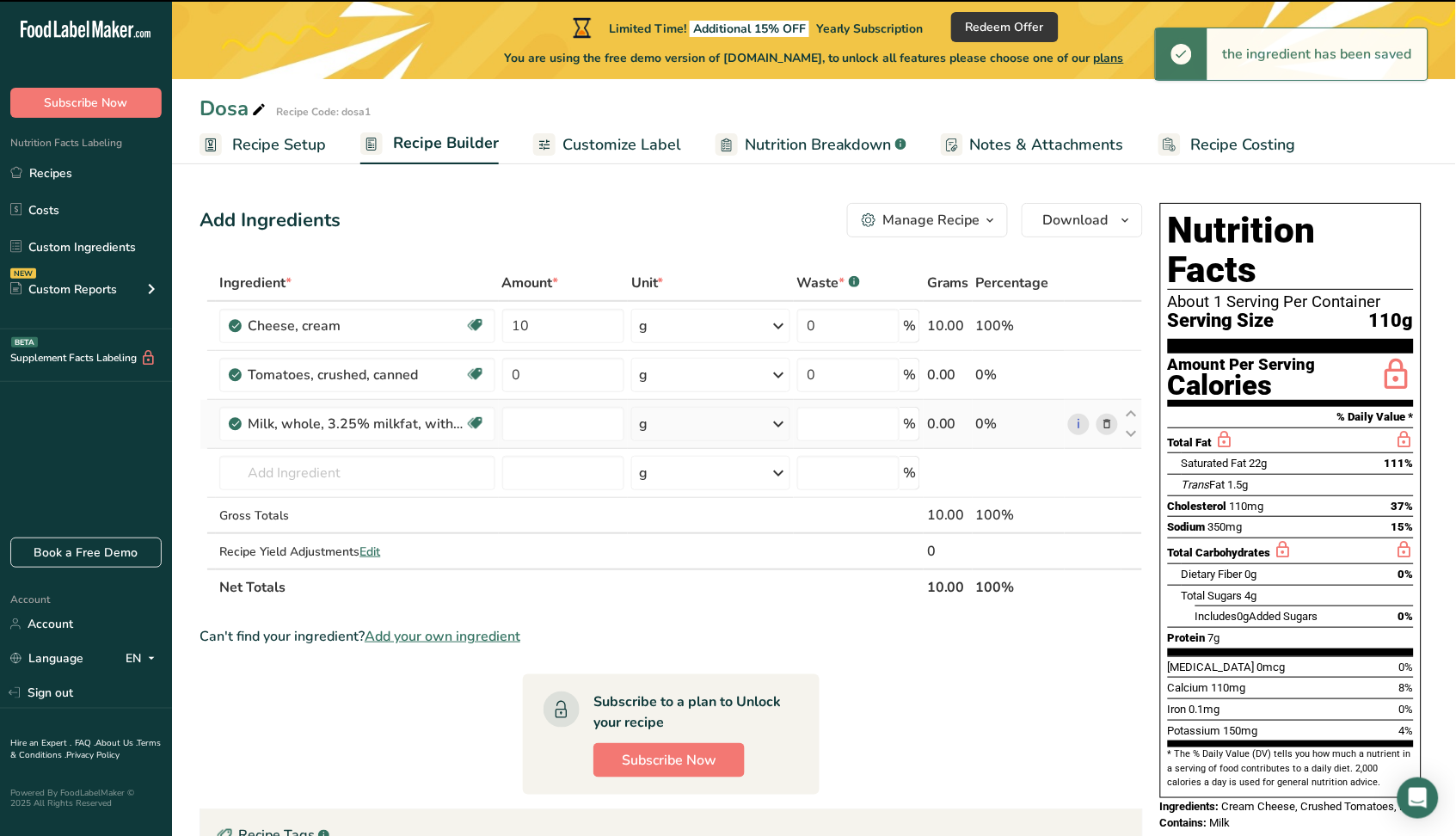
type input "0"
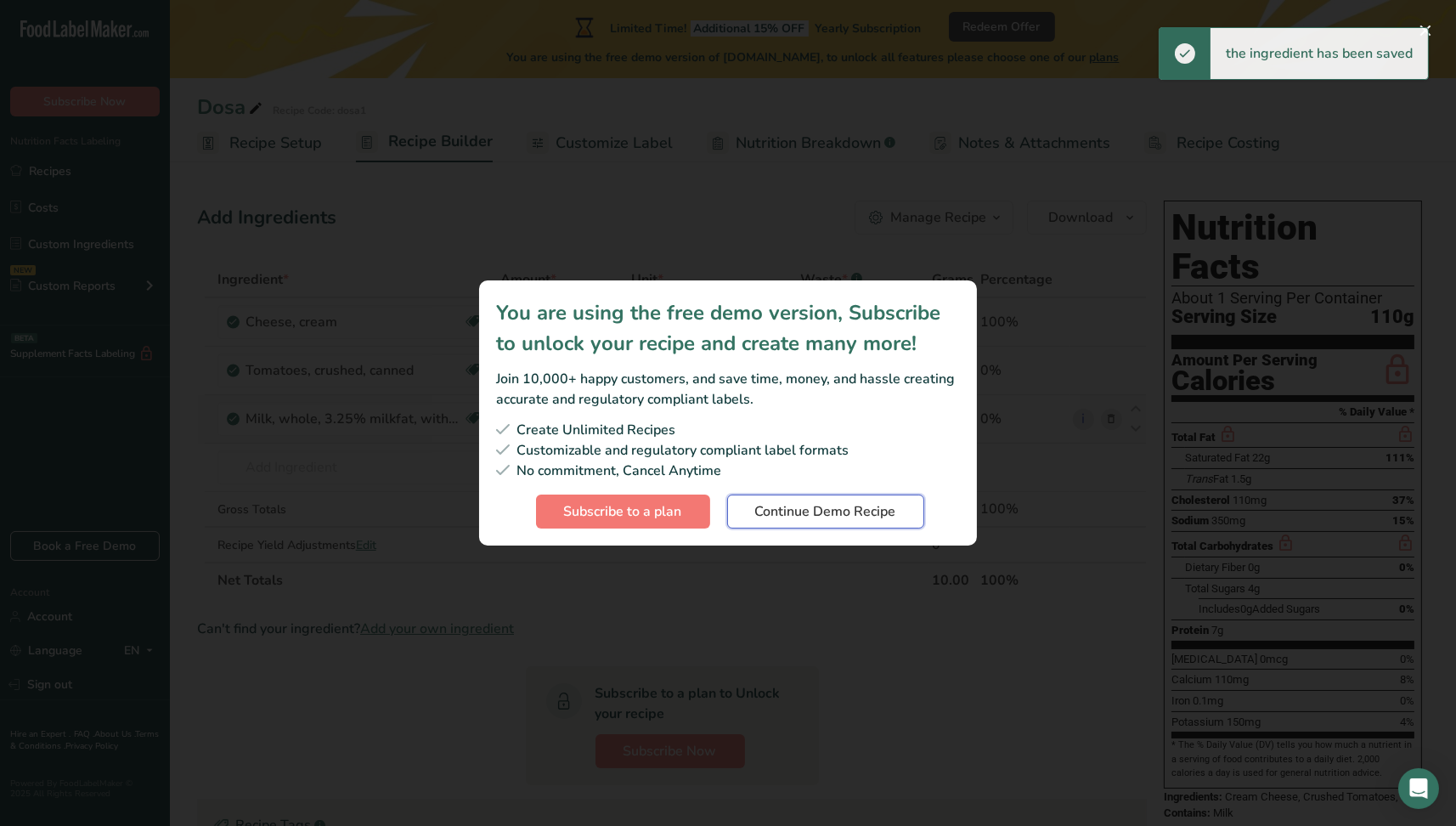
click at [858, 518] on span "Continue Demo Recipe" at bounding box center [826, 511] width 141 height 21
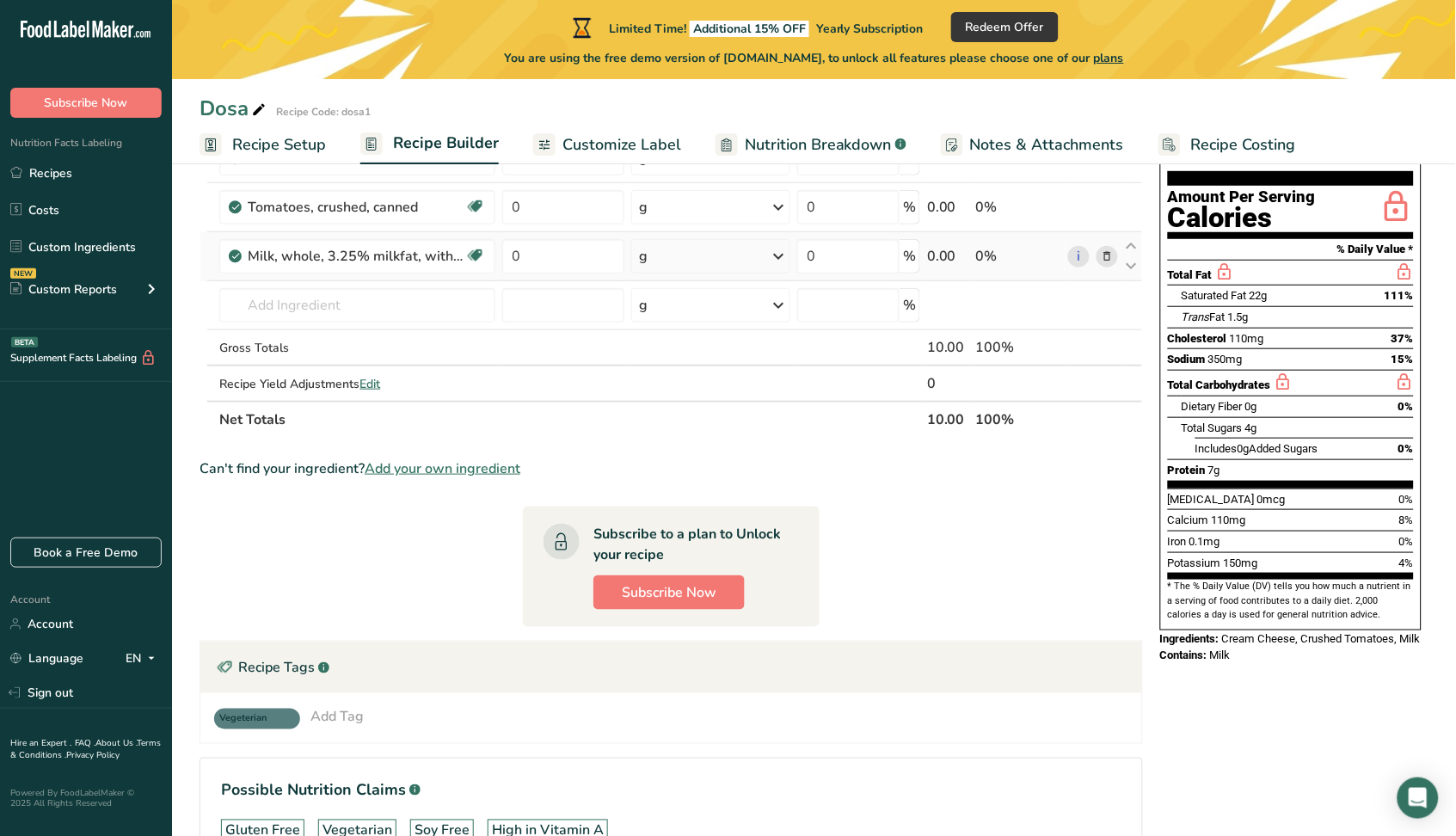
scroll to position [282, 0]
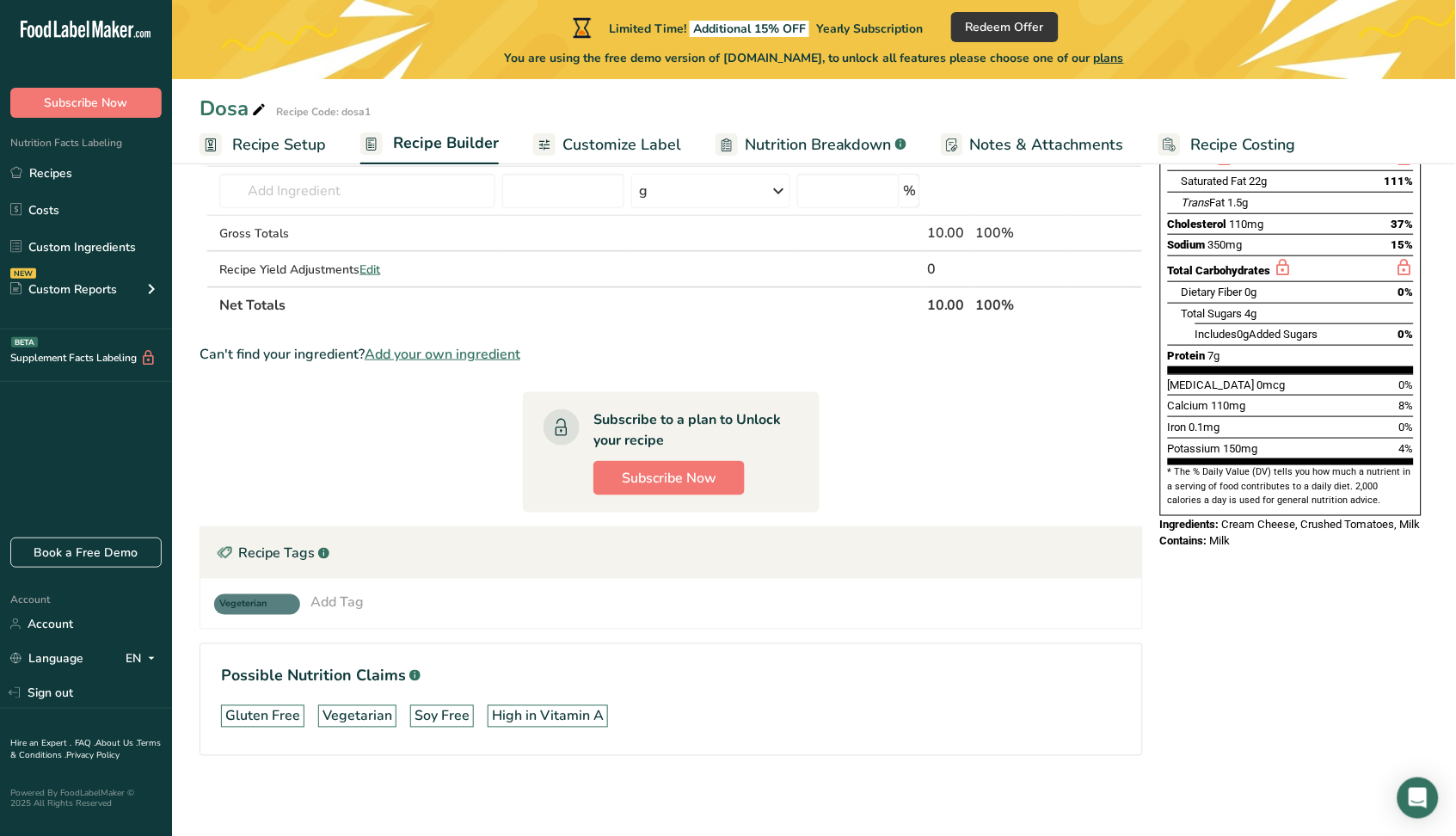
click at [349, 598] on div "Add Tag" at bounding box center [337, 602] width 53 height 21
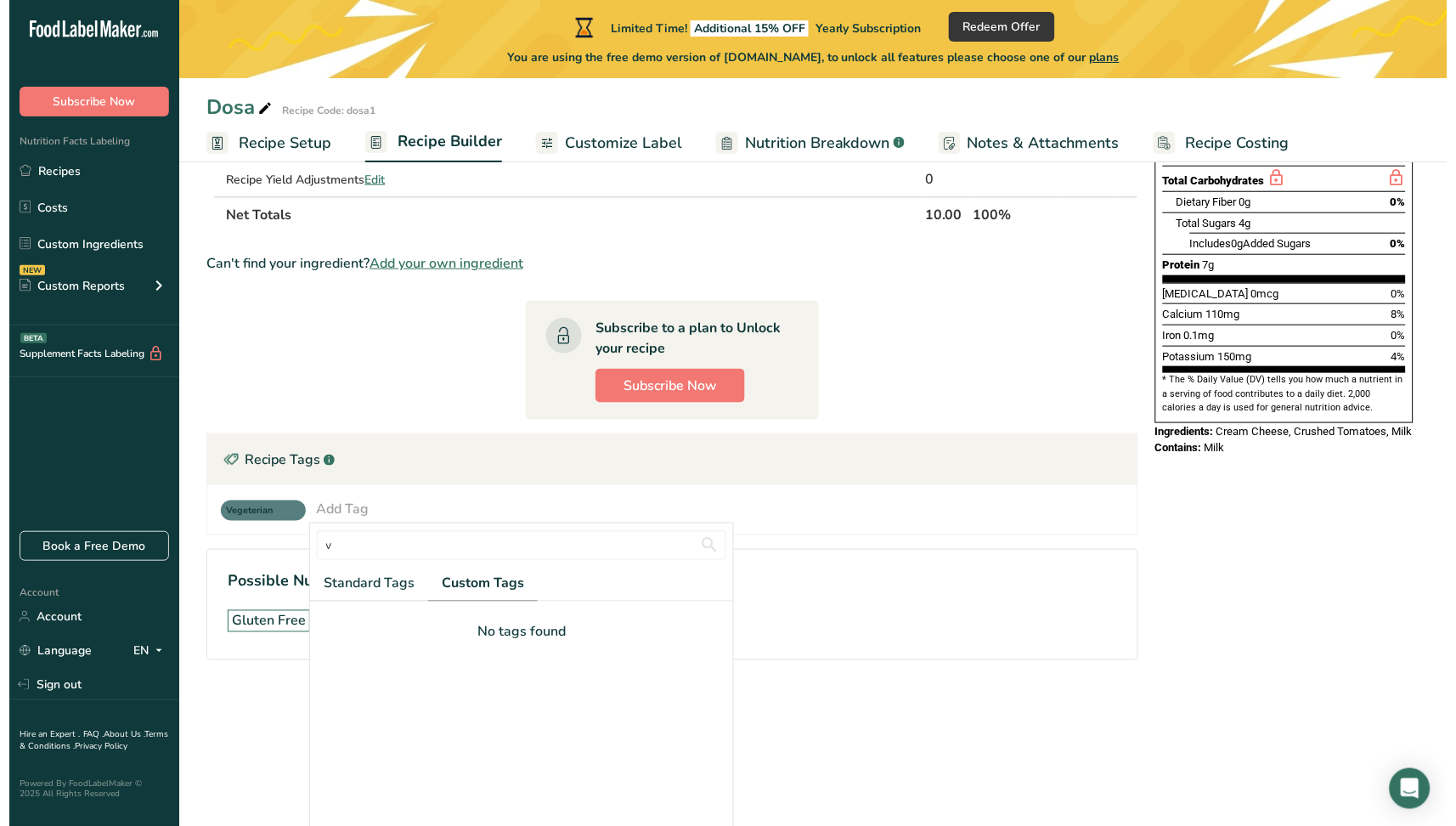
scroll to position [167, 0]
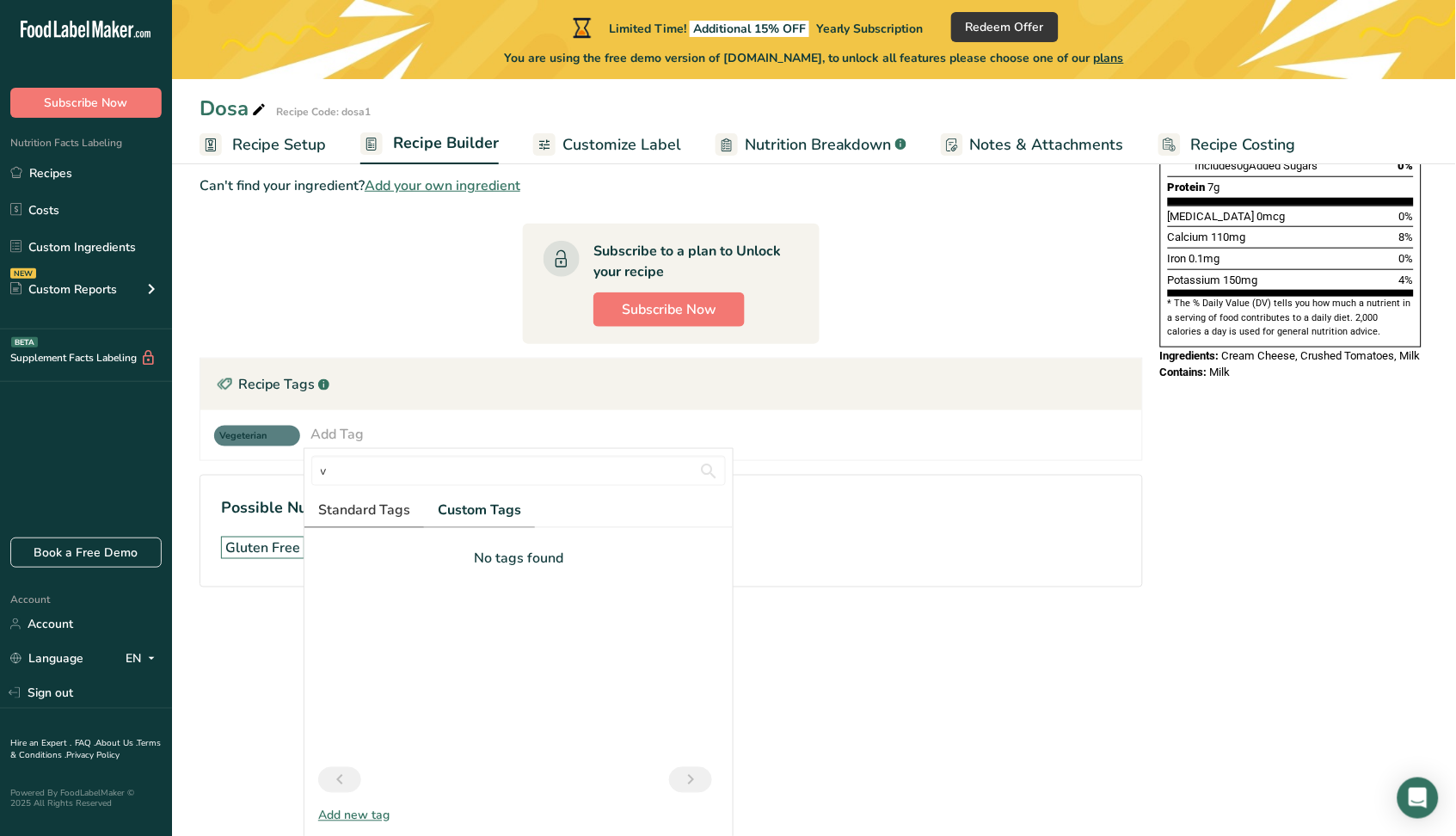
click at [388, 515] on span "Standard Tags" at bounding box center [364, 509] width 92 height 21
click at [503, 513] on span "Custom Tags" at bounding box center [481, 509] width 84 height 21
click at [365, 810] on div "Add new tag" at bounding box center [518, 816] width 428 height 18
